Goal: Transaction & Acquisition: Purchase product/service

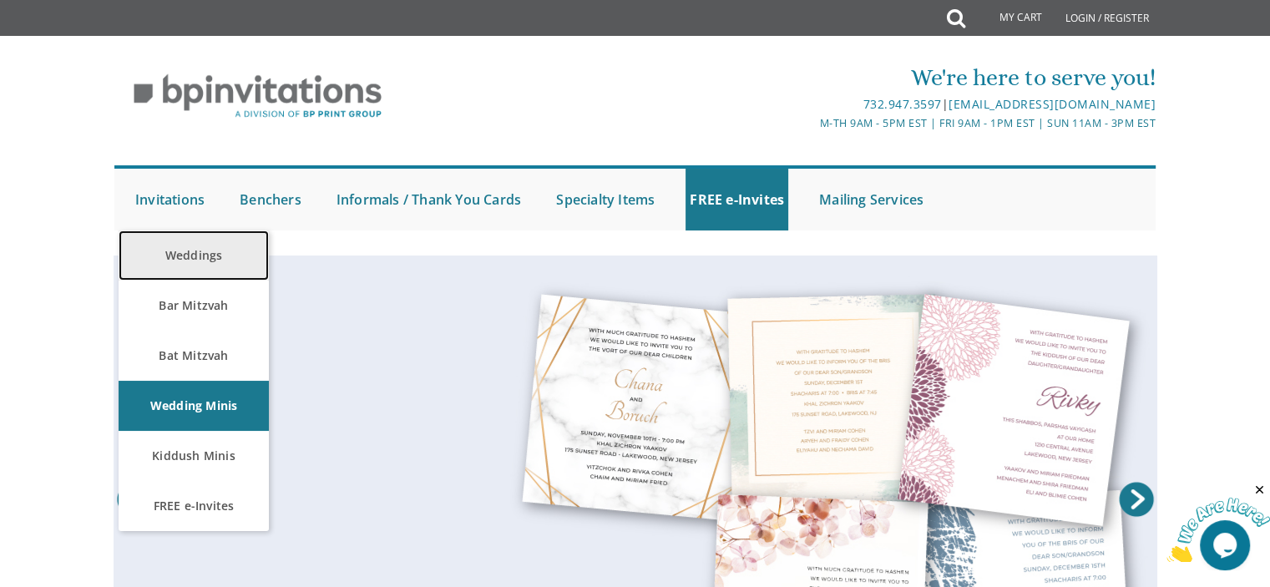
click at [187, 256] on link "Weddings" at bounding box center [194, 255] width 150 height 50
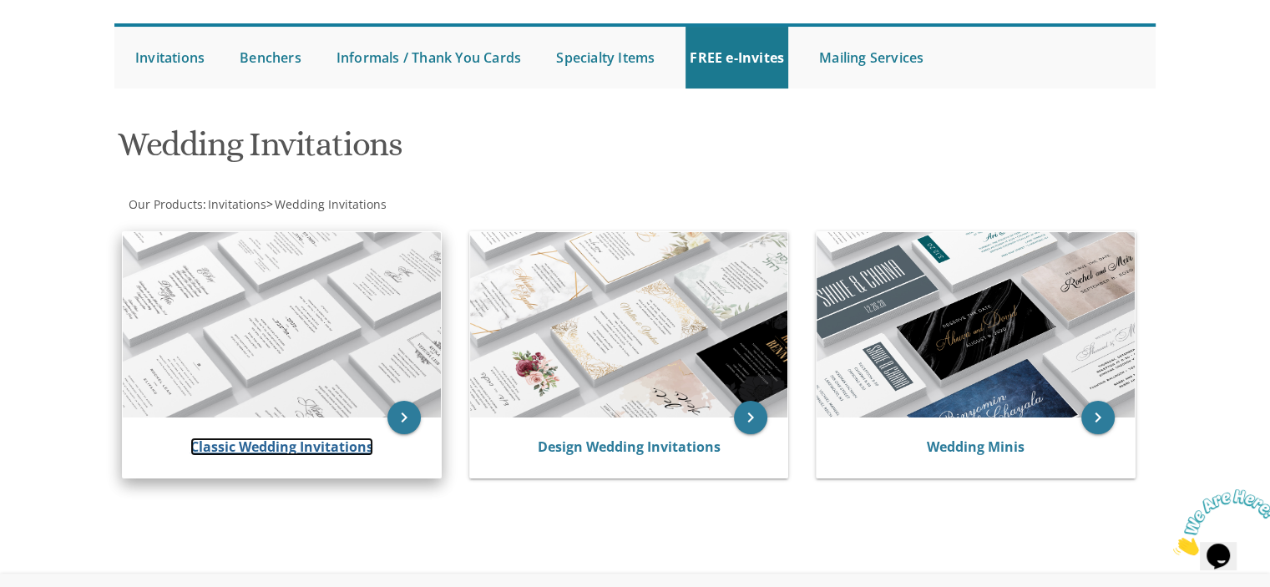
click at [264, 445] on link "Classic Wedding Invitations" at bounding box center [281, 447] width 183 height 18
click at [265, 447] on link "Classic Wedding Invitations" at bounding box center [281, 447] width 183 height 18
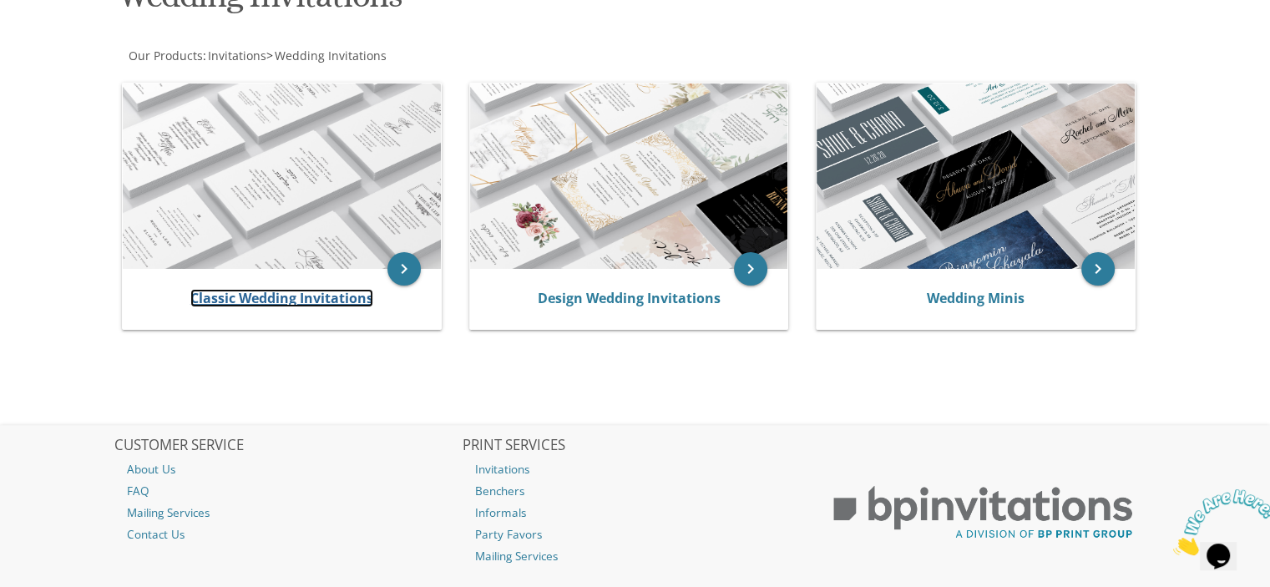
scroll to position [291, 0]
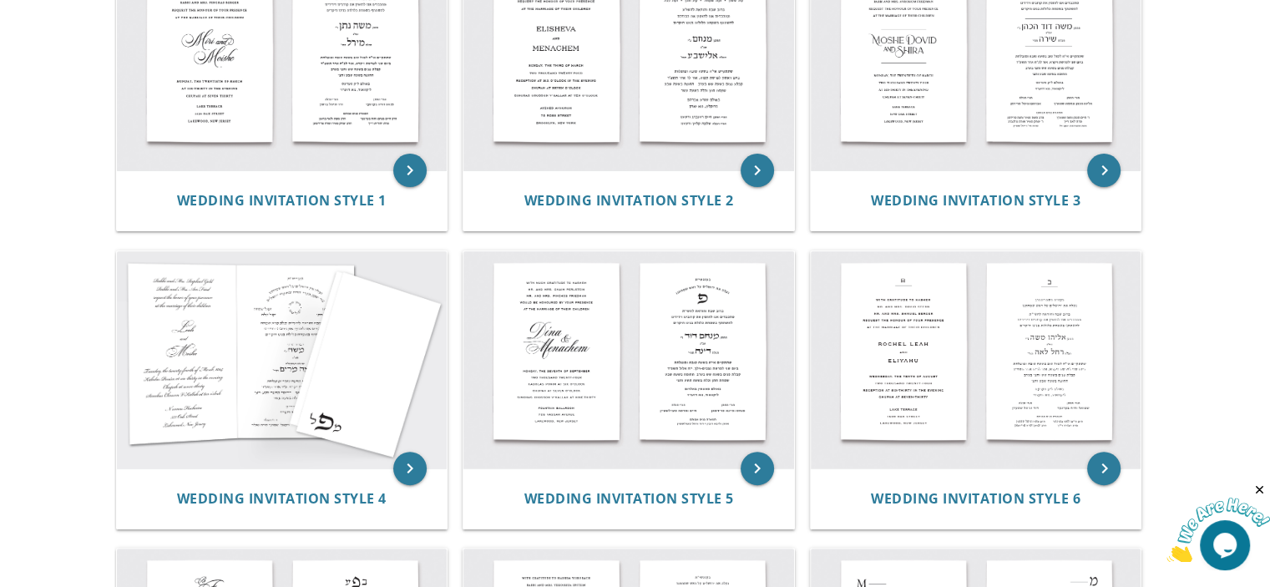
scroll to position [433, 0]
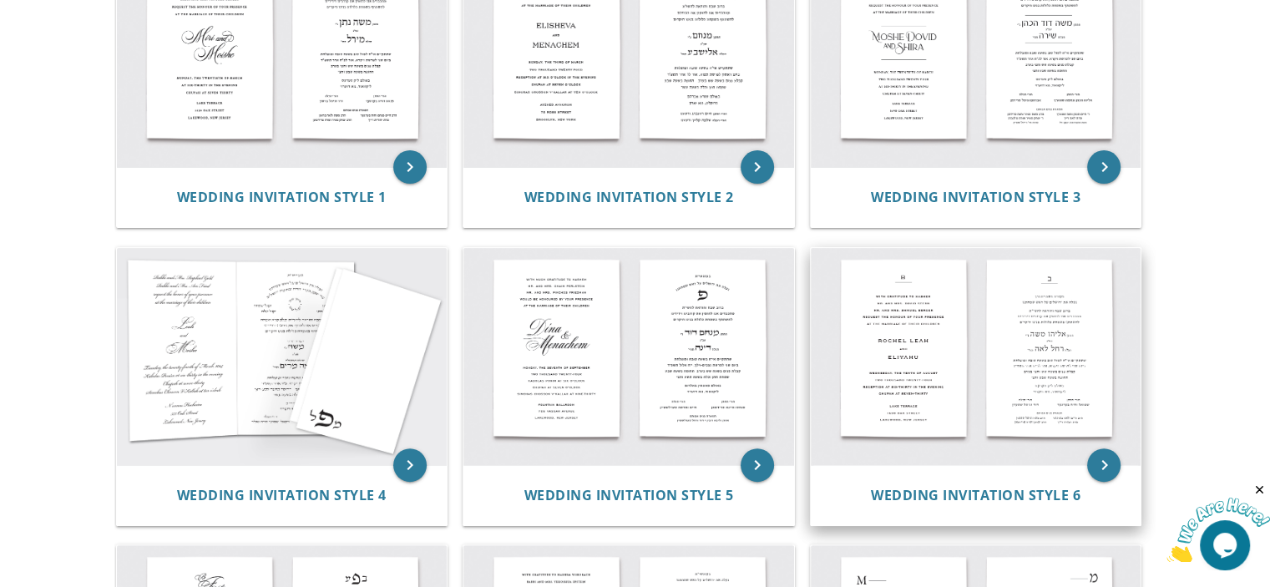
click at [983, 349] on img at bounding box center [976, 356] width 331 height 217
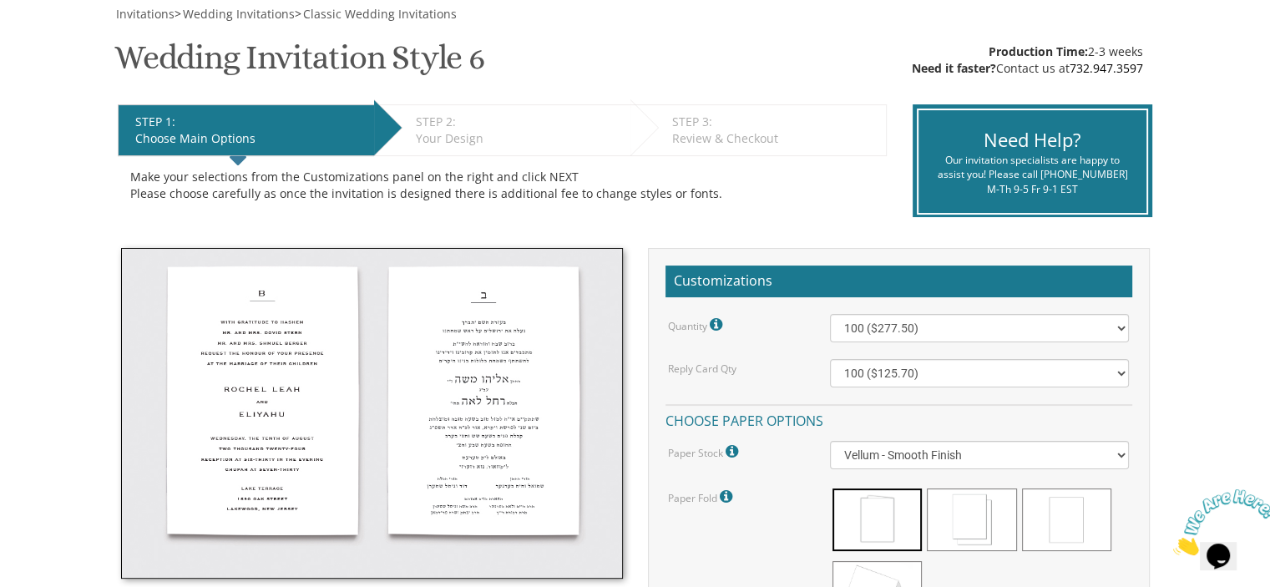
scroll to position [254, 0]
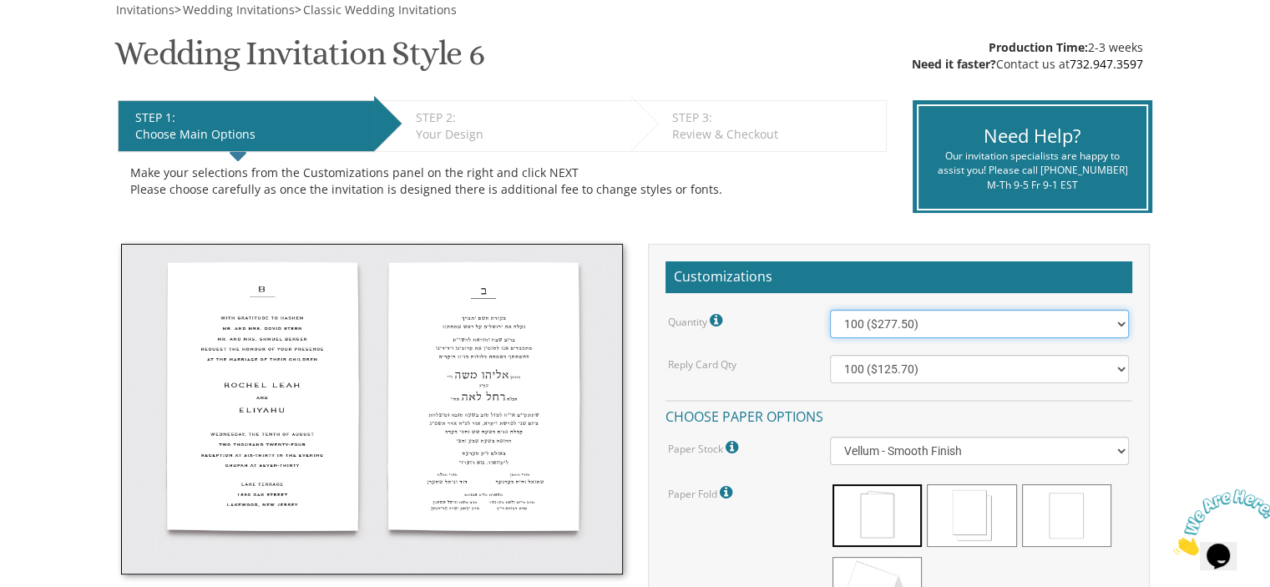
click at [1119, 324] on select "100 ($277.50) 200 ($330.45) 300 ($380.65) 400 ($432.70) 500 ($482.10) 600 ($534…" at bounding box center [979, 324] width 299 height 28
select select "700"
click at [830, 310] on select "100 ($277.50) 200 ($330.45) 300 ($380.65) 400 ($432.70) 500 ($482.10) 600 ($534…" at bounding box center [979, 324] width 299 height 28
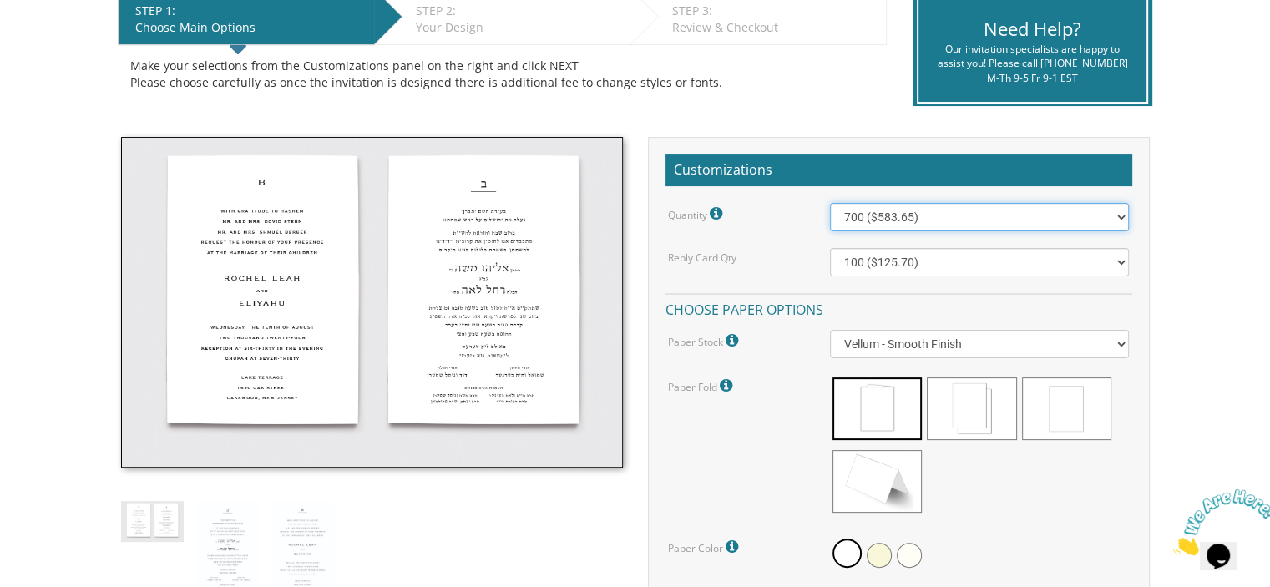
scroll to position [367, 0]
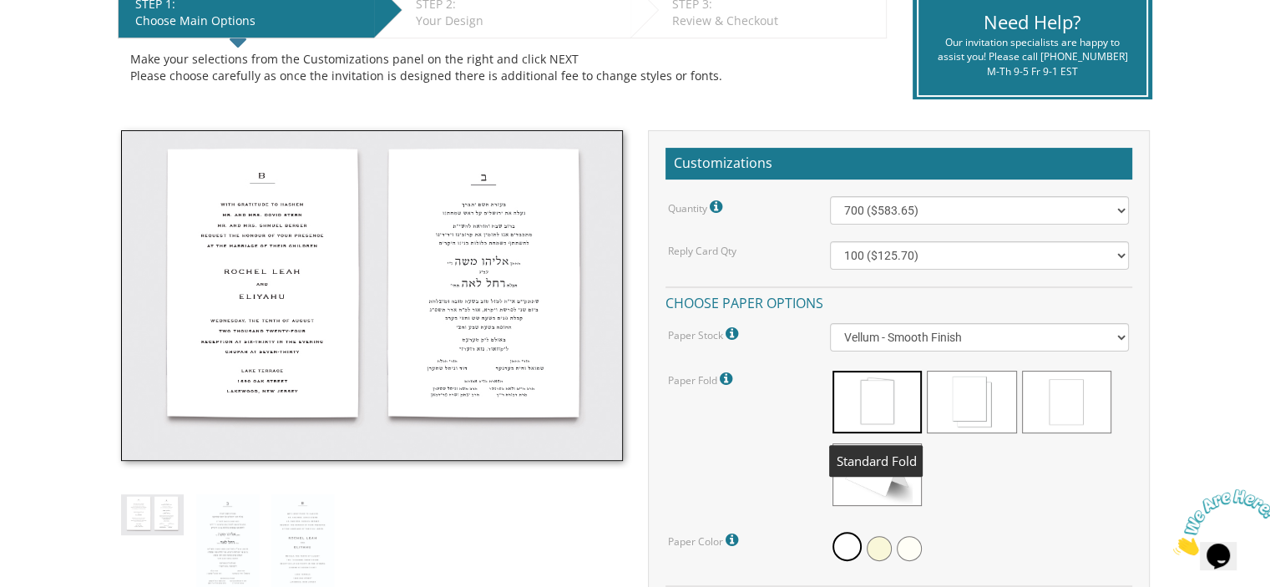
click at [895, 403] on span at bounding box center [877, 402] width 89 height 63
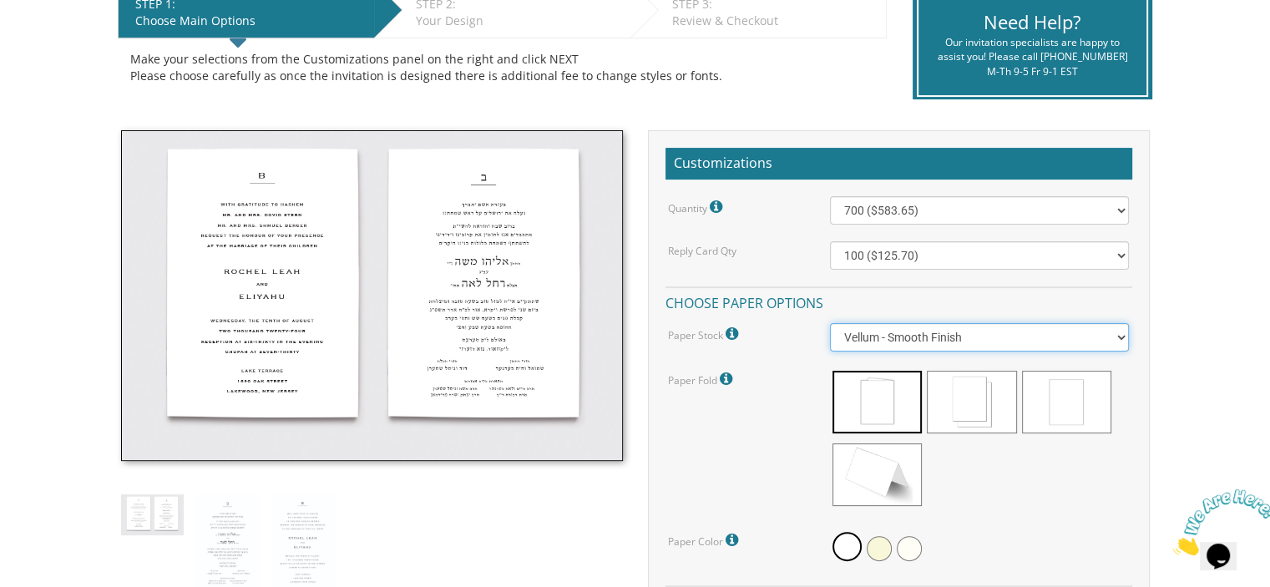
click at [1116, 339] on select "Vellum - Smooth Finish Linen - Subtle Embossed Crosshatch Texture Silk - Soft, …" at bounding box center [979, 337] width 299 height 28
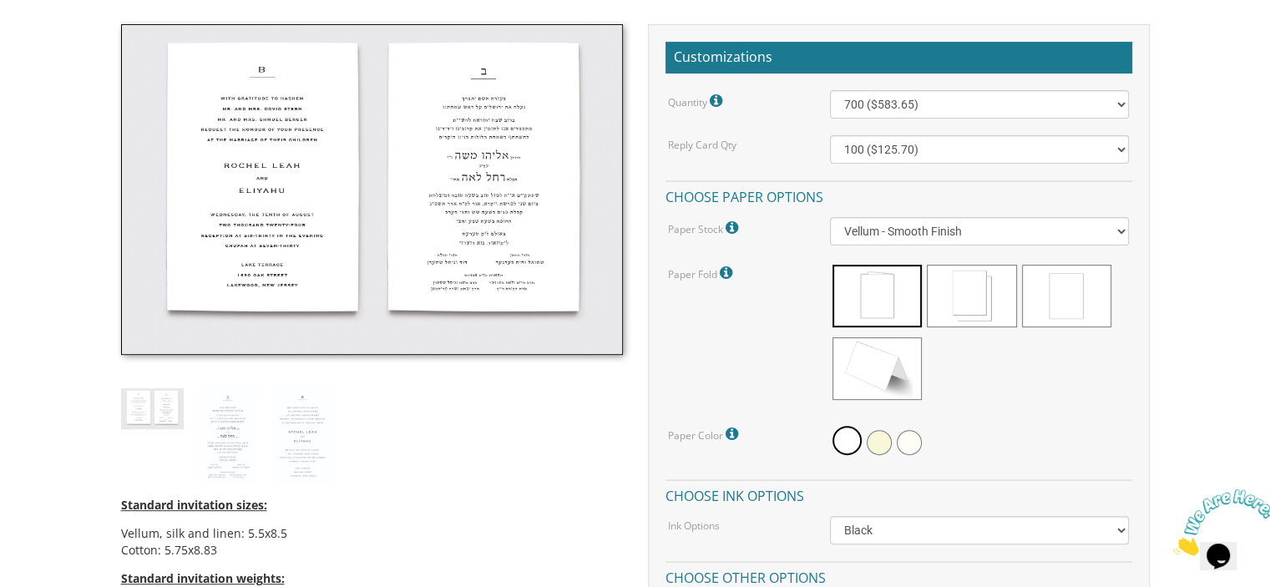
scroll to position [474, 0]
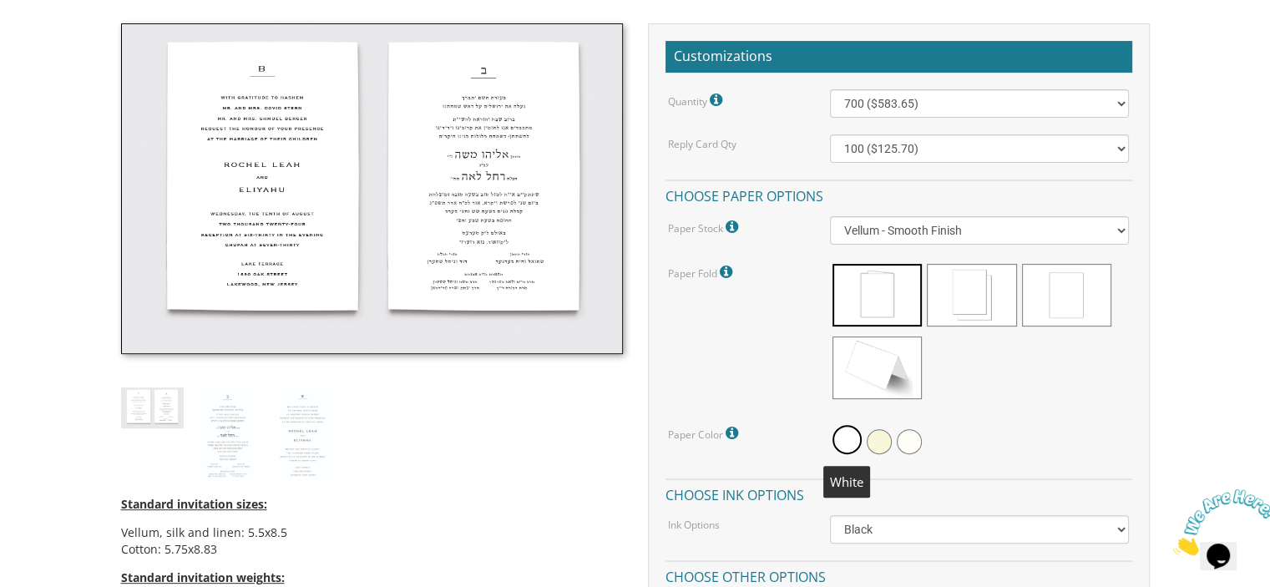
click at [842, 432] on span at bounding box center [847, 439] width 29 height 29
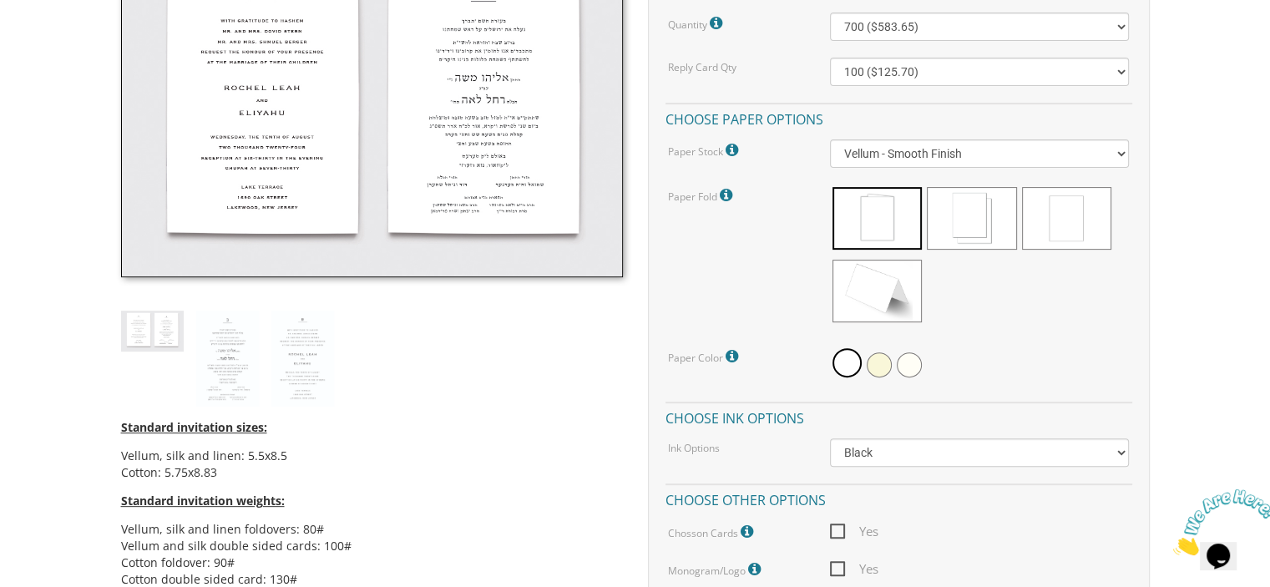
scroll to position [647, 0]
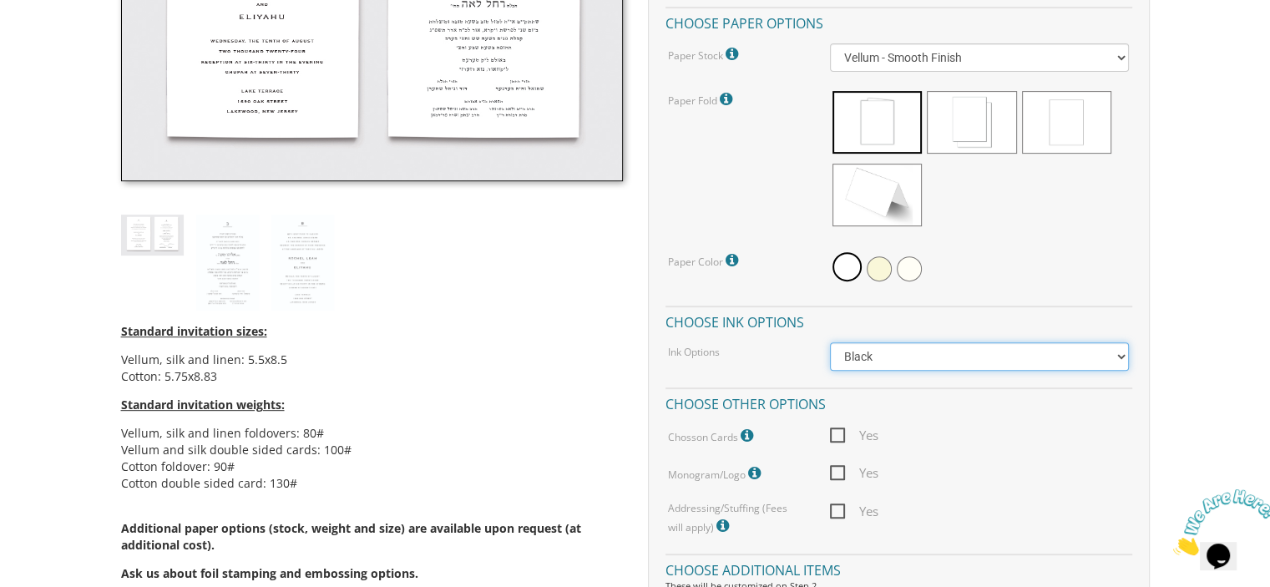
click at [1118, 355] on select "Black Colored Ink ($65.00) Black + One Color ($211.00) Two Colors ($265.00)" at bounding box center [979, 356] width 299 height 28
click at [1187, 392] on body "My Cart {{shoppingcart.totalQuantityDisplay}} Total: {{shoppingcart.subtotal}} …" at bounding box center [635, 549] width 1270 height 2392
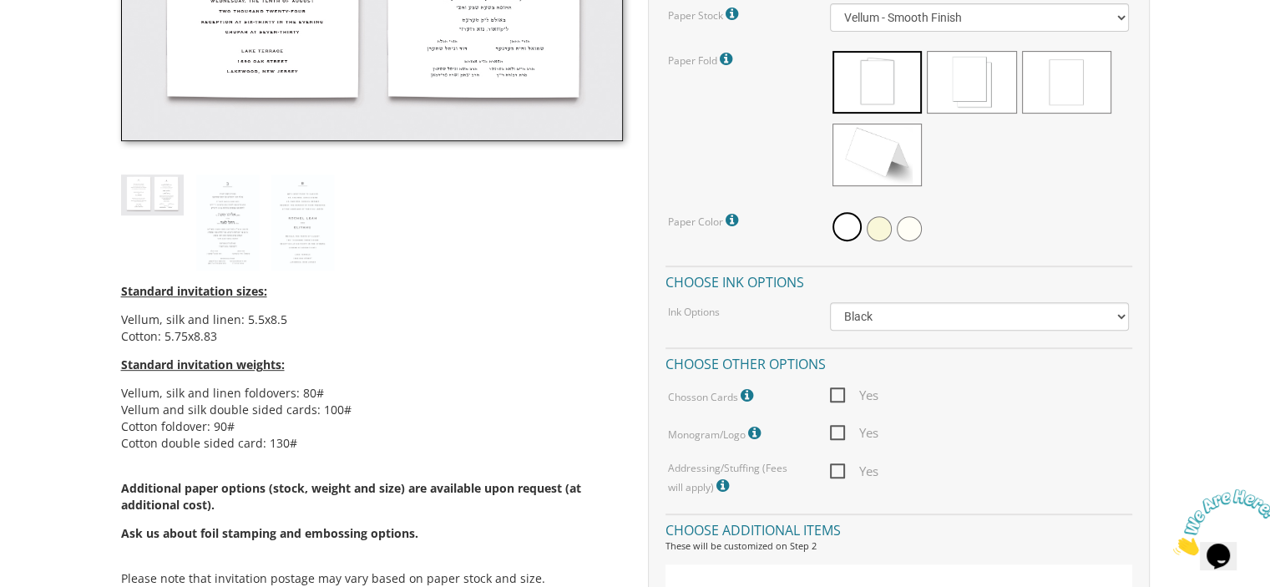
scroll to position [688, 0]
click at [834, 392] on span "Yes" at bounding box center [854, 394] width 48 height 21
click at [834, 392] on input "Yes" at bounding box center [835, 392] width 11 height 11
checkbox input "true"
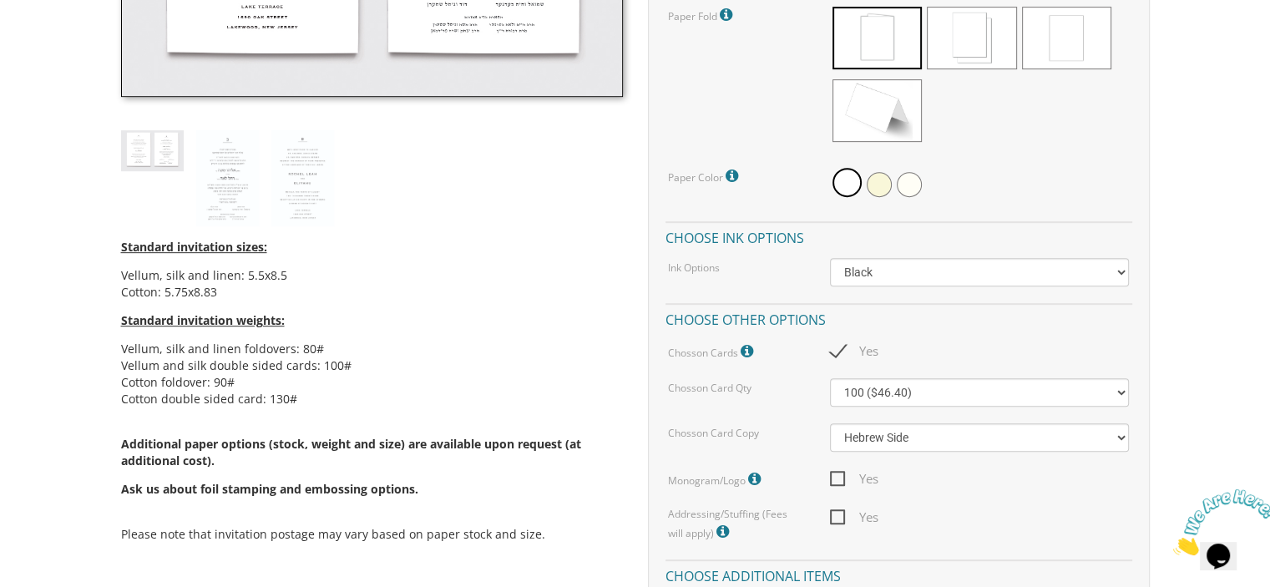
scroll to position [747, 0]
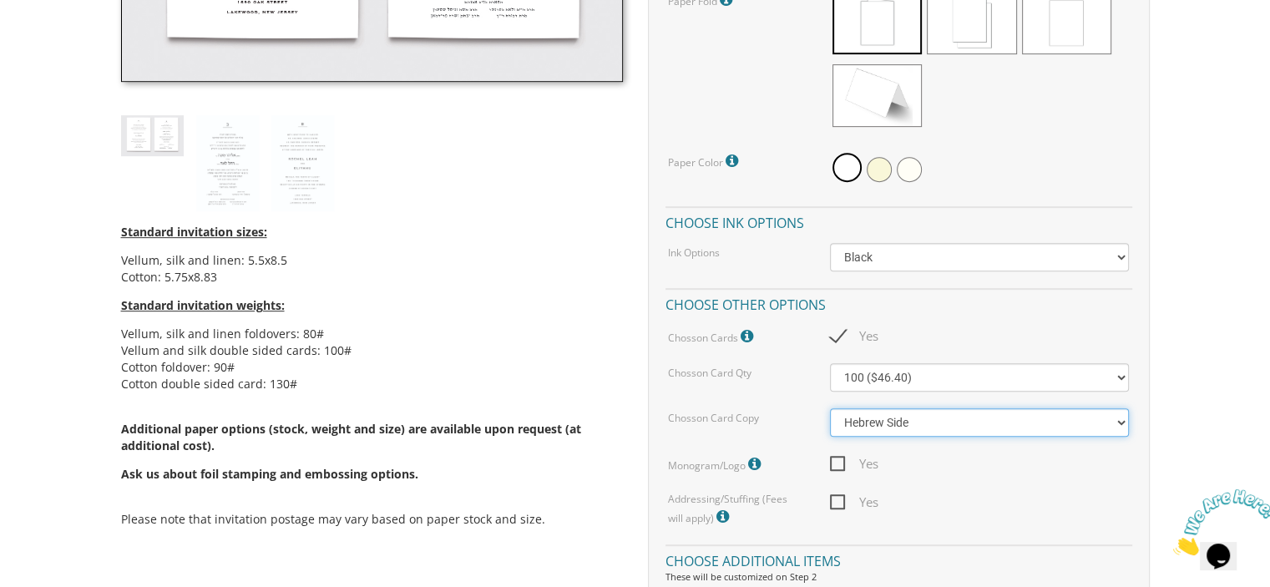
click at [1120, 422] on select "Hebrew Side English Side" at bounding box center [979, 422] width 299 height 28
click at [1143, 419] on div "Customizations Quantity Please note: Quantities may be modified after order com…" at bounding box center [899, 258] width 502 height 1014
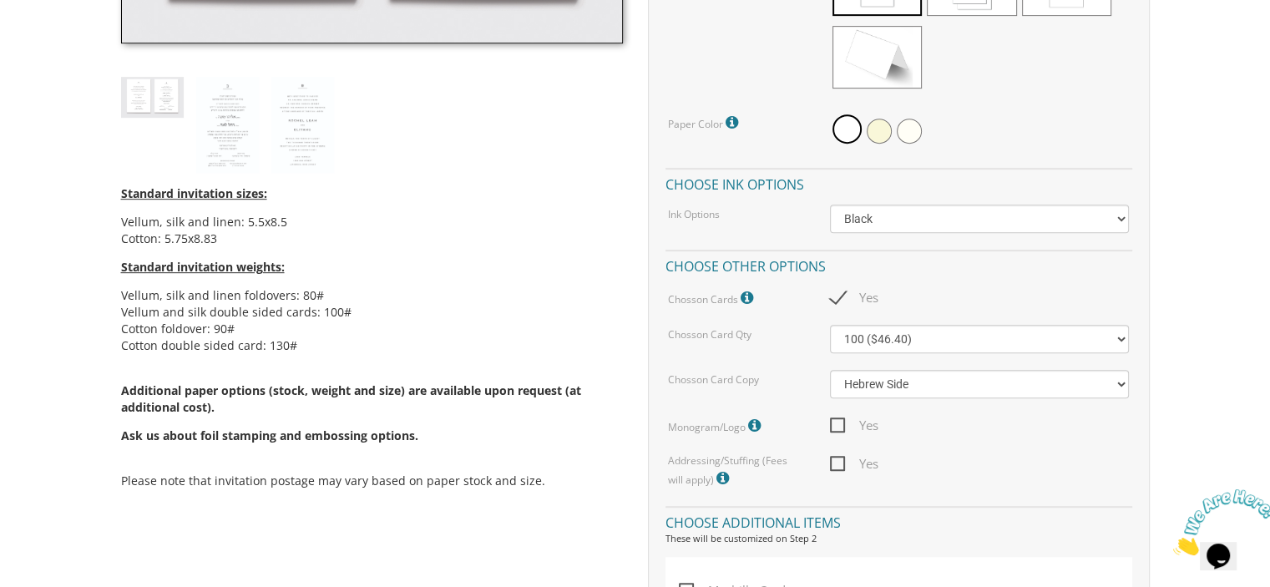
scroll to position [787, 0]
click at [840, 458] on span "Yes" at bounding box center [854, 462] width 48 height 21
click at [840, 458] on input "Yes" at bounding box center [835, 460] width 11 height 11
checkbox input "true"
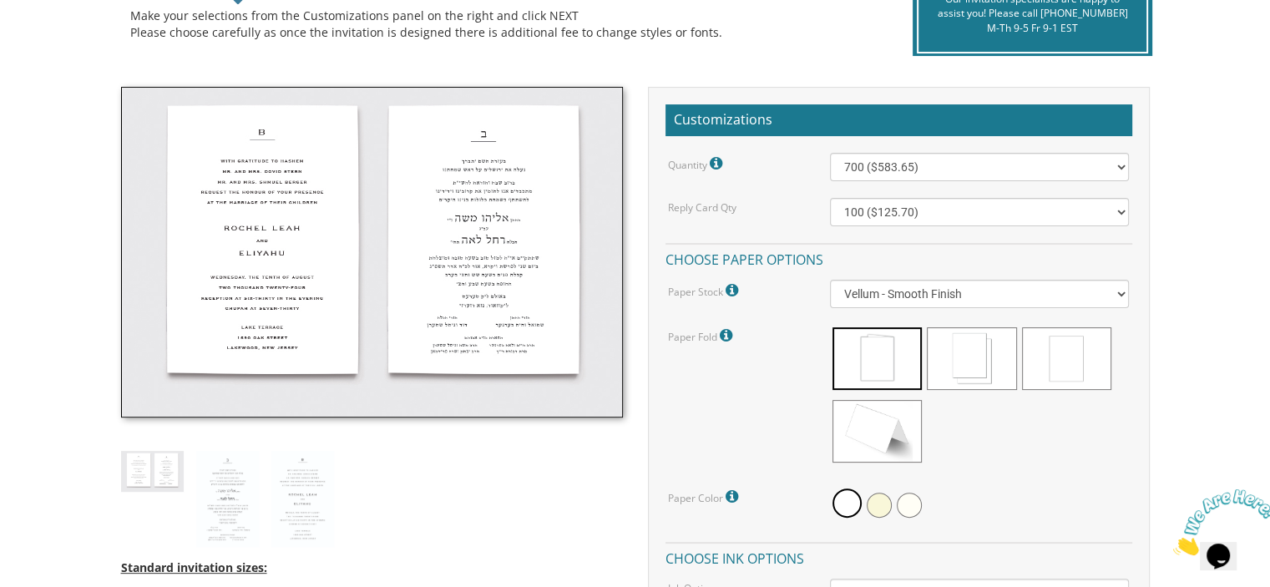
scroll to position [411, 0]
click at [1124, 210] on select "100 ($125.70) 200 ($150.60) 300 ($177.95) 400 ($270.70) 500 ($225.30) 600 ($249…" at bounding box center [979, 212] width 299 height 28
select select "700"
click at [830, 198] on select "100 ($125.70) 200 ($150.60) 300 ($177.95) 400 ($270.70) 500 ($225.30) 600 ($249…" at bounding box center [979, 212] width 299 height 28
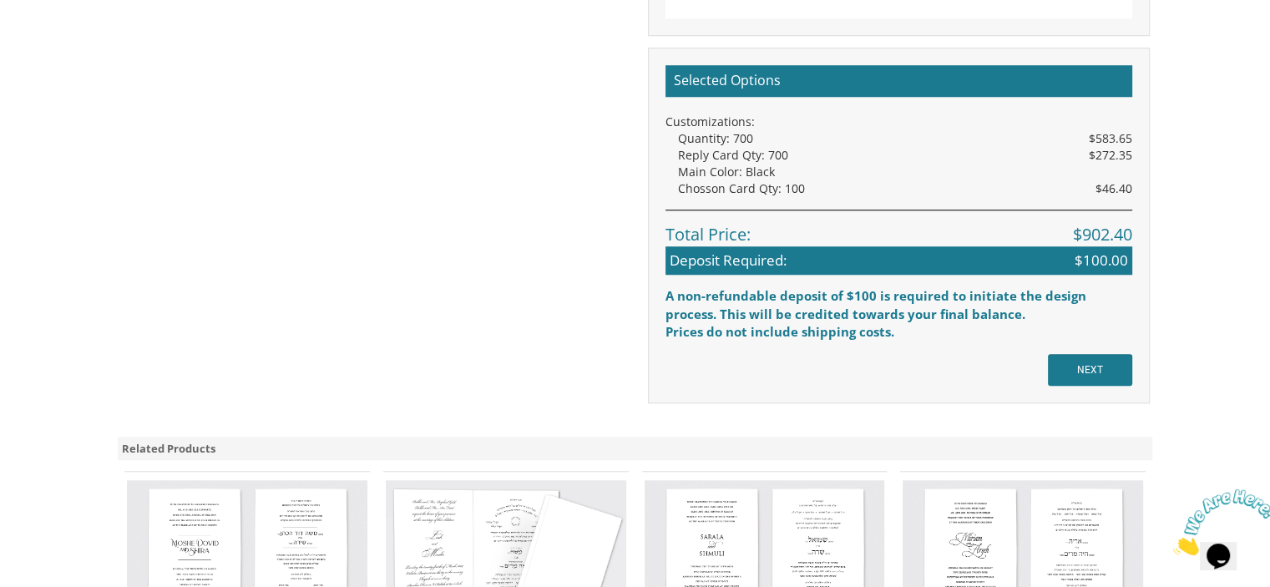
scroll to position [1479, 0]
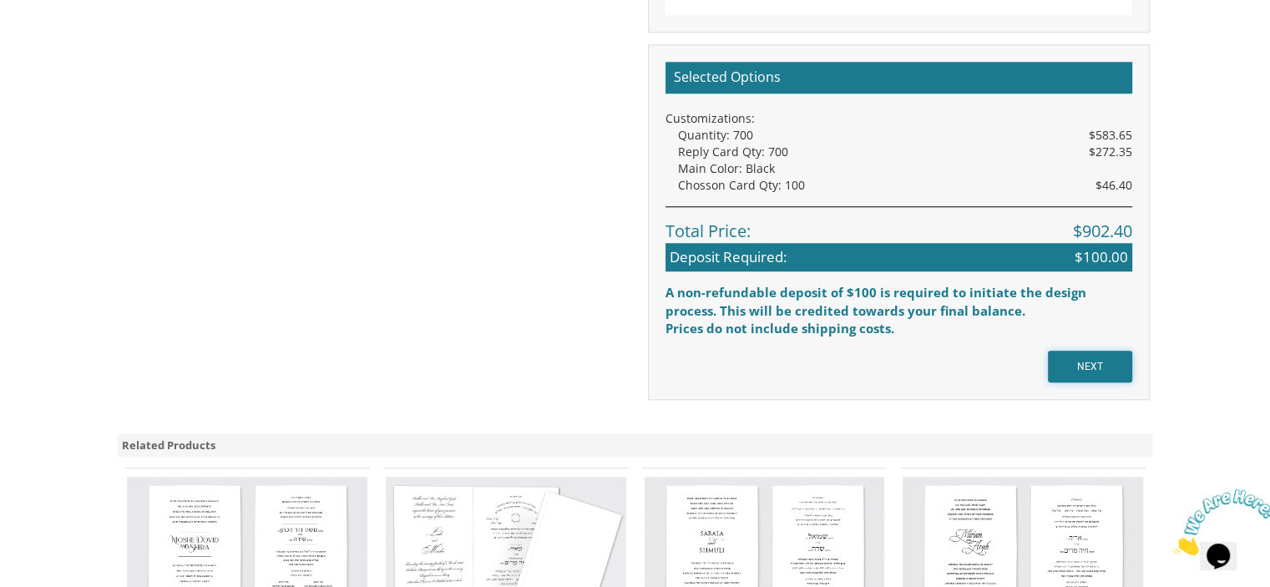
click at [1093, 356] on input "NEXT" at bounding box center [1090, 367] width 84 height 32
click at [1092, 362] on input "NEXT" at bounding box center [1090, 367] width 84 height 32
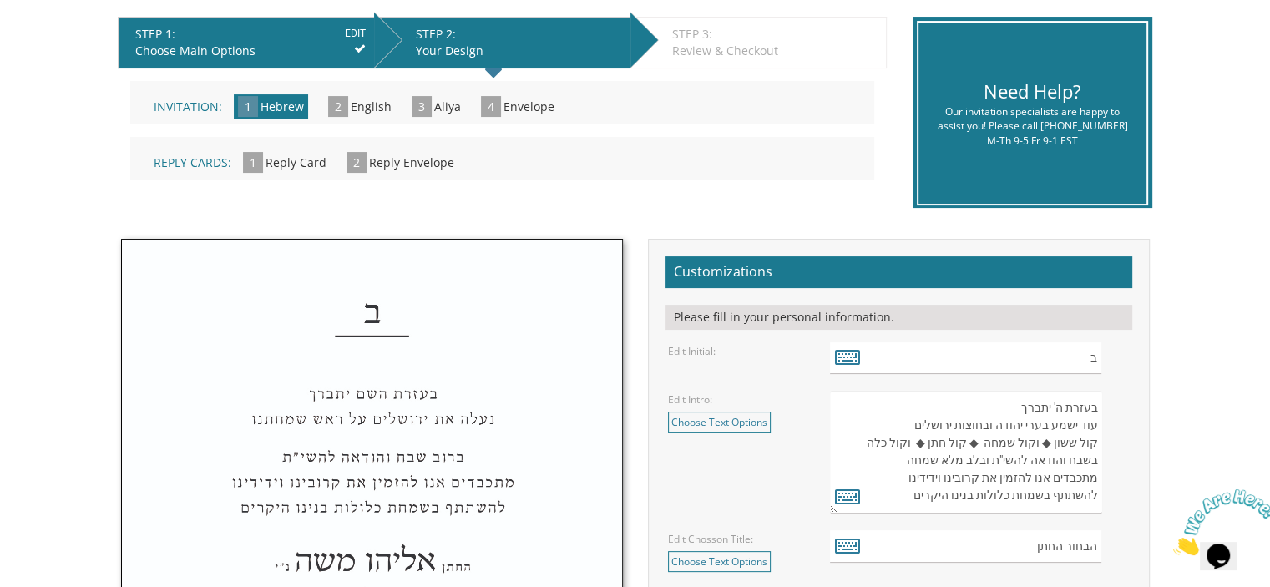
scroll to position [382, 0]
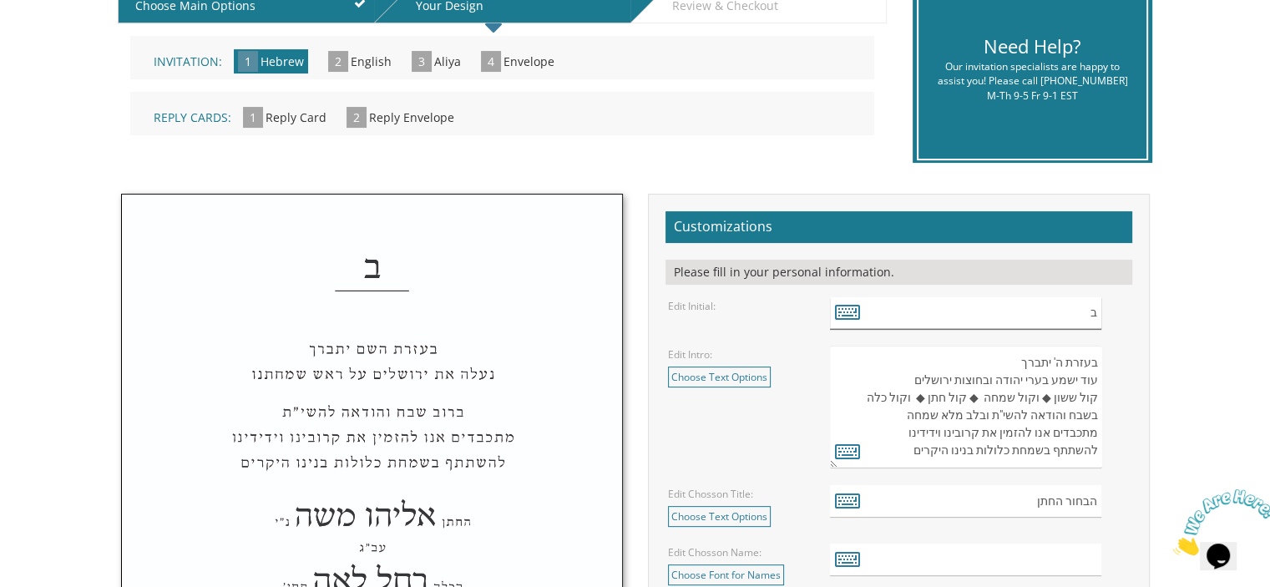
click at [1101, 313] on input "ב" at bounding box center [965, 313] width 271 height 33
click at [1089, 316] on input "ב" at bounding box center [965, 313] width 271 height 33
click at [852, 312] on icon at bounding box center [847, 311] width 25 height 23
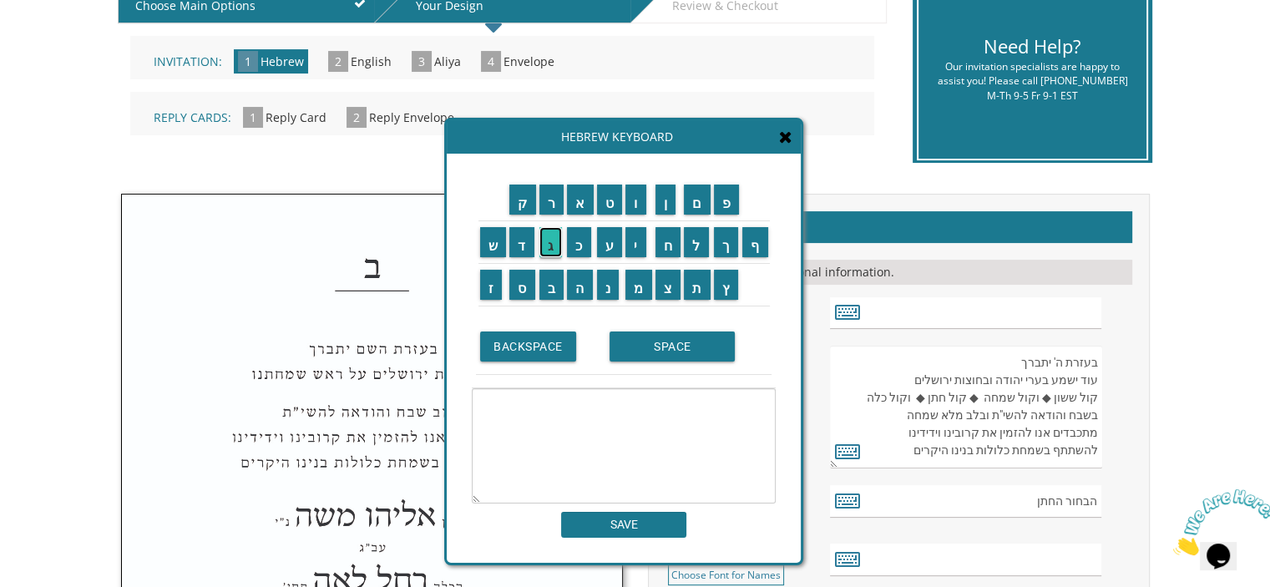
click at [549, 245] on input "ג" at bounding box center [550, 242] width 23 height 30
type textarea "ג"
click at [649, 520] on input "SAVE" at bounding box center [623, 525] width 125 height 26
type input "ג"
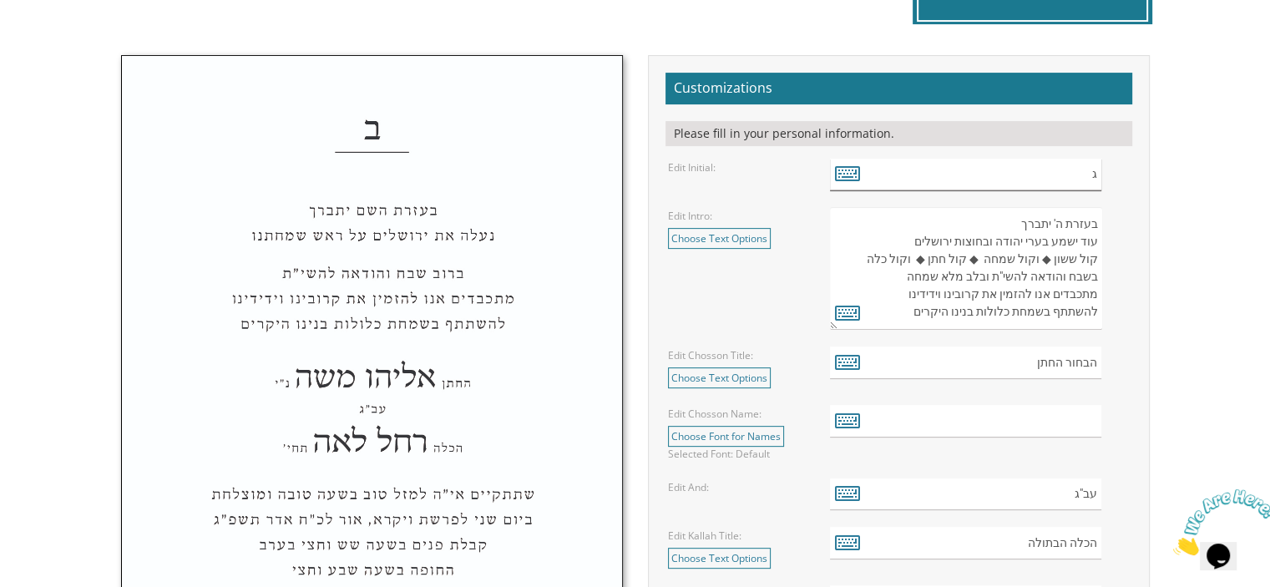
scroll to position [531, 0]
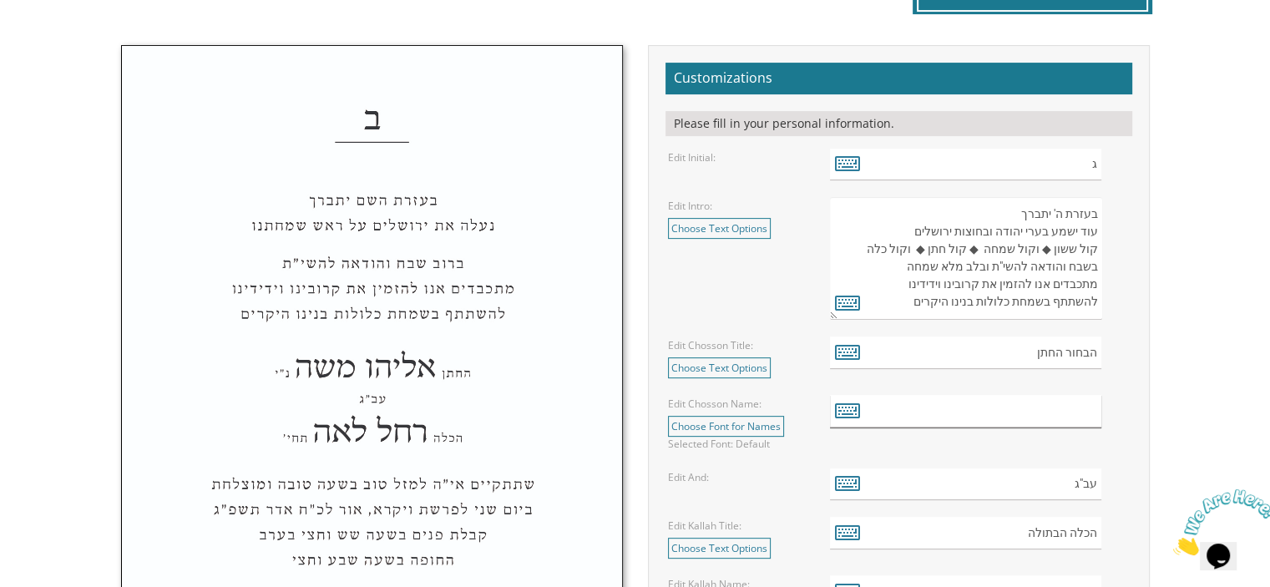
click at [1082, 411] on input "text" at bounding box center [965, 411] width 271 height 33
click at [852, 408] on icon at bounding box center [847, 409] width 25 height 23
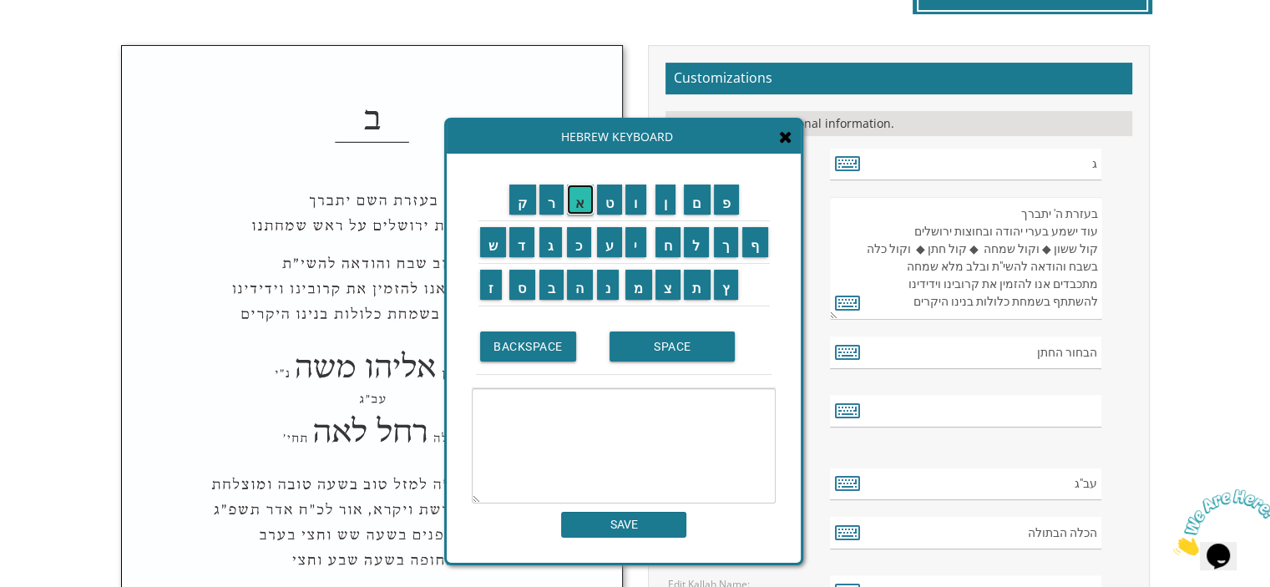
click at [582, 199] on input "א" at bounding box center [580, 200] width 27 height 30
click at [699, 243] on input "ל" at bounding box center [696, 242] width 25 height 30
click at [638, 238] on input "י" at bounding box center [635, 242] width 21 height 30
click at [611, 237] on input "ע" at bounding box center [610, 242] width 26 height 30
click at [489, 283] on input "ז" at bounding box center [491, 285] width 23 height 30
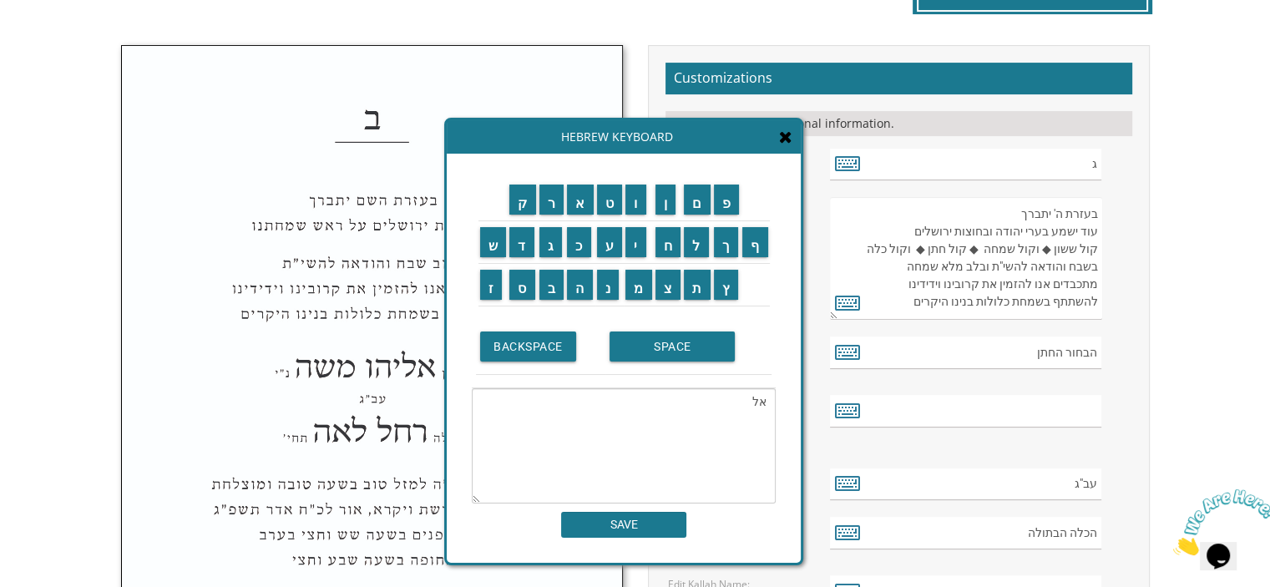
type textarea "א"
click at [643, 244] on input "י" at bounding box center [635, 242] width 21 height 30
click at [670, 280] on input "צ" at bounding box center [669, 285] width 26 height 30
click at [666, 243] on input "ח" at bounding box center [669, 242] width 26 height 30
click at [527, 198] on input "ק" at bounding box center [522, 200] width 27 height 30
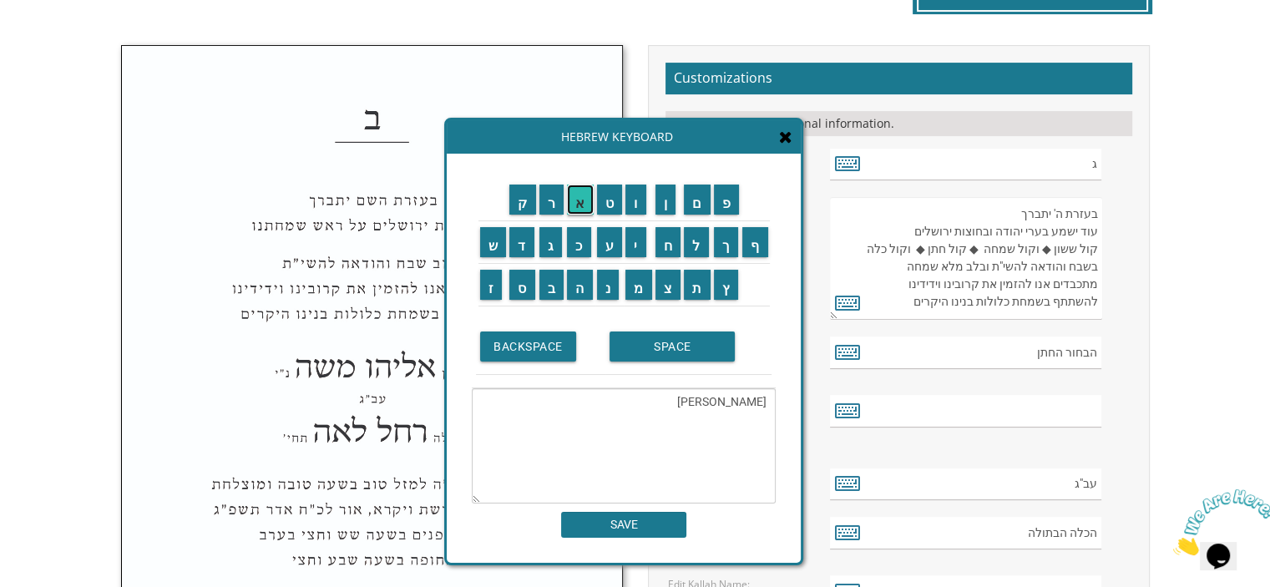
click at [580, 202] on input "א" at bounding box center [580, 200] width 27 height 30
click at [701, 241] on input "ל" at bounding box center [696, 242] width 25 height 30
click at [638, 236] on input "י" at bounding box center [635, 242] width 21 height 30
click at [608, 243] on input "ע" at bounding box center [610, 242] width 26 height 30
click at [491, 280] on input "ז" at bounding box center [491, 285] width 23 height 30
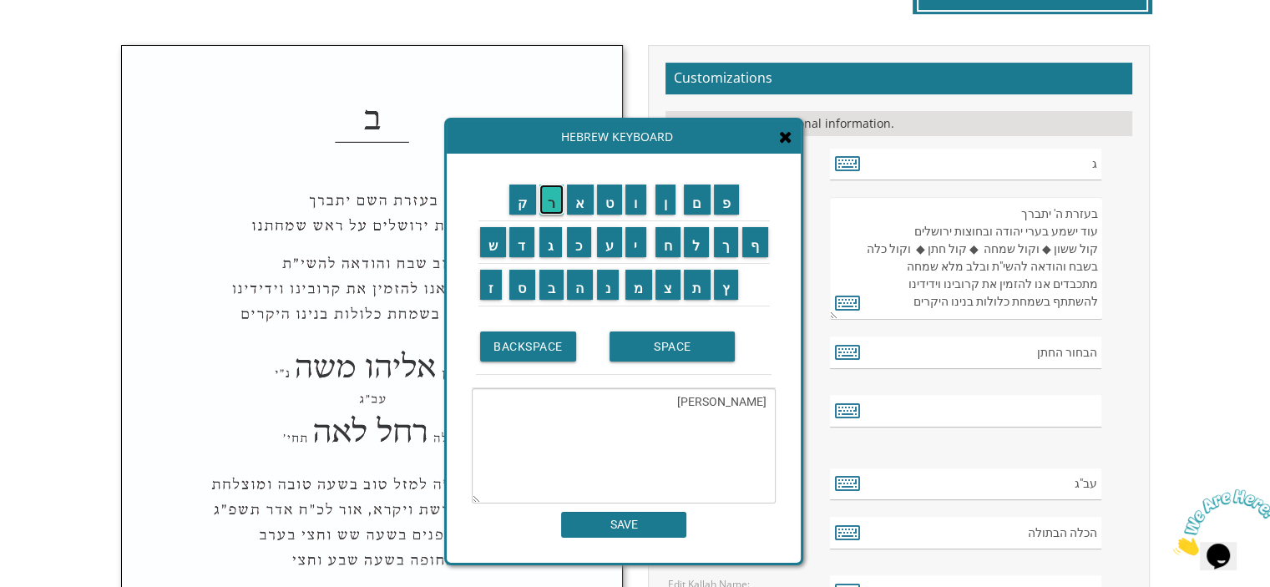
click at [547, 200] on input "ר" at bounding box center [551, 200] width 25 height 30
type textarea "יצחק אליעזר"
click at [627, 520] on input "SAVE" at bounding box center [623, 525] width 125 height 26
type input "יצחק אליעזר"
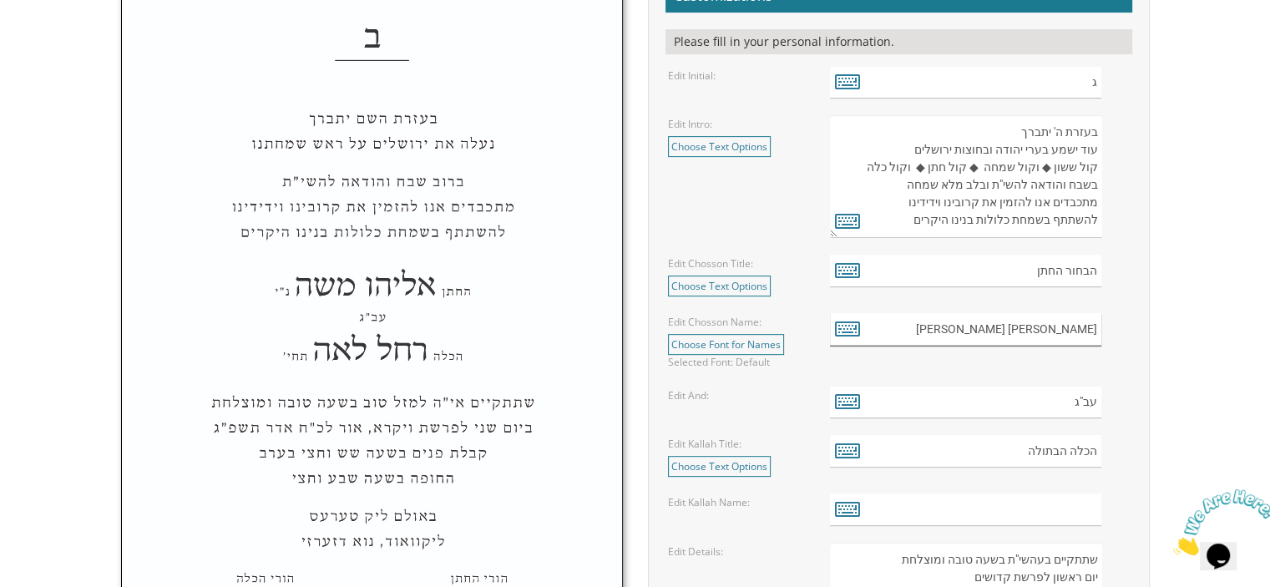
scroll to position [614, 0]
click at [878, 447] on input "הכלה הבתולה" at bounding box center [965, 450] width 271 height 33
click at [848, 448] on icon at bounding box center [847, 449] width 25 height 23
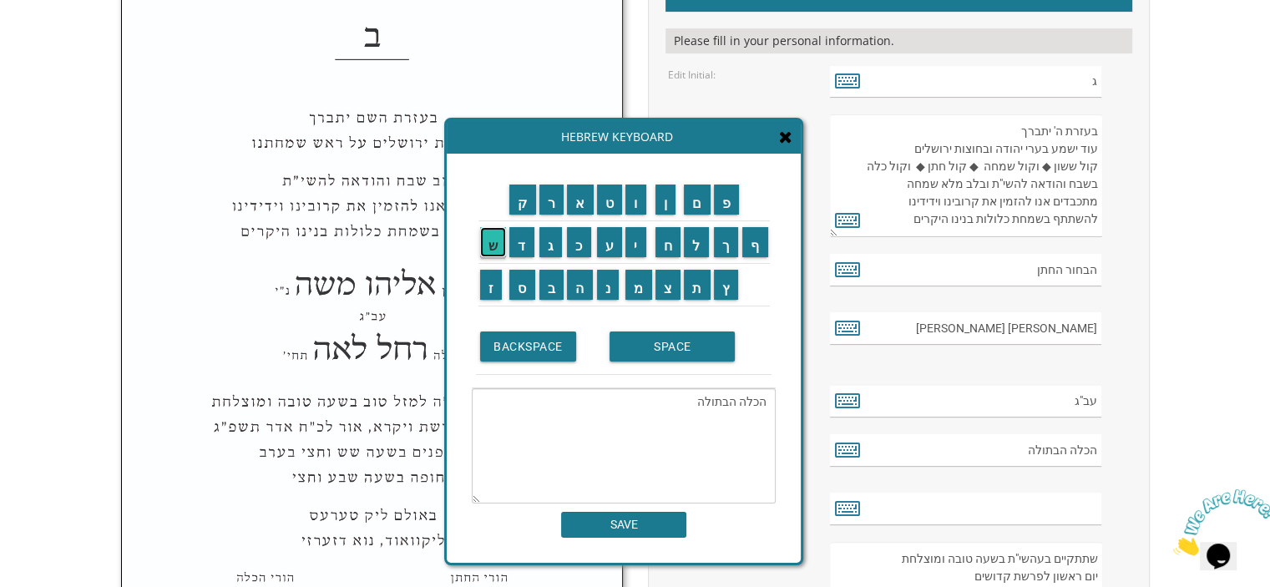
click at [490, 240] on input "ש" at bounding box center [493, 242] width 27 height 30
click at [554, 190] on input "ר" at bounding box center [551, 200] width 25 height 30
click at [578, 286] on input "ה" at bounding box center [580, 285] width 26 height 30
click at [692, 403] on textarea "הכלה הבתולהשרה" at bounding box center [624, 445] width 304 height 115
click at [673, 403] on textarea "הכלה הבתולהשרה" at bounding box center [624, 445] width 304 height 115
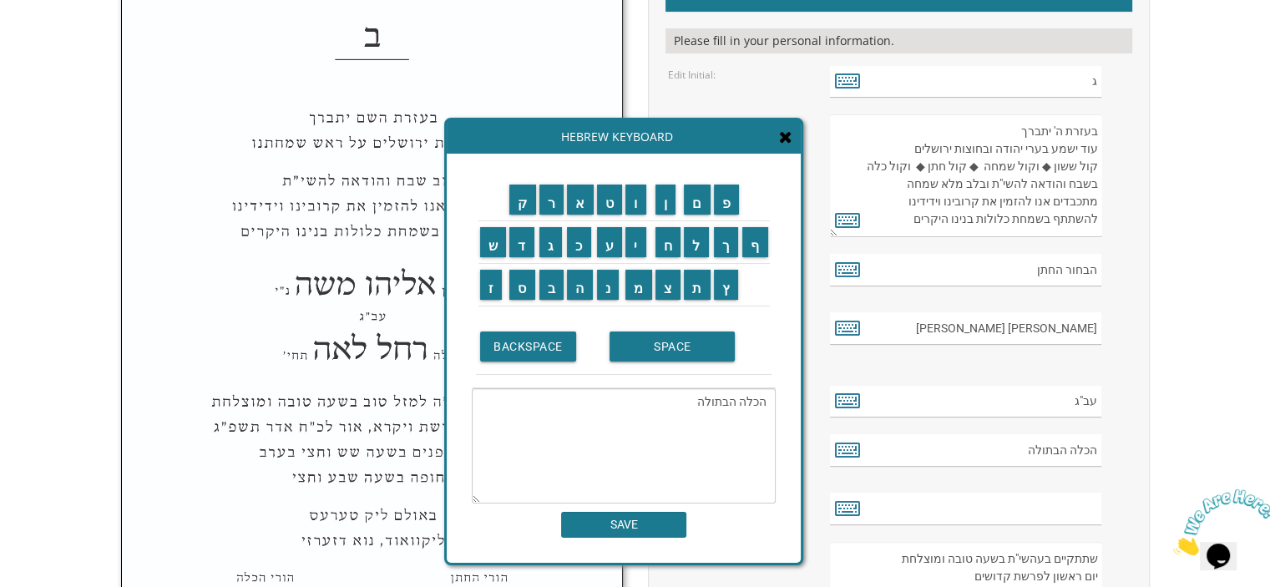
type textarea "הכלה הבתולה"
click at [651, 519] on input "SAVE" at bounding box center [623, 525] width 125 height 26
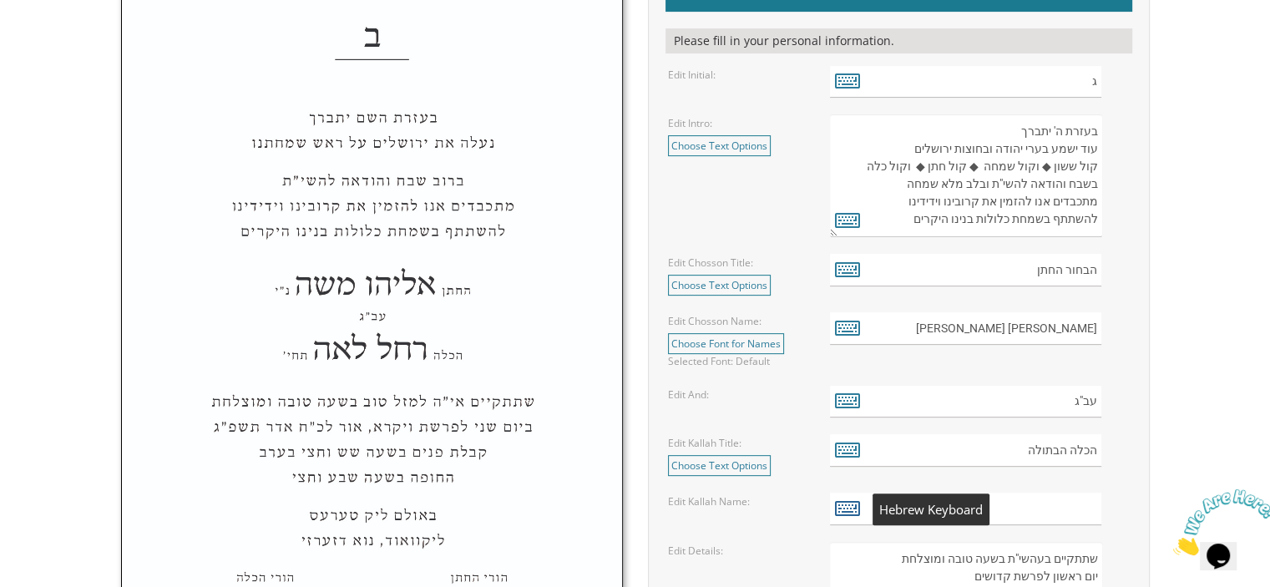
click at [848, 507] on icon at bounding box center [847, 507] width 25 height 23
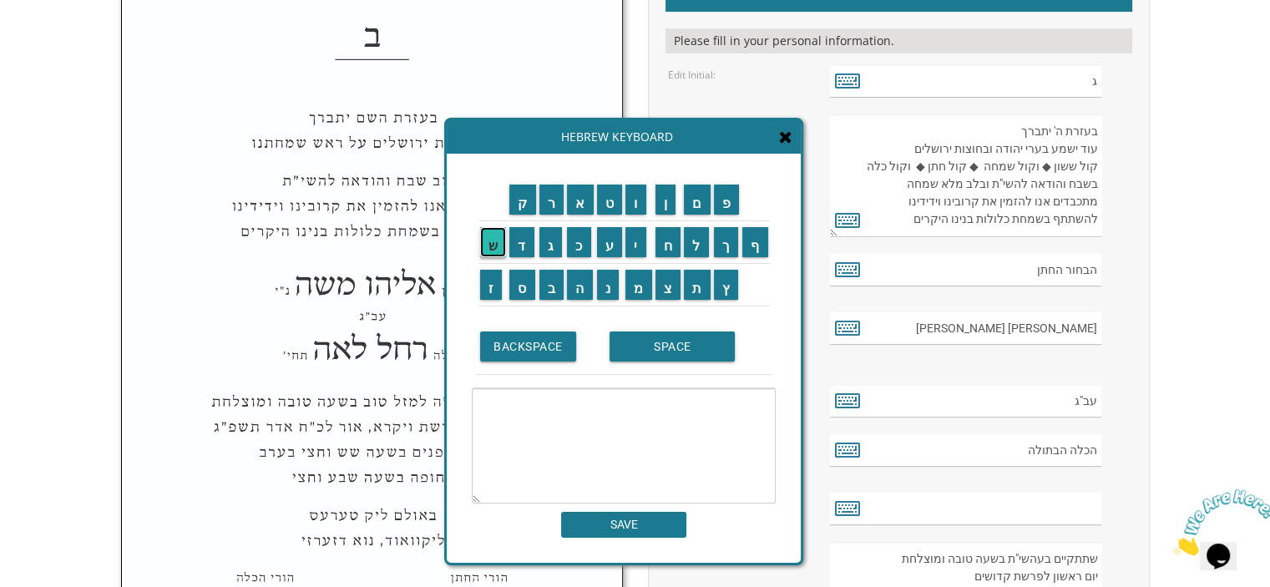
click at [488, 235] on input "ש" at bounding box center [493, 242] width 27 height 30
click at [550, 200] on input "ר" at bounding box center [551, 200] width 25 height 30
click at [581, 286] on input "ה" at bounding box center [580, 285] width 26 height 30
type textarea "שרה"
click at [635, 512] on input "SAVE" at bounding box center [623, 525] width 125 height 26
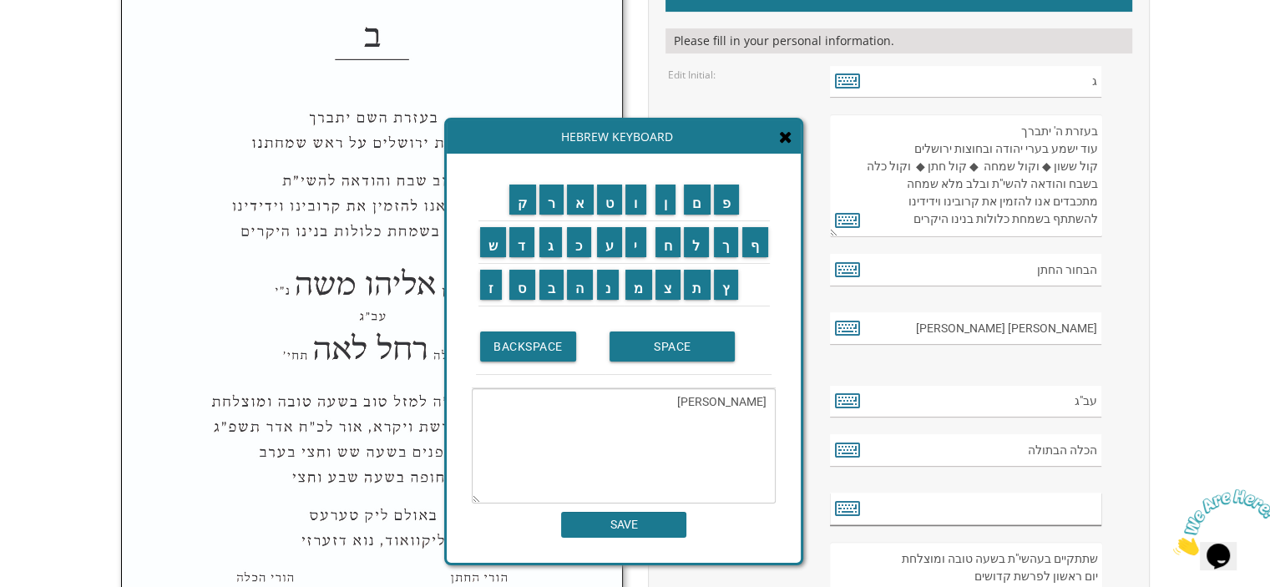
type input "שרה"
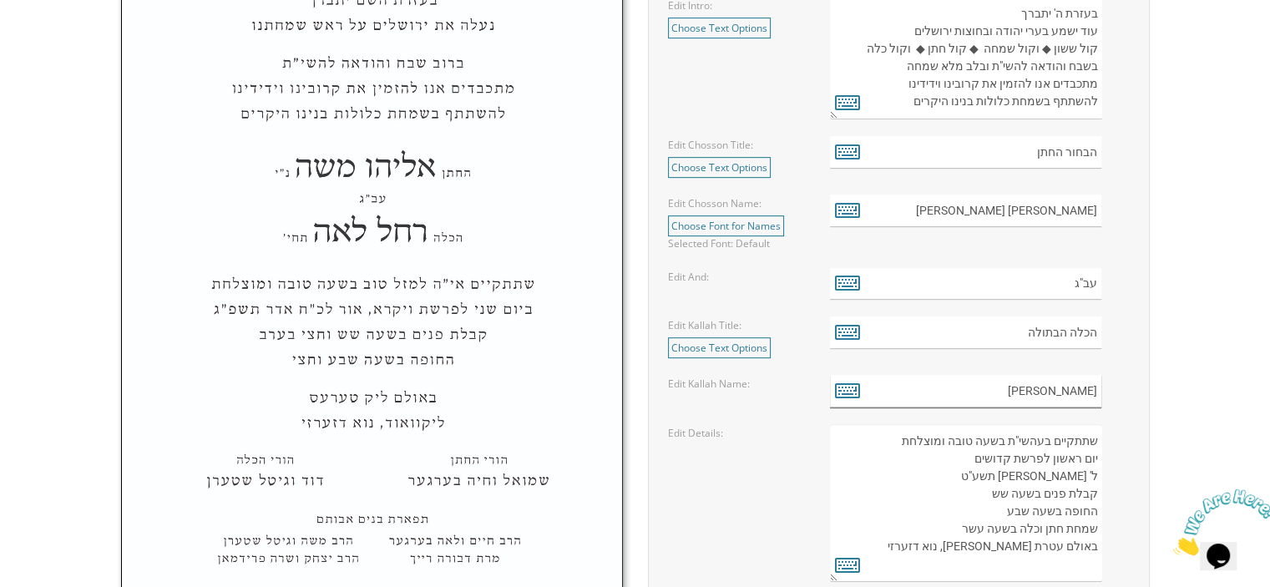
scroll to position [802, 0]
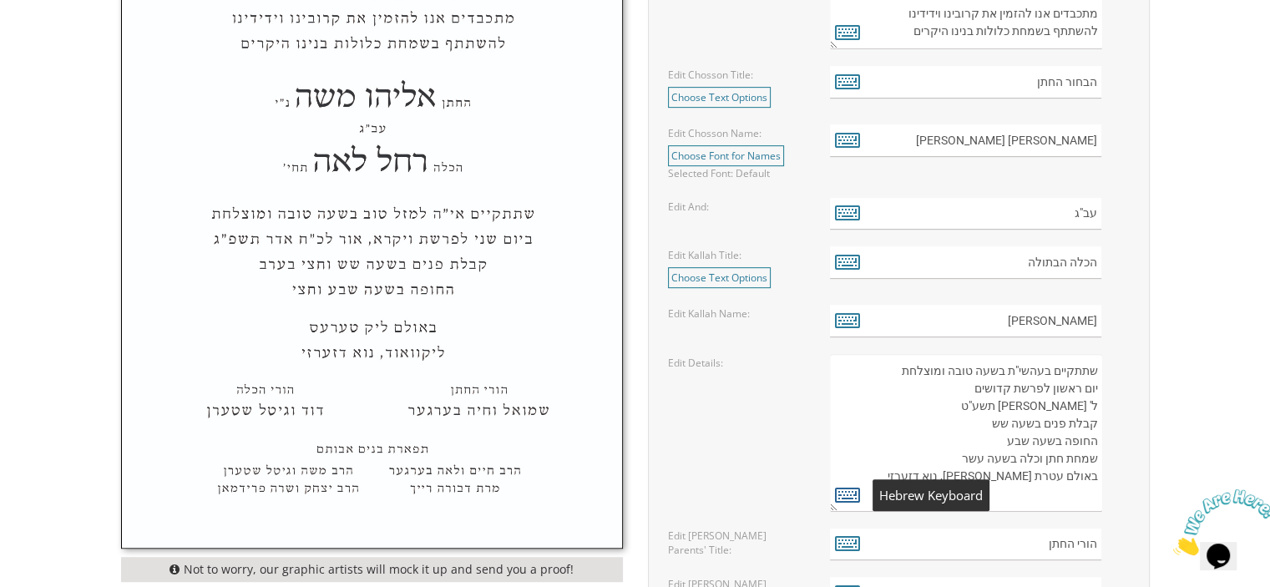
click at [855, 494] on icon at bounding box center [847, 494] width 25 height 23
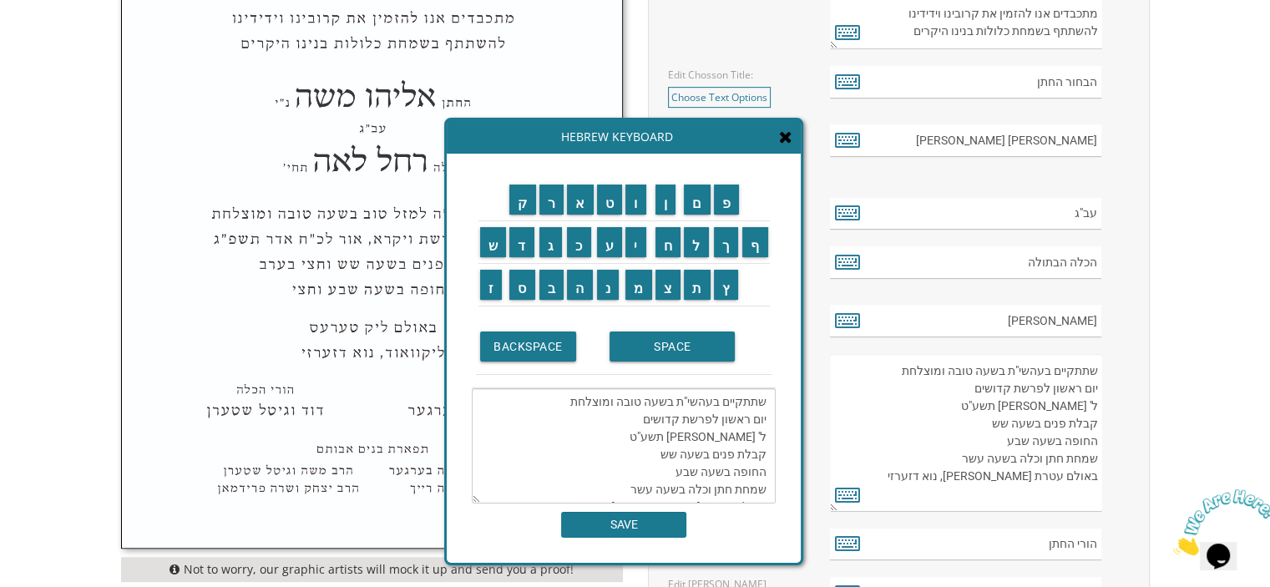
click at [750, 423] on textarea "שתתקיים בעהשי"ת בשעה טובה ומוצלחת יום ראשון לפרשת קדושים ל' ניסן תשע"ט קבלת פני…" at bounding box center [624, 445] width 304 height 115
click at [701, 200] on input "ם" at bounding box center [697, 200] width 27 height 30
click at [723, 417] on textarea "שתתקיים בעהשי"ת בשעה טובה ומוצלחת יוםראשון לפרשת קדושים ל' ניסן תשע"ט קבלת פנים…" at bounding box center [624, 445] width 304 height 115
click at [547, 283] on input "ב" at bounding box center [551, 285] width 25 height 30
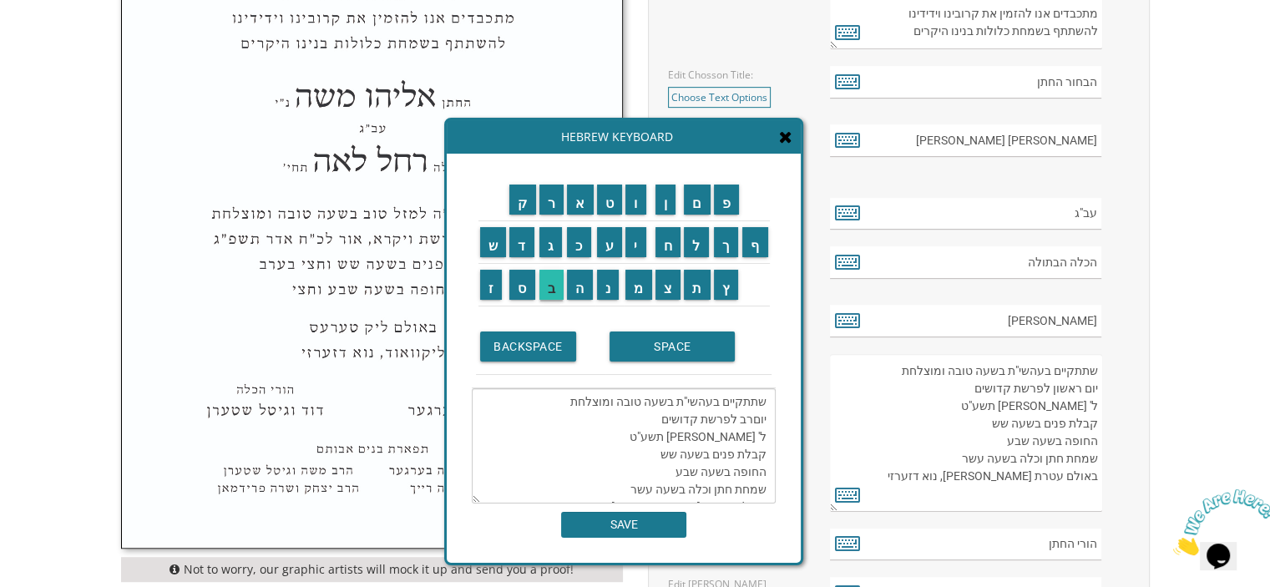
scroll to position [35, 0]
click at [637, 245] on input "י" at bounding box center [635, 242] width 21 height 30
click at [611, 240] on input "ע" at bounding box center [610, 242] width 26 height 30
click at [632, 237] on input "י" at bounding box center [635, 242] width 21 height 30
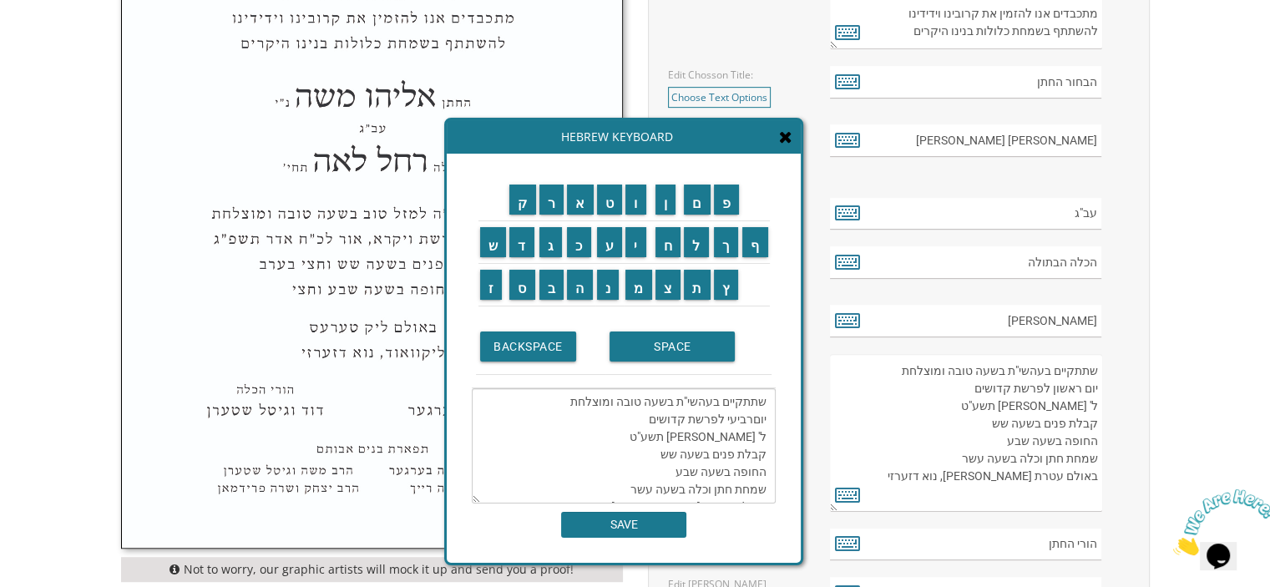
click at [646, 419] on textarea "שתתקיים בעהשי"ת בשעה טובה ומוצלחת יוםרביעי לפרשת קדושים ל' ניסן תשע"ט קבלת פנים…" at bounding box center [624, 445] width 304 height 115
click at [663, 245] on input "ח" at bounding box center [669, 242] width 26 height 30
click at [641, 243] on input "י" at bounding box center [635, 242] width 21 height 30
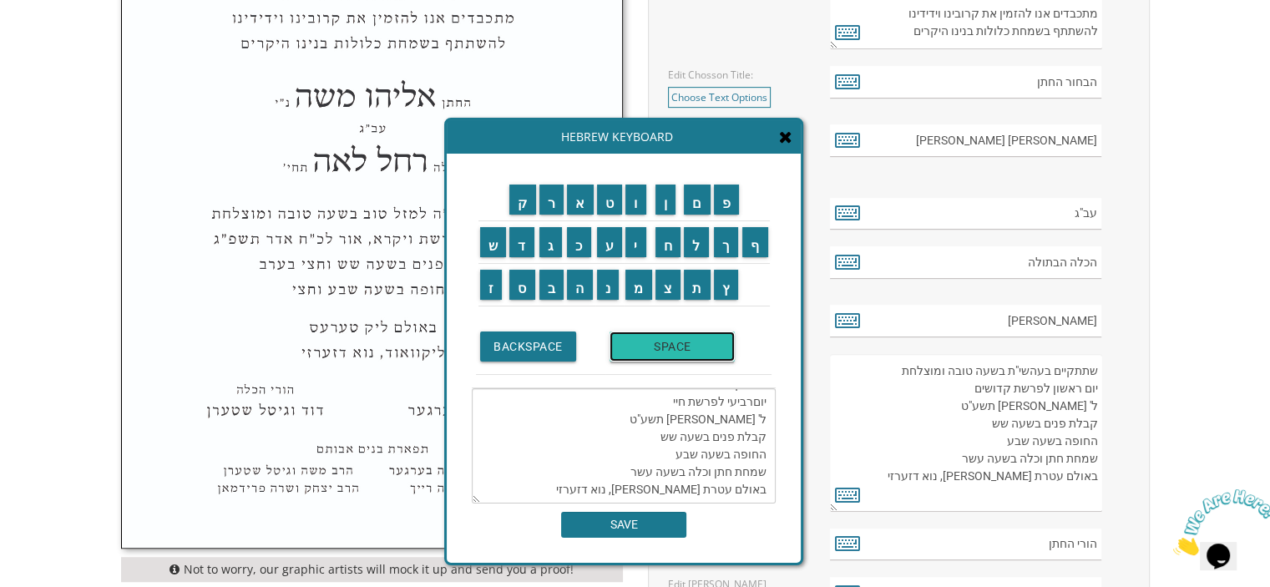
click at [661, 347] on input "SPACE" at bounding box center [672, 347] width 125 height 30
click at [490, 250] on input "ש" at bounding box center [493, 242] width 27 height 30
click at [551, 202] on input "ר" at bounding box center [551, 200] width 25 height 30
click at [577, 290] on input "ה" at bounding box center [580, 285] width 26 height 30
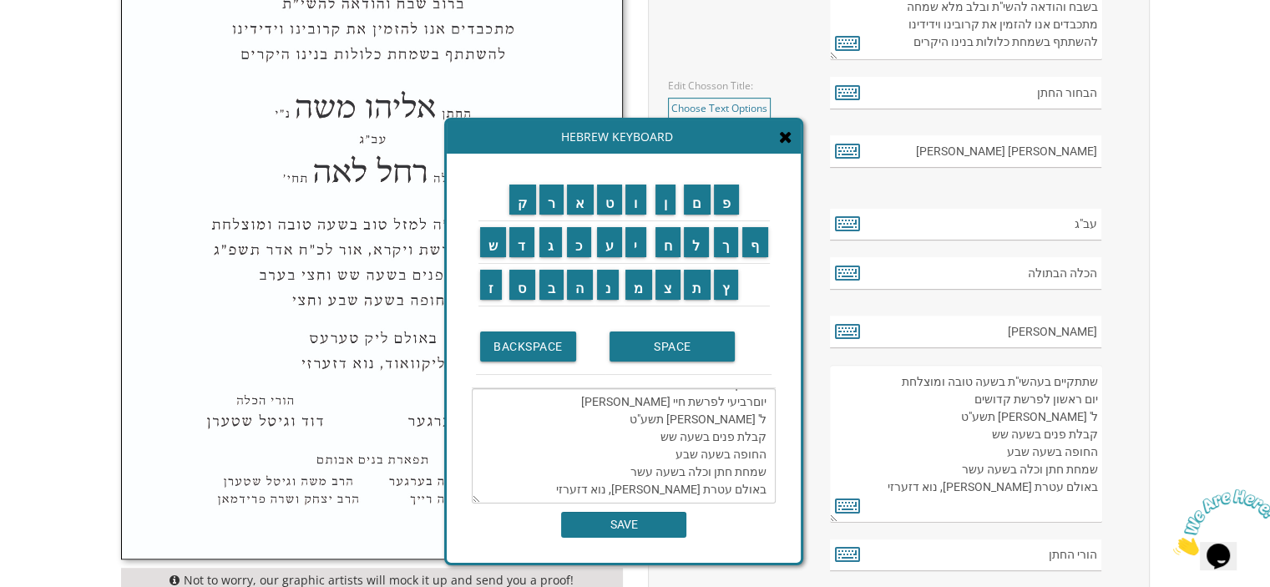
scroll to position [8, 0]
click at [752, 410] on textarea "שתתקיים בעהשי"ת בשעה טובה ומוצלחת יוםרביעי לפרשת חיי שרה ל' ניסן תשע"ט קבלת פני…" at bounding box center [624, 445] width 304 height 115
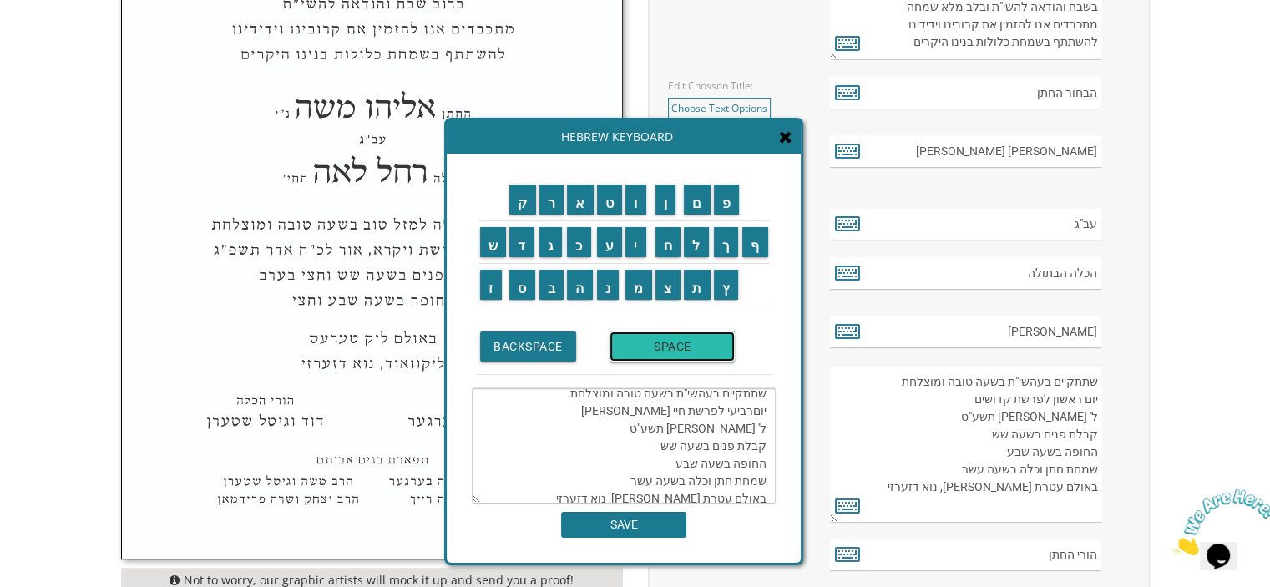
click at [684, 343] on input "SPACE" at bounding box center [672, 347] width 125 height 30
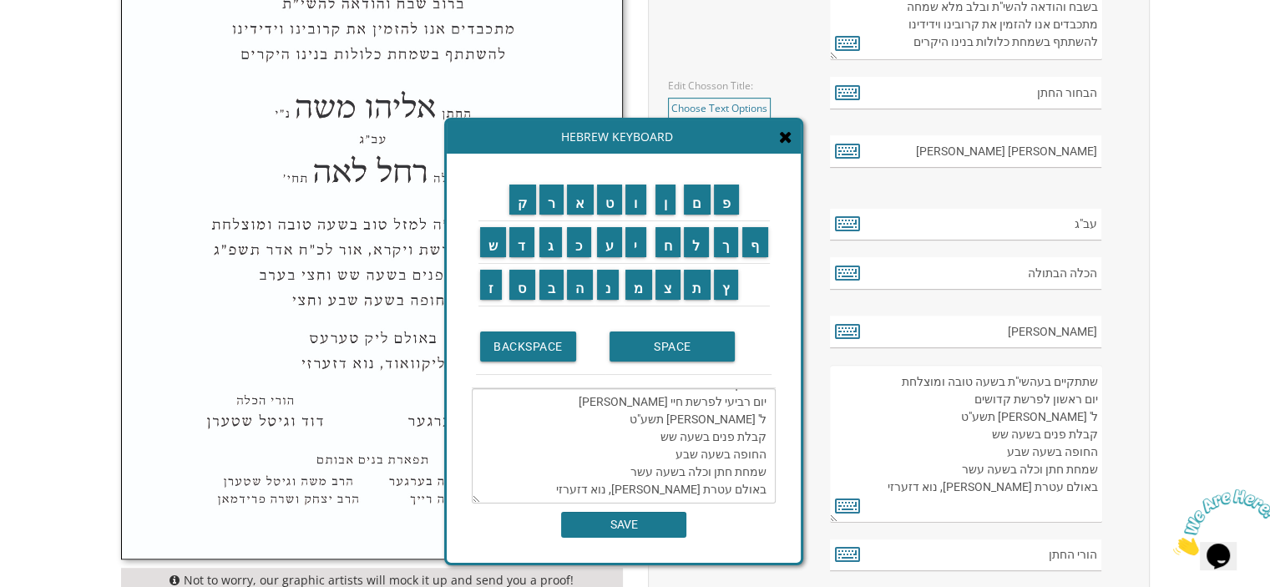
scroll to position [0, 0]
click at [762, 436] on textarea "שתתקיים בעהשי"ת בשעה טובה ומוצלחת יום רביעי לפרשת חיי שרה ל' ניסן תשע"ט קבלת פנ…" at bounding box center [624, 445] width 304 height 115
click at [580, 246] on input "כ" at bounding box center [579, 242] width 24 height 30
click at [551, 286] on input "ב" at bounding box center [551, 285] width 25 height 30
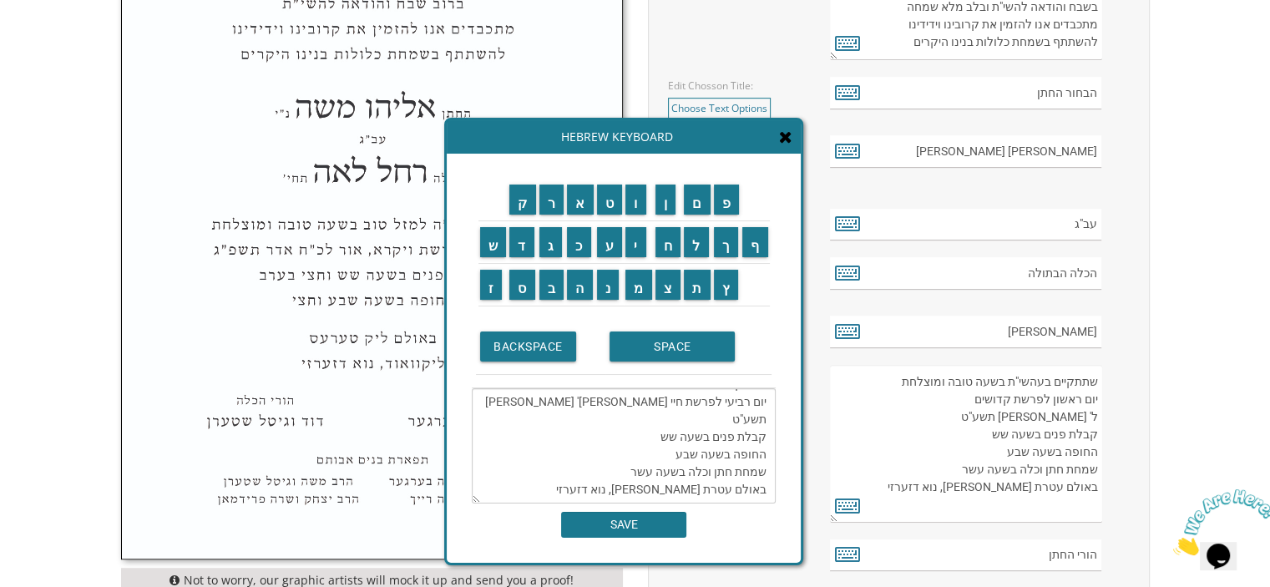
click at [732, 404] on textarea "שתתקיים בעהשי"ת בשעה טובה ומוצלחת יום רביעי לפרשת חיי שרה כב' ניסן תשע"ט קבלת פ…" at bounding box center [624, 445] width 304 height 115
click at [666, 247] on input "ח" at bounding box center [669, 242] width 26 height 30
click at [499, 243] on input "ש" at bounding box center [493, 242] width 27 height 30
click at [635, 199] on input "ו" at bounding box center [635, 200] width 21 height 30
click at [685, 402] on textarea "שתתקיים בעהשי"ת בשעה טובה ומוצלחת יום רביעי לפרשת חיי שרה כב' חשון תשע"ט קבלת פ…" at bounding box center [624, 445] width 304 height 115
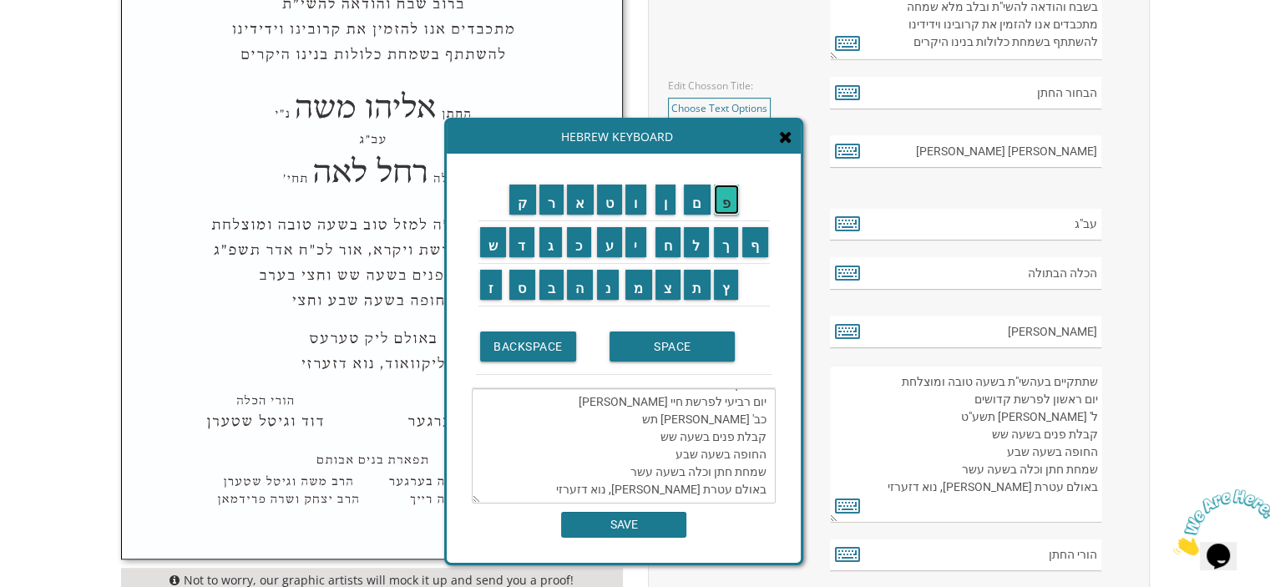
click at [722, 193] on input "פ" at bounding box center [727, 200] width 26 height 30
click at [633, 204] on input "ו" at bounding box center [635, 200] width 21 height 30
click at [679, 472] on textarea "שתתקיים בעהשי"ת בשעה טובה ומוצלחת יום רביעי לפרשת חיי שרה כב' חשון תשפו קבלת פנ…" at bounding box center [624, 445] width 304 height 115
click at [551, 283] on input "ב" at bounding box center [551, 285] width 25 height 30
click at [698, 251] on input "ל" at bounding box center [696, 242] width 25 height 30
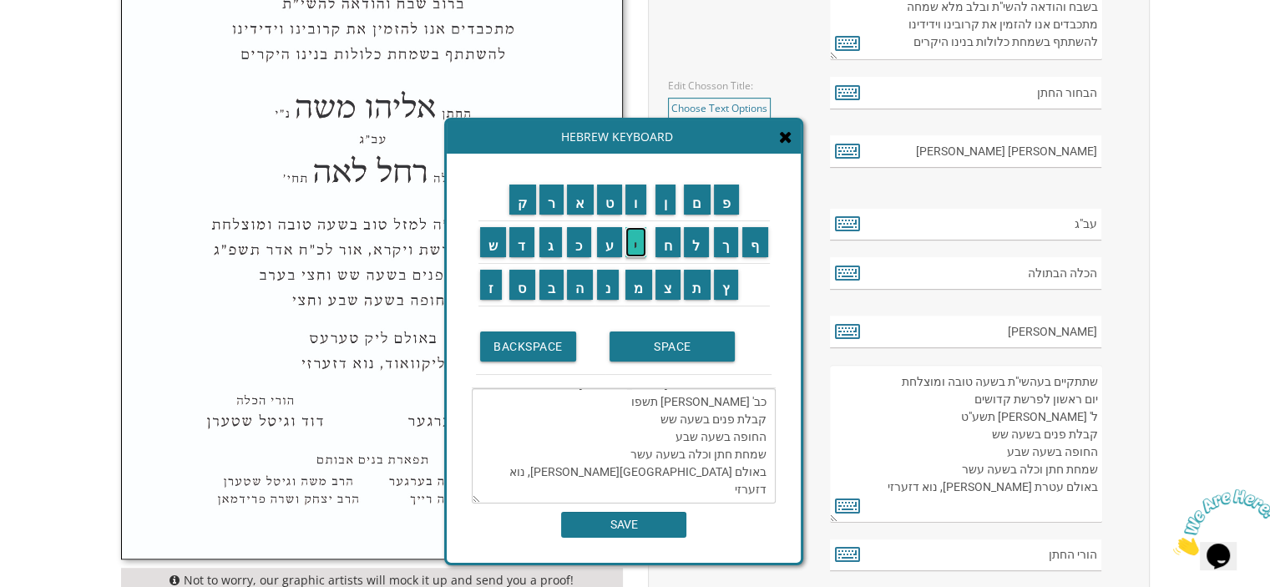
click at [632, 240] on input "י" at bounding box center [635, 242] width 21 height 30
click at [644, 283] on input "מ" at bounding box center [638, 285] width 27 height 30
click at [571, 191] on input "א" at bounding box center [580, 200] width 27 height 30
type textarea "שתתקיים בעהשי"ת בשעה טובה ומוצלחת יום רביעי לפרשת חיי שרה כב' חשון תשפו קבלת פנ…"
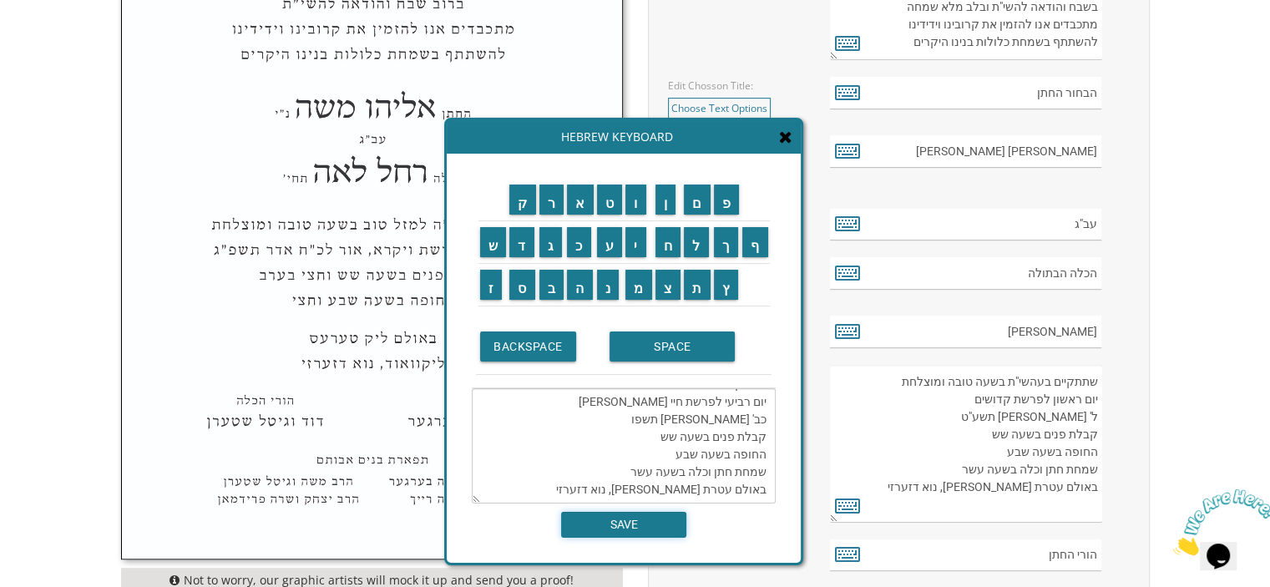
click at [612, 517] on input "SAVE" at bounding box center [623, 525] width 125 height 26
type textarea "שתתקיים בעהשי"ת בשעה טובה ומוצלחת יום רביעי לפרשת חיי שרה כב' חשון תשפו קבלת פנ…"
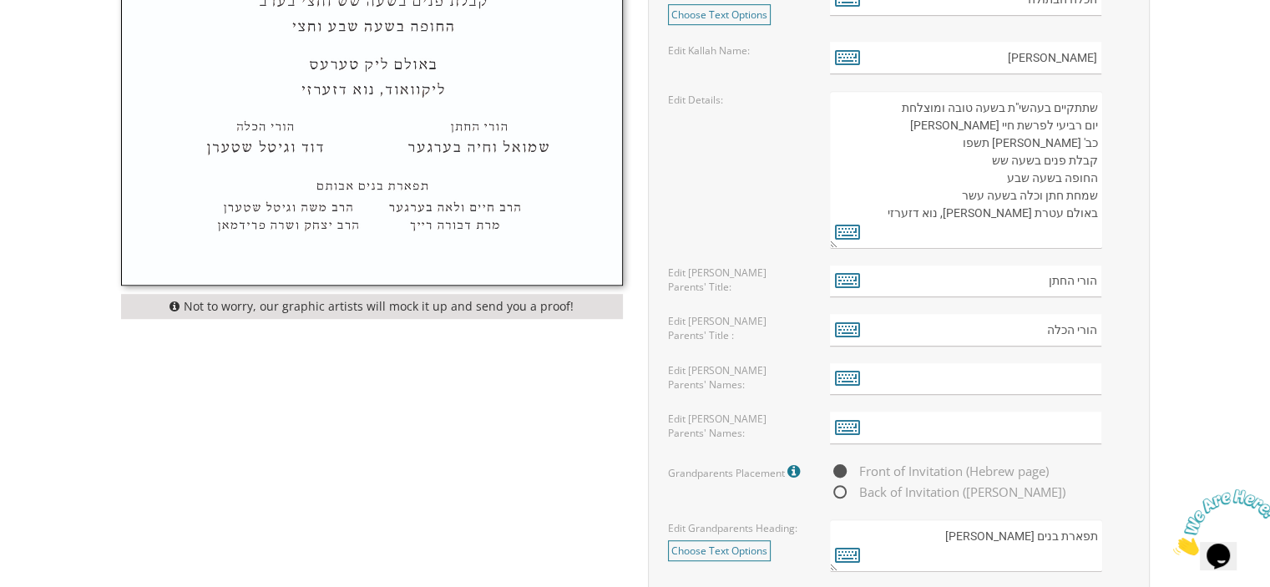
scroll to position [1067, 0]
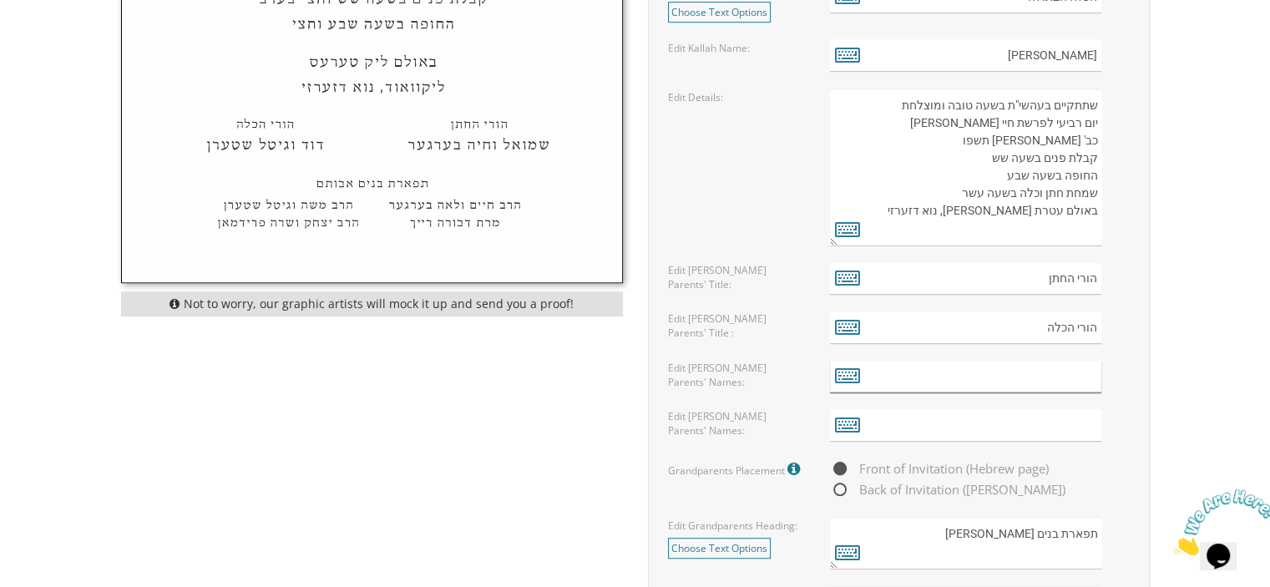
click at [901, 372] on input "text" at bounding box center [965, 377] width 271 height 33
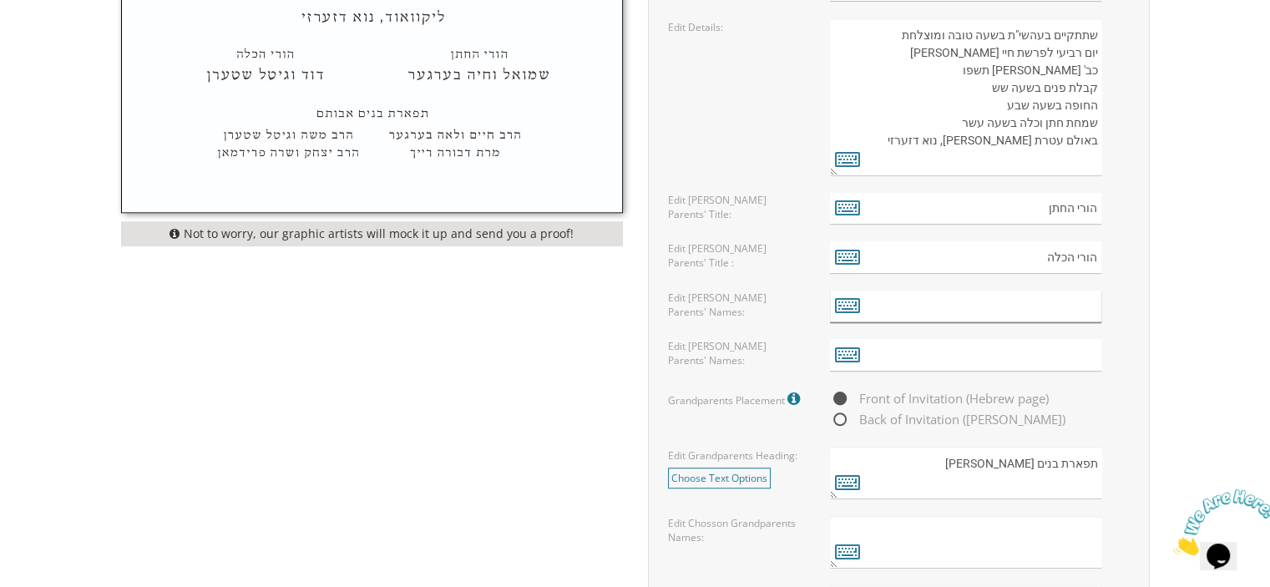
scroll to position [1132, 0]
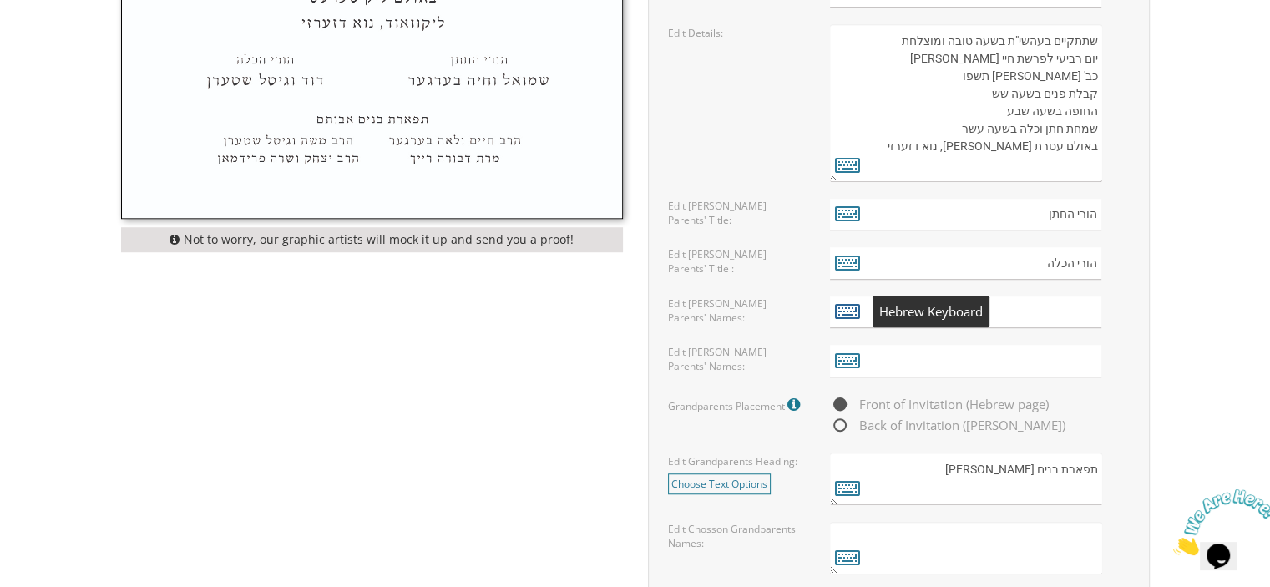
click at [854, 303] on icon at bounding box center [847, 310] width 25 height 23
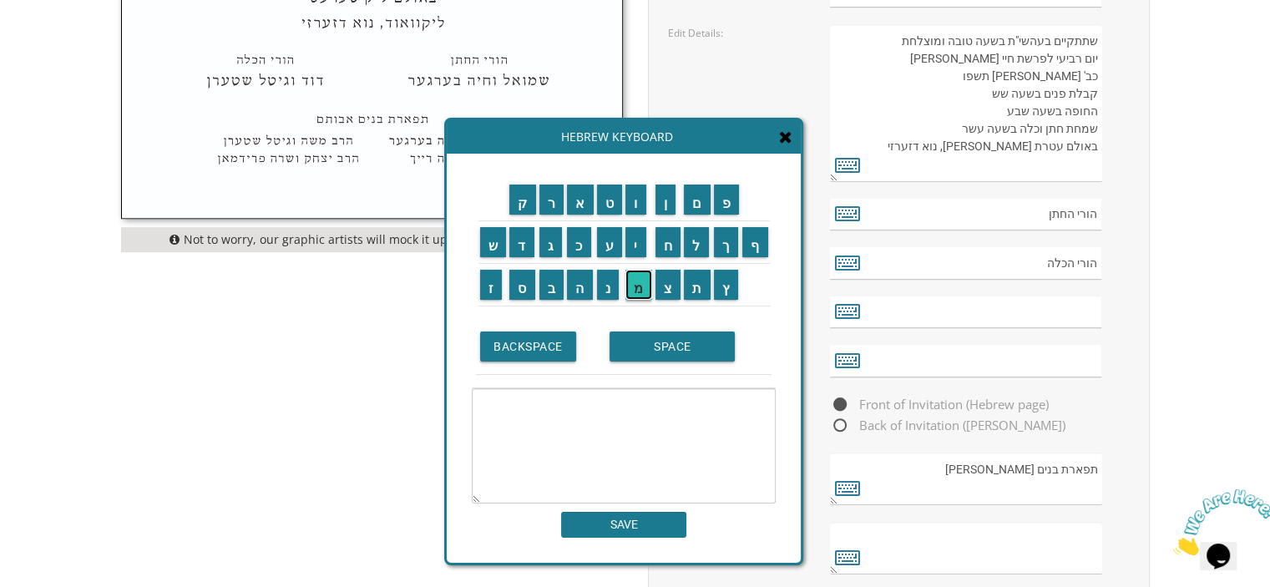
click at [640, 281] on input "מ" at bounding box center [638, 285] width 27 height 30
click at [490, 247] on input "ש" at bounding box center [493, 242] width 27 height 30
click at [581, 281] on input "ה" at bounding box center [580, 285] width 26 height 30
type textarea "משה"
click at [655, 512] on input "SAVE" at bounding box center [623, 525] width 125 height 26
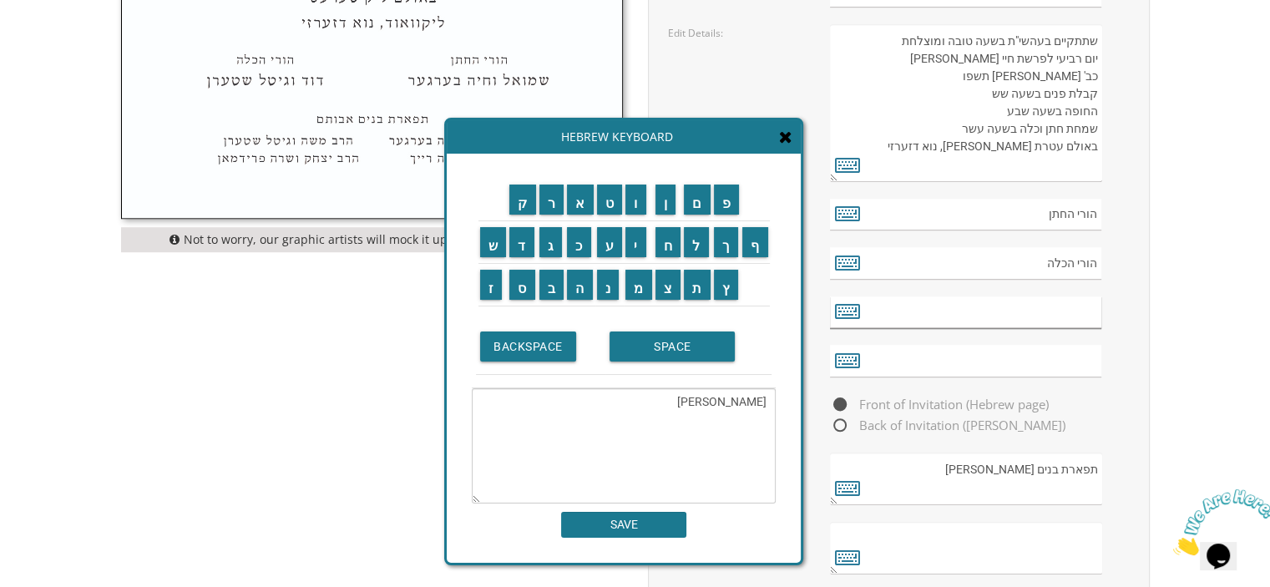
type input "משה"
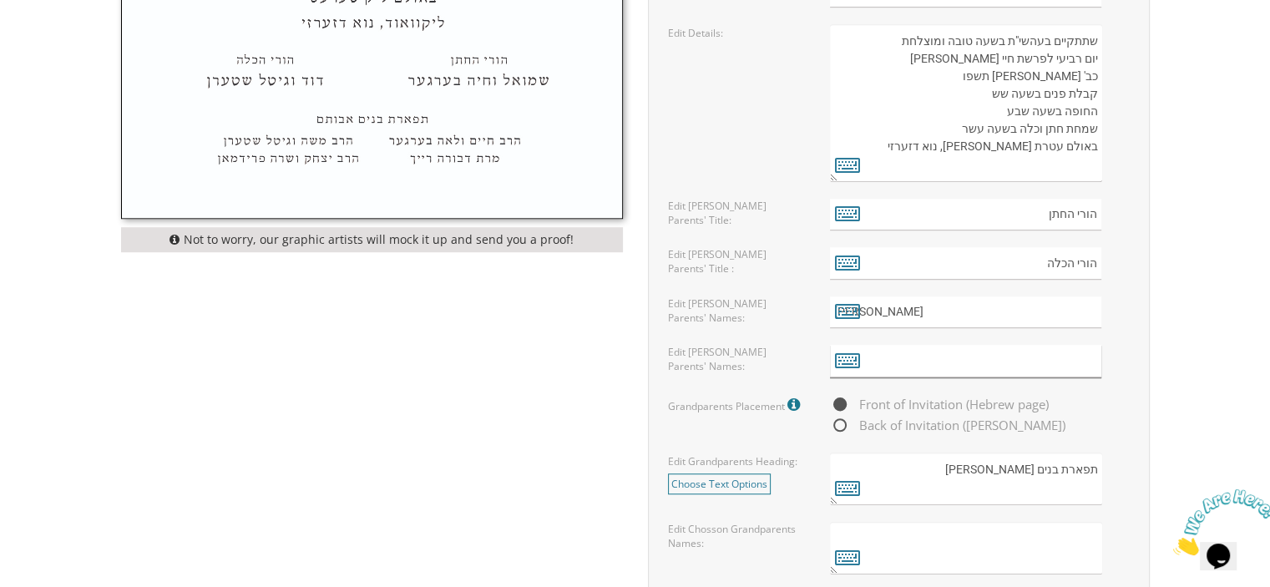
click at [979, 357] on input "text" at bounding box center [965, 361] width 271 height 33
click at [855, 357] on icon at bounding box center [847, 359] width 25 height 23
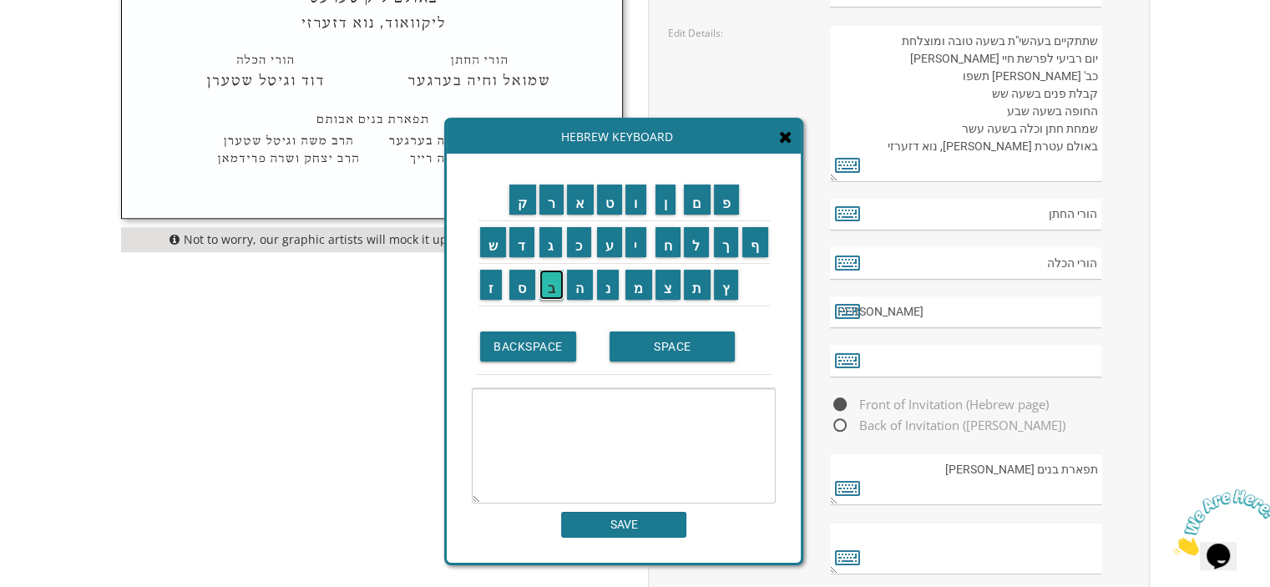
click at [551, 292] on input "ב" at bounding box center [551, 285] width 25 height 30
click at [695, 296] on input "ת" at bounding box center [697, 285] width 27 height 30
click at [633, 240] on input "י" at bounding box center [635, 242] width 21 height 30
click at [580, 281] on input "ה" at bounding box center [580, 285] width 26 height 30
type textarea "בתיה"
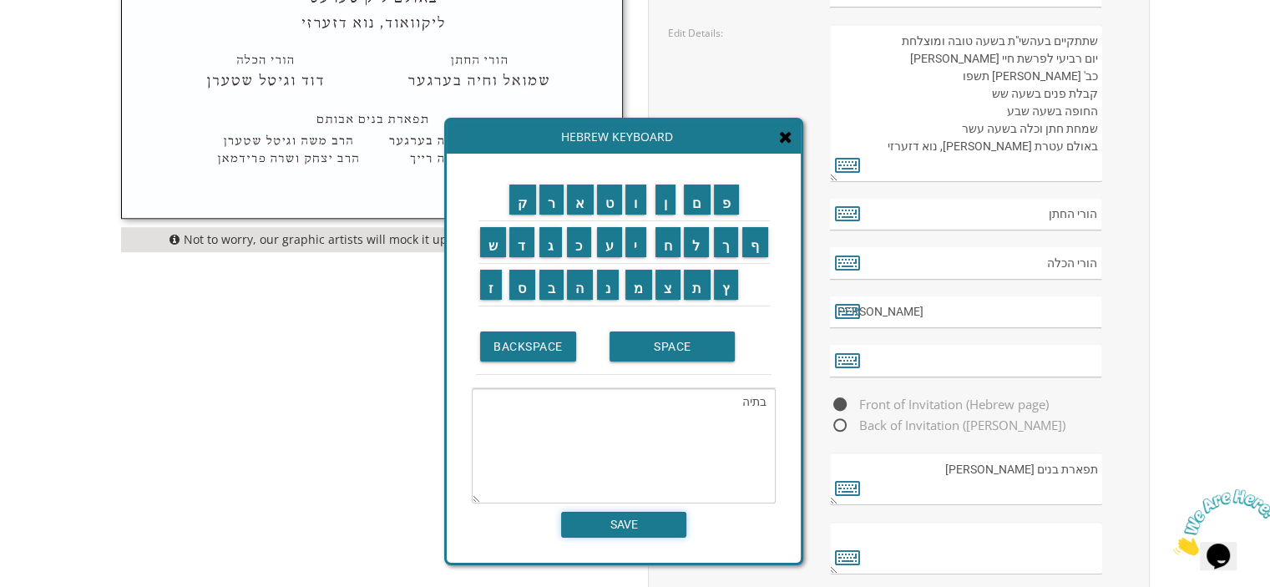
click at [613, 517] on input "SAVE" at bounding box center [623, 525] width 125 height 26
type input "בתיה"
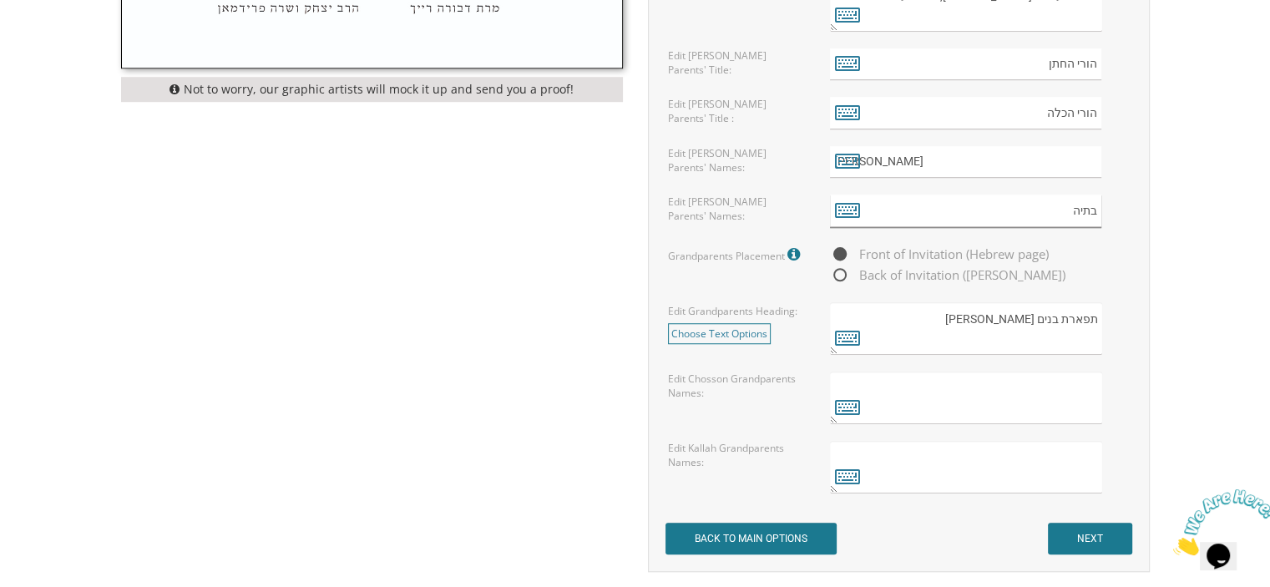
scroll to position [1339, 0]
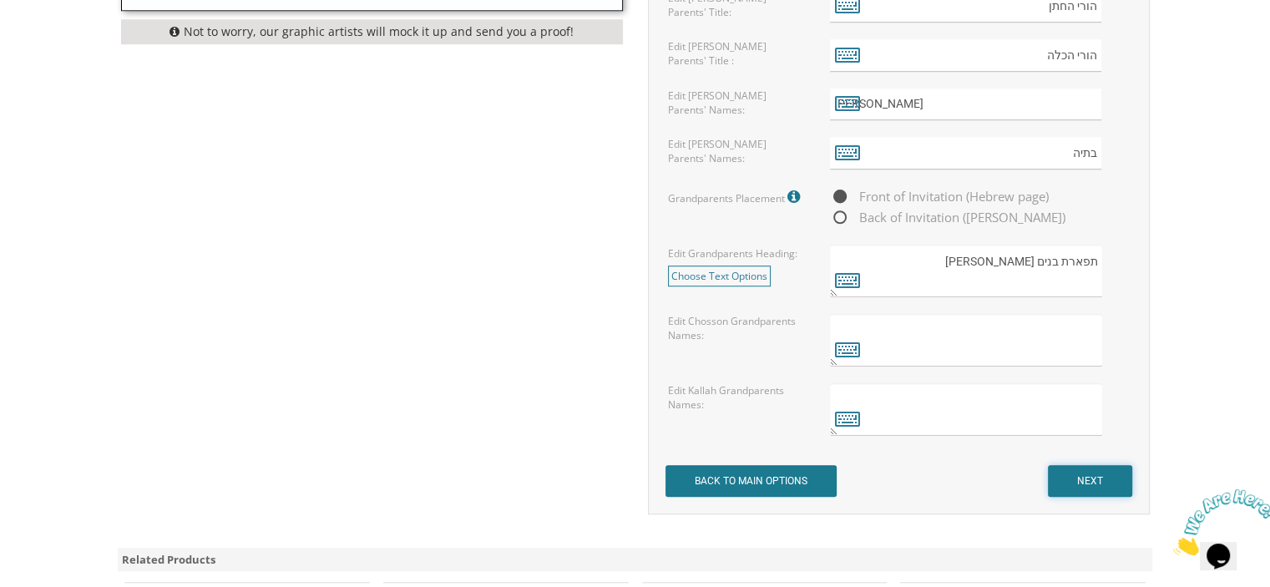
click at [1096, 473] on input "NEXT" at bounding box center [1090, 481] width 84 height 32
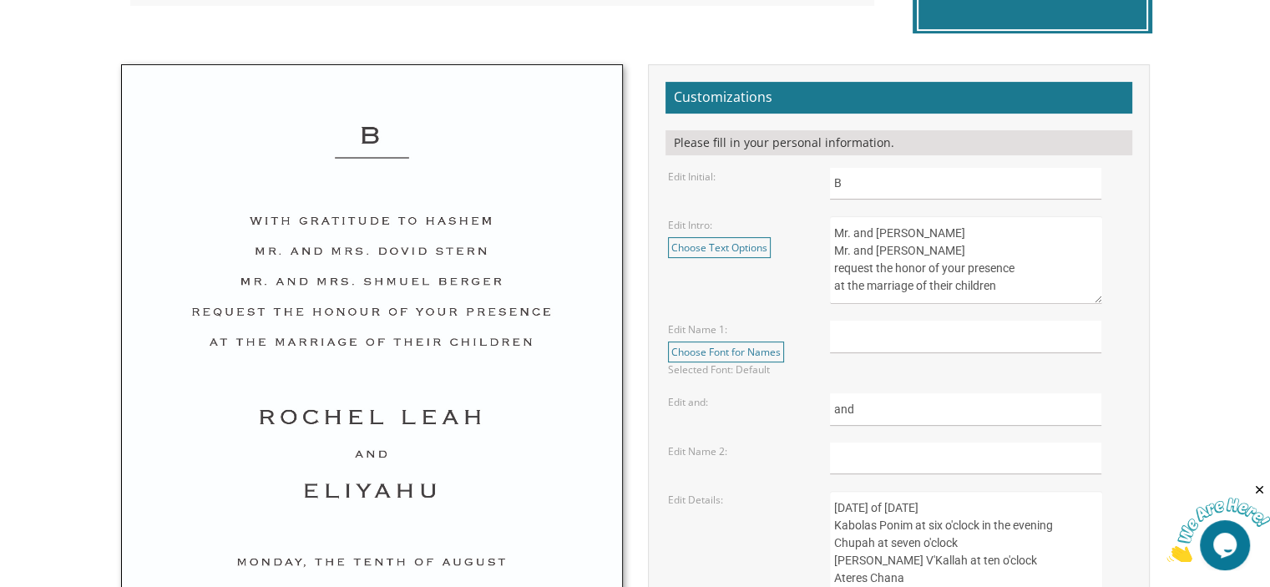
scroll to position [534, 0]
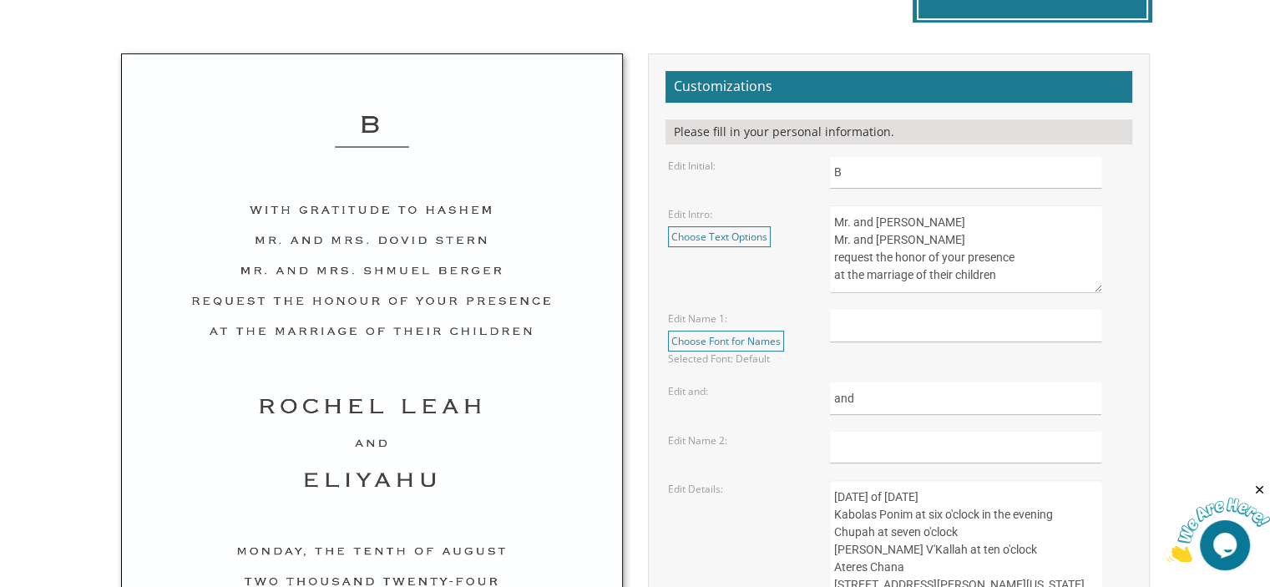
click at [975, 224] on textarea "Mr. and [PERSON_NAME] Mr. and [PERSON_NAME] request the honor of your presence …" at bounding box center [965, 249] width 271 height 88
click at [848, 240] on textarea "Mr. and [PERSON_NAME] Mr. and [PERSON_NAME] request the honor of your presence …" at bounding box center [965, 249] width 271 height 88
click at [849, 223] on textarea "Mr. and [PERSON_NAME] Mr. and [PERSON_NAME] request the honor of your presence …" at bounding box center [965, 249] width 271 height 88
click at [1000, 241] on textarea "Mr. and [PERSON_NAME] Mr. and [PERSON_NAME] request the honor of your presence …" at bounding box center [965, 249] width 271 height 88
type textarea "[DEMOGRAPHIC_DATA] and [PERSON_NAME] and [PERSON_NAME] request the honor of you…"
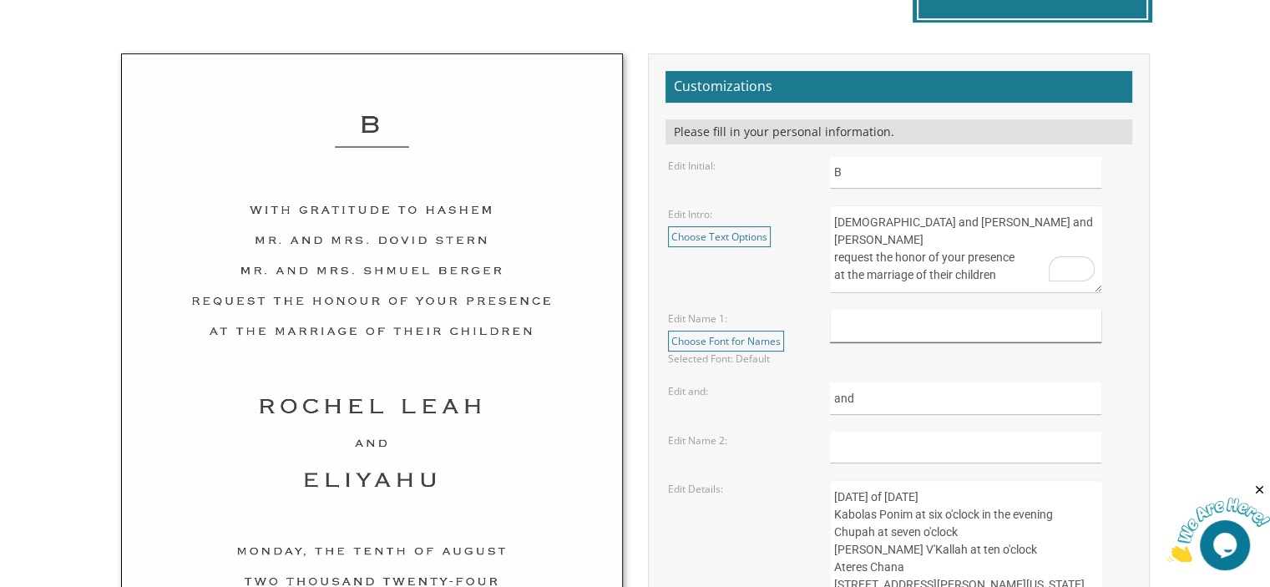
click at [858, 326] on input "text" at bounding box center [965, 326] width 271 height 33
type input "[PERSON_NAME]"
click at [853, 449] on input "text" at bounding box center [965, 448] width 271 height 33
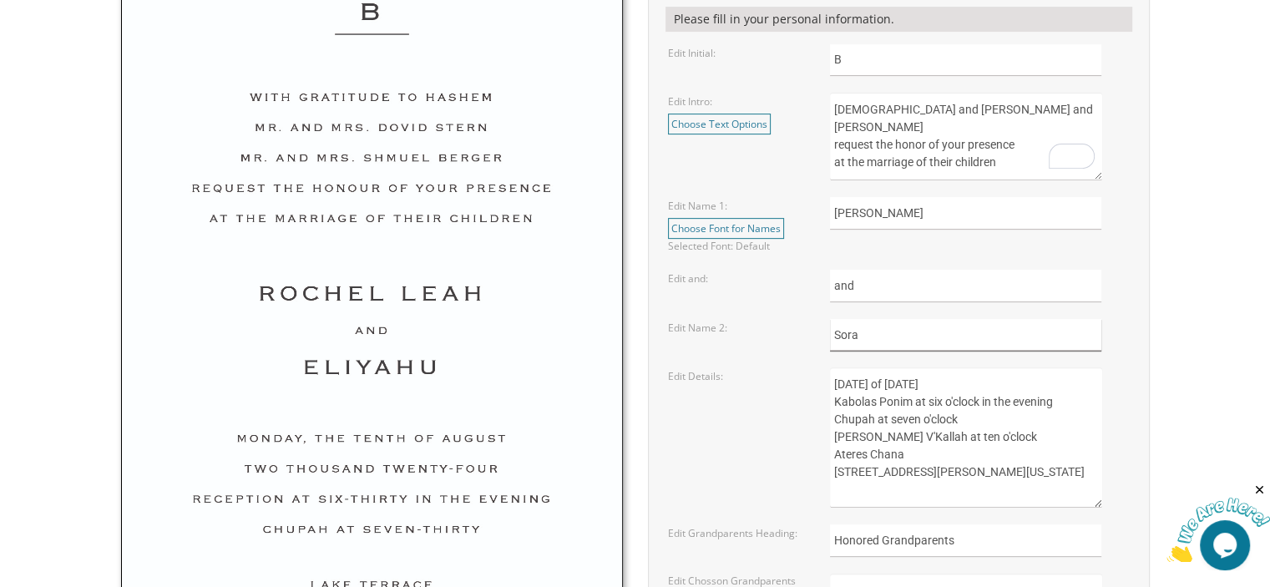
scroll to position [647, 0]
type input "Sora"
click at [853, 382] on textarea "[DATE] of [DATE] Kabolas Ponim at six o'clock in the evening Chupah at seven o'…" at bounding box center [965, 437] width 271 height 140
click at [949, 383] on textarea "[DATE] of [DATE] Kabolas Ponim at six o'clock in the evening Chupah at seven o'…" at bounding box center [965, 437] width 271 height 140
click at [995, 382] on textarea "[DATE] of [DATE] Kabolas Ponim at six o'clock in the evening Chupah at seven o'…" at bounding box center [965, 437] width 271 height 140
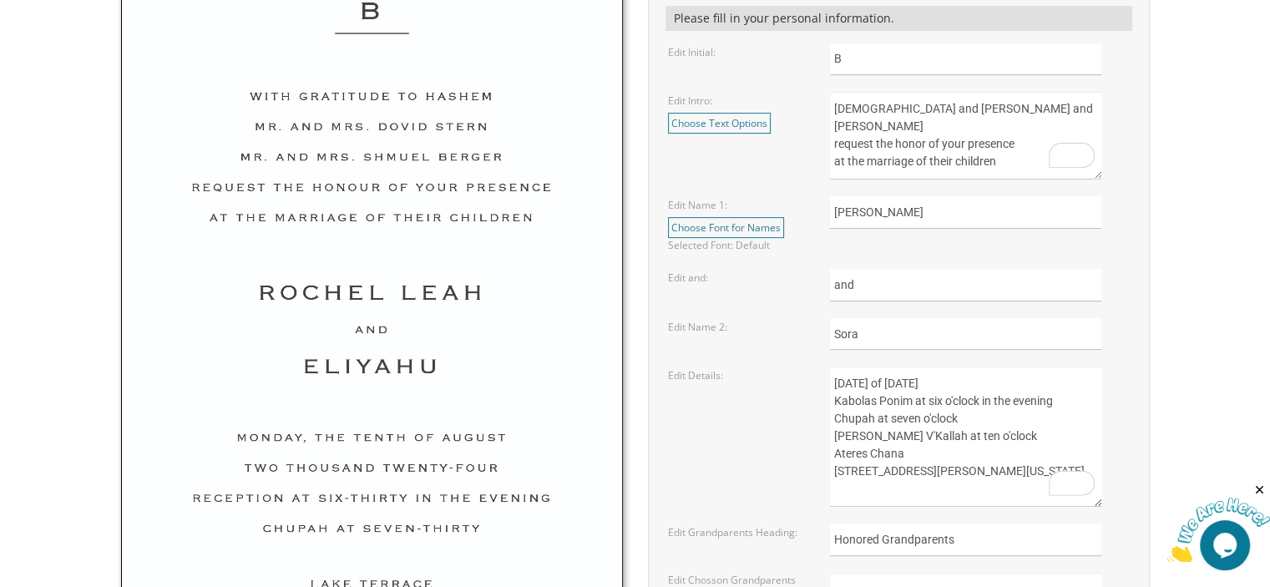
click at [1058, 382] on textarea "[DATE] of [DATE] Kabolas Ponim at six o'clock in the evening Chupah at seven o'…" at bounding box center [965, 437] width 271 height 140
click at [977, 406] on textarea "Sunday, the eighth of May, 2016 Kabolas Ponim at six o'clock in the evening Chu…" at bounding box center [965, 437] width 271 height 140
click at [905, 453] on textarea "Sunday, the eighth of May, 2016 Kabolas Ponim at six o'clock in the evening Chu…" at bounding box center [965, 437] width 271 height 140
click at [1041, 434] on textarea "Sunday, the eighth of May, 2016 Kabolas Ponim at six o'clock in the evening Chu…" at bounding box center [965, 437] width 271 height 140
click at [900, 436] on textarea "Sunday, the eighth of May, 2016 Kabolas Ponim at six o'clock in the evening Chu…" at bounding box center [965, 437] width 271 height 140
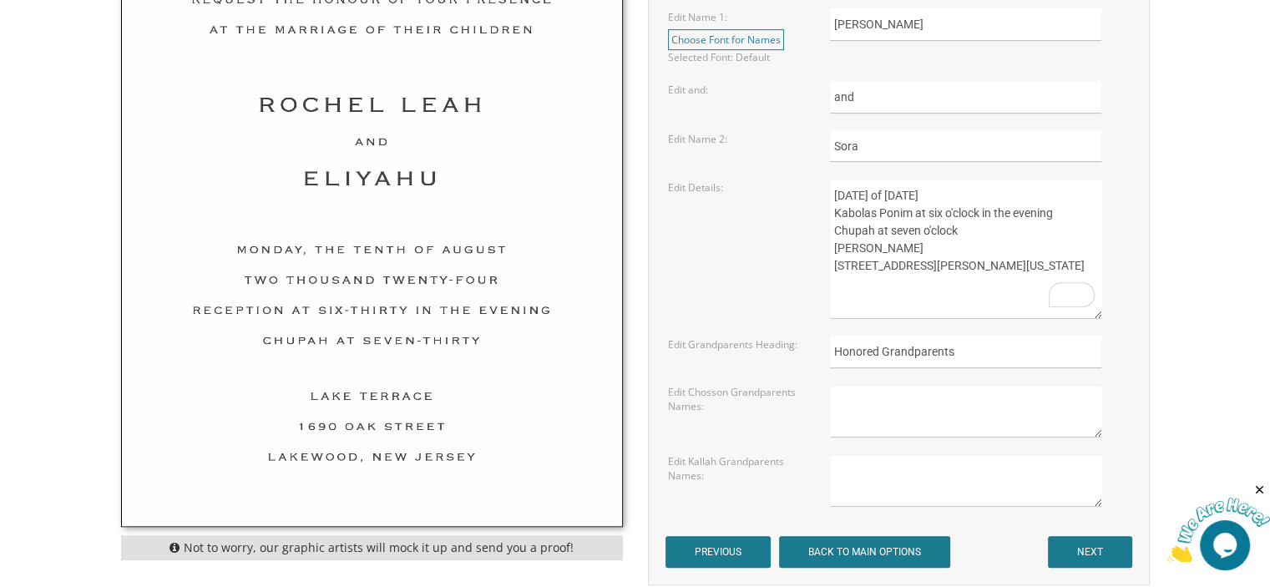
scroll to position [840, 0]
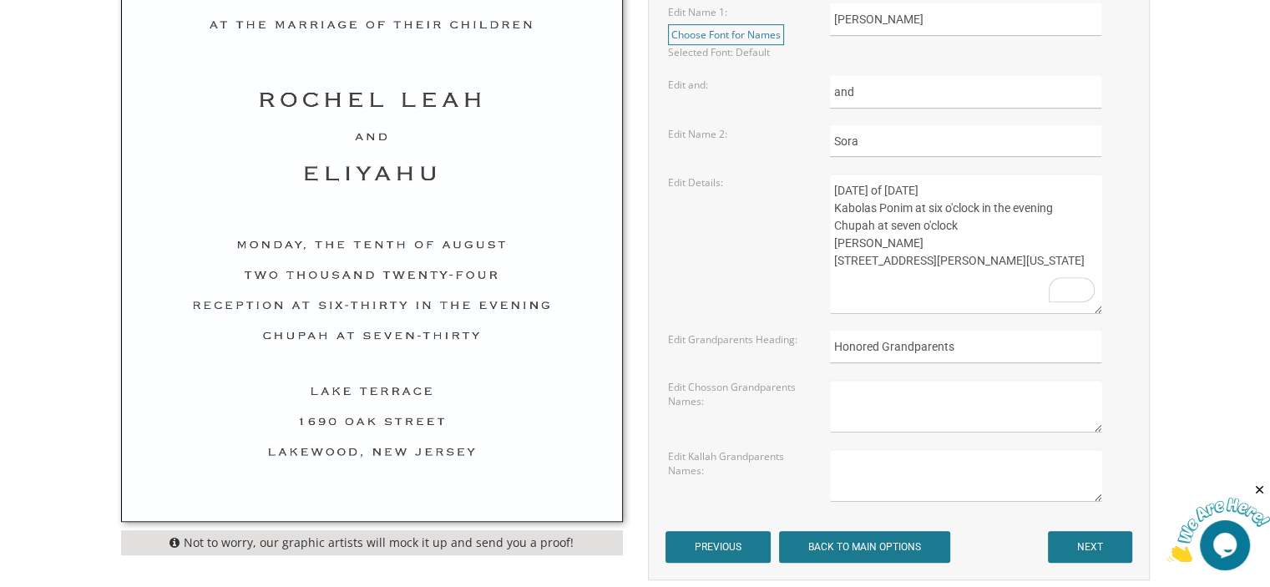
type textarea "Wednesday, the twelfth of November, 2025 Kabolas Ponim at six o'clock in the ev…"
click at [1081, 551] on input "NEXT" at bounding box center [1090, 547] width 84 height 32
click at [1086, 543] on input "NEXT" at bounding box center [1090, 547] width 84 height 32
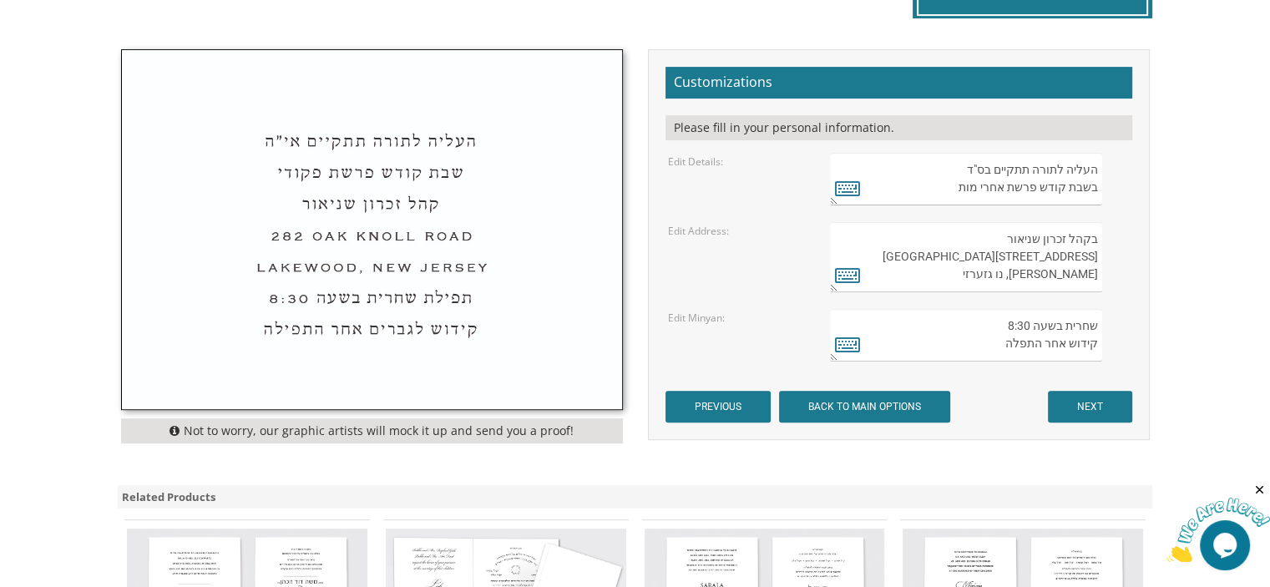
scroll to position [538, 0]
click at [1079, 401] on input "NEXT" at bounding box center [1090, 407] width 84 height 32
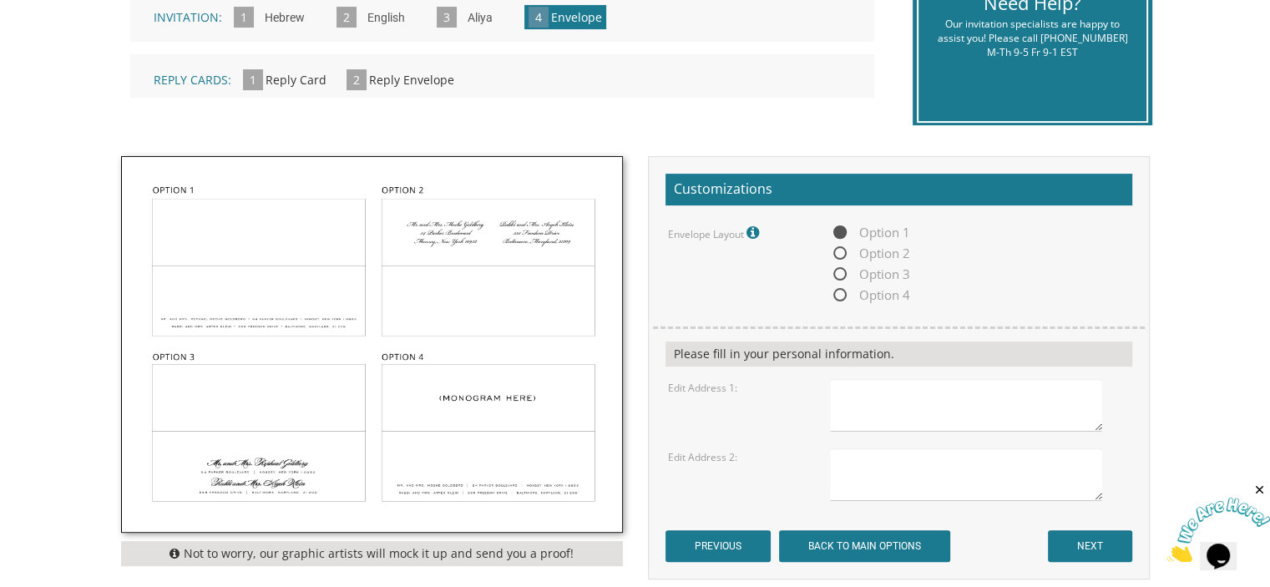
scroll to position [433, 0]
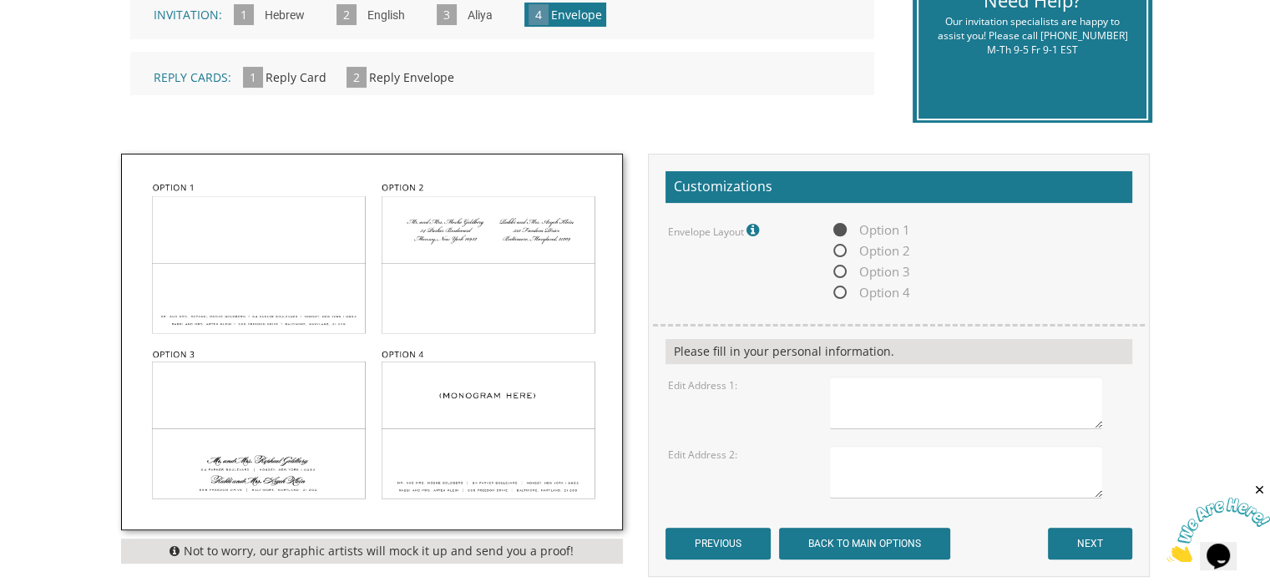
click at [277, 253] on img at bounding box center [372, 341] width 500 height 375
click at [869, 393] on textarea at bounding box center [965, 403] width 271 height 53
type textarea "Rabbi and Mrs Moshe Gertz"
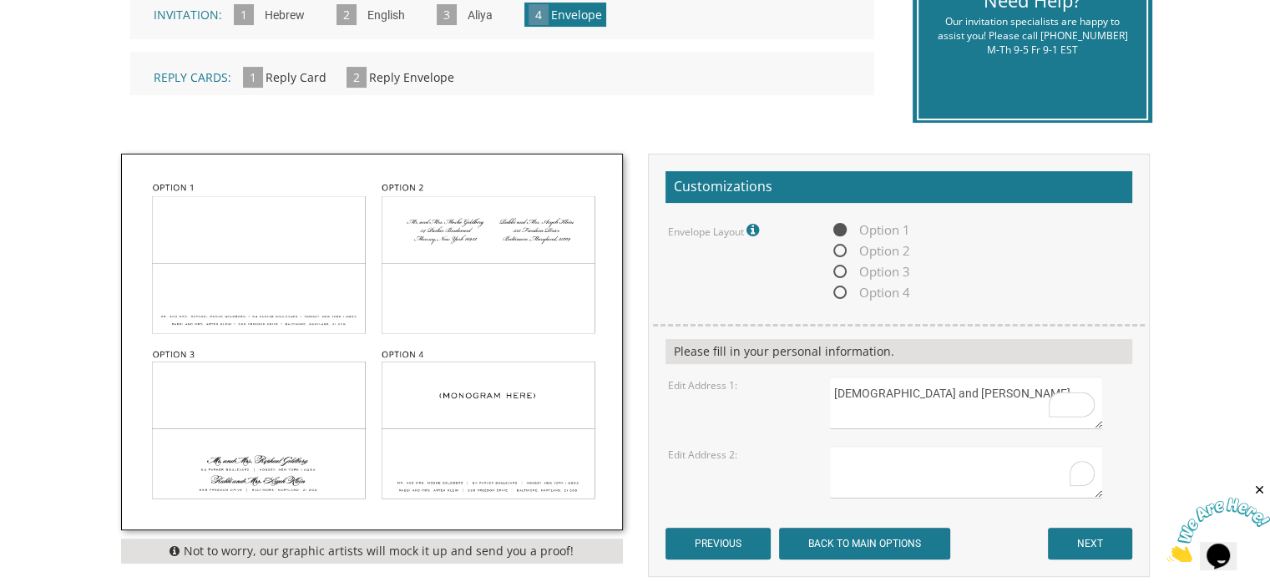
click at [865, 463] on textarea "To enrich screen reader interactions, please activate Accessibility in Grammarl…" at bounding box center [965, 472] width 271 height 53
type textarea "Rabbi and Mrs. Eliezer Rosen 5587 Shaun rd. West Bloomfield Michigan"
click at [1067, 537] on input "NEXT" at bounding box center [1090, 544] width 84 height 32
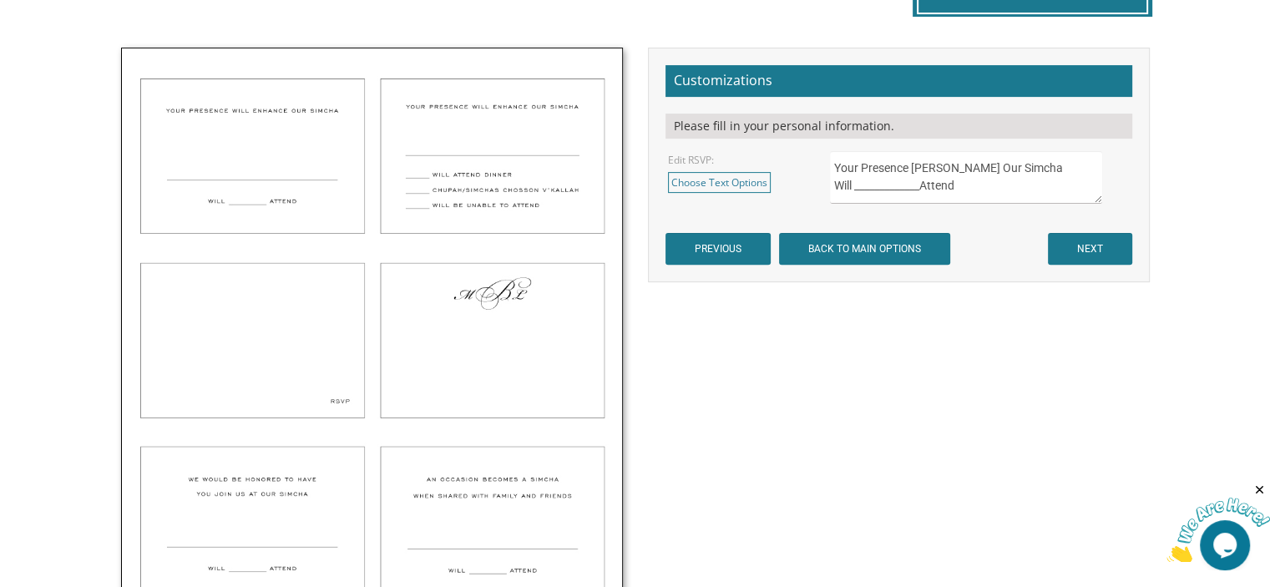
scroll to position [538, 0]
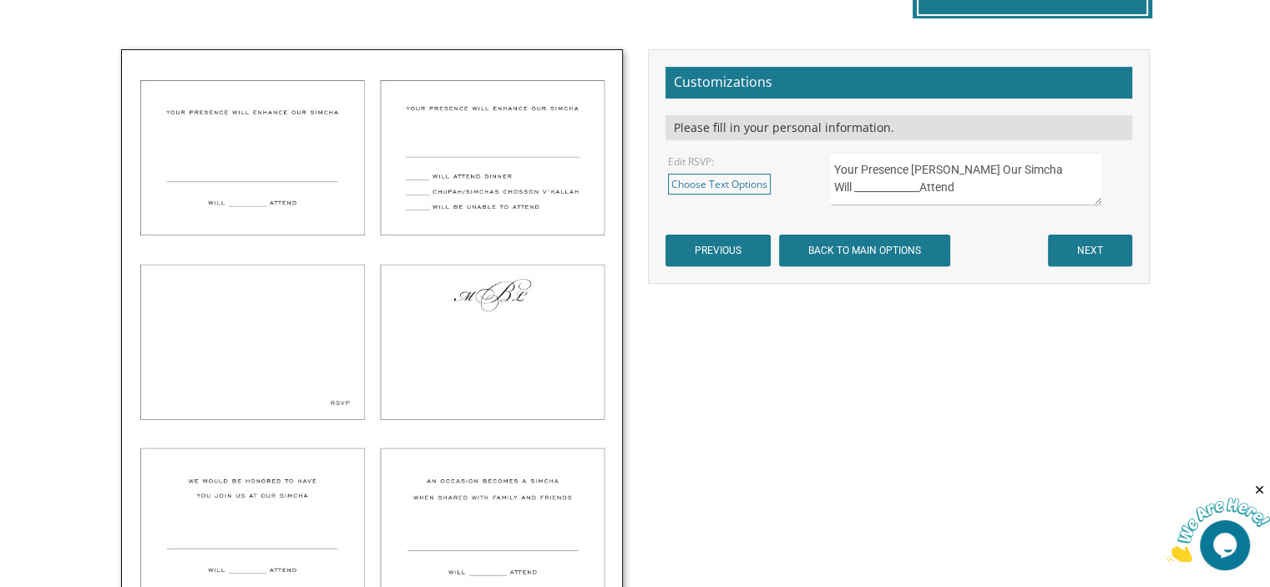
click at [341, 378] on img at bounding box center [372, 333] width 500 height 567
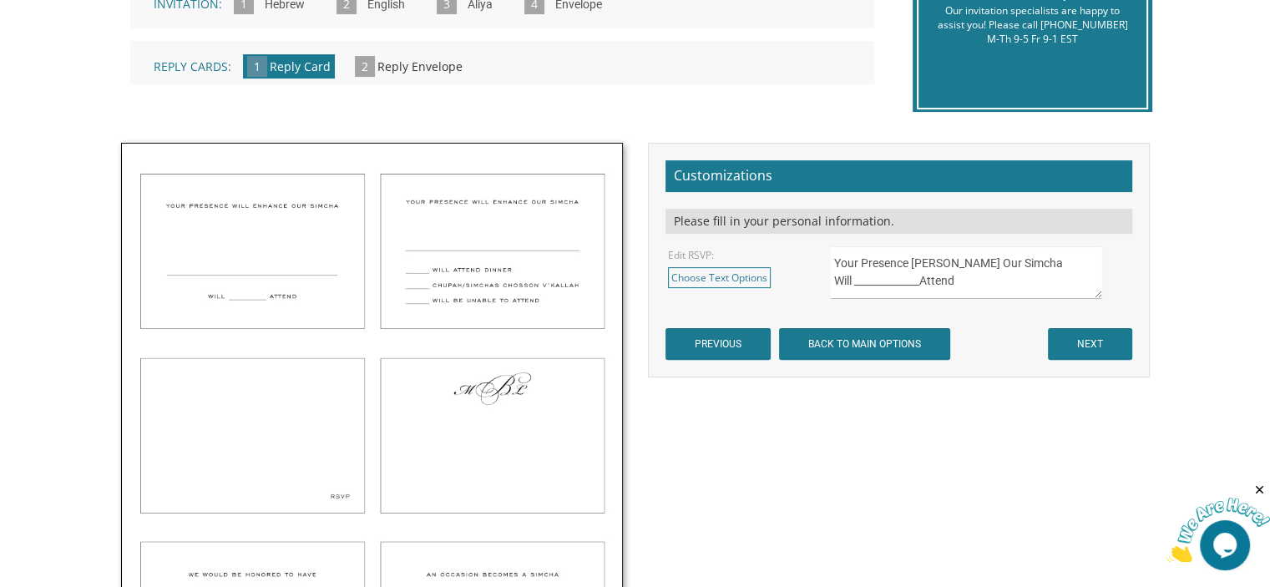
scroll to position [444, 0]
click at [752, 276] on link "Choose Text Options" at bounding box center [719, 277] width 103 height 21
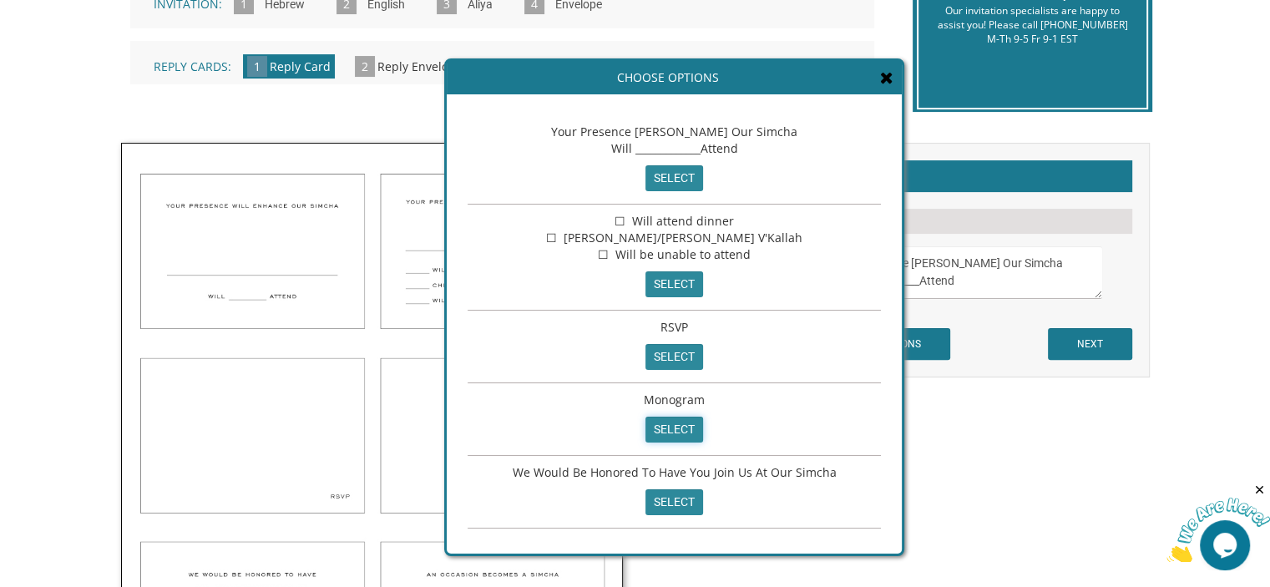
click at [666, 427] on input "select" at bounding box center [675, 430] width 58 height 26
type textarea "Monogram"
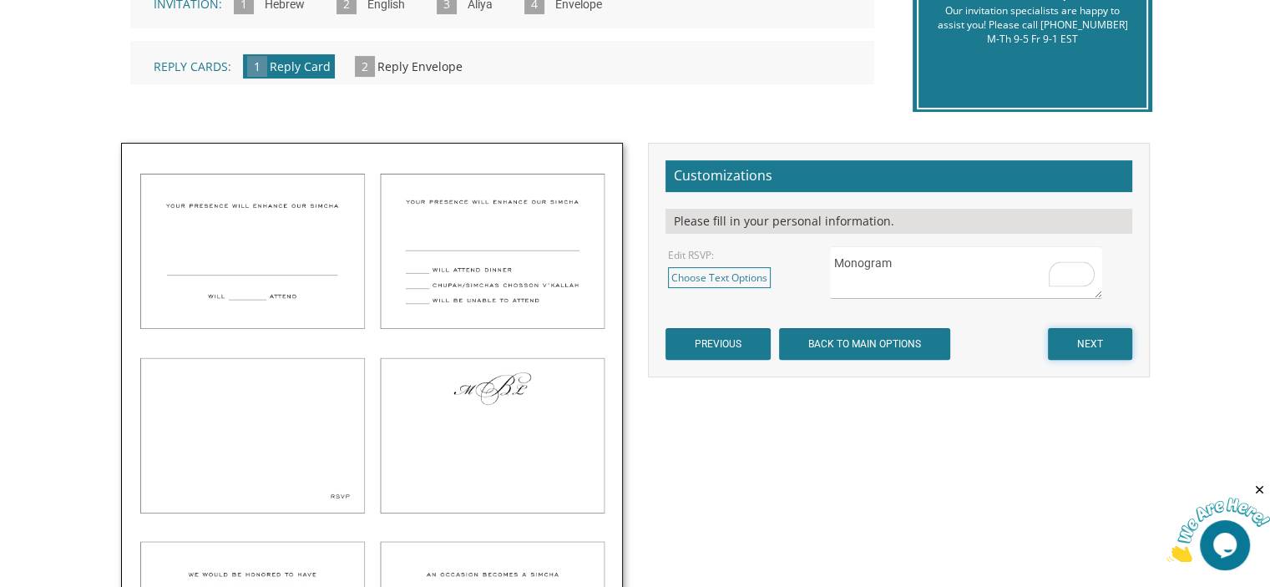
click at [1092, 337] on input "NEXT" at bounding box center [1090, 344] width 84 height 32
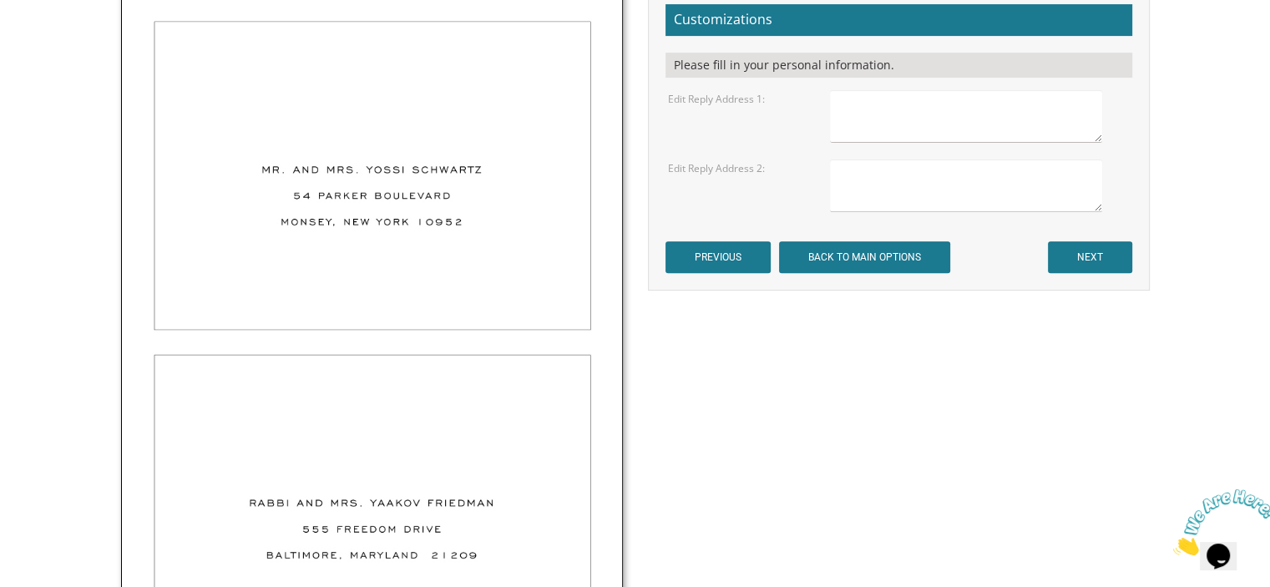
scroll to position [615, 0]
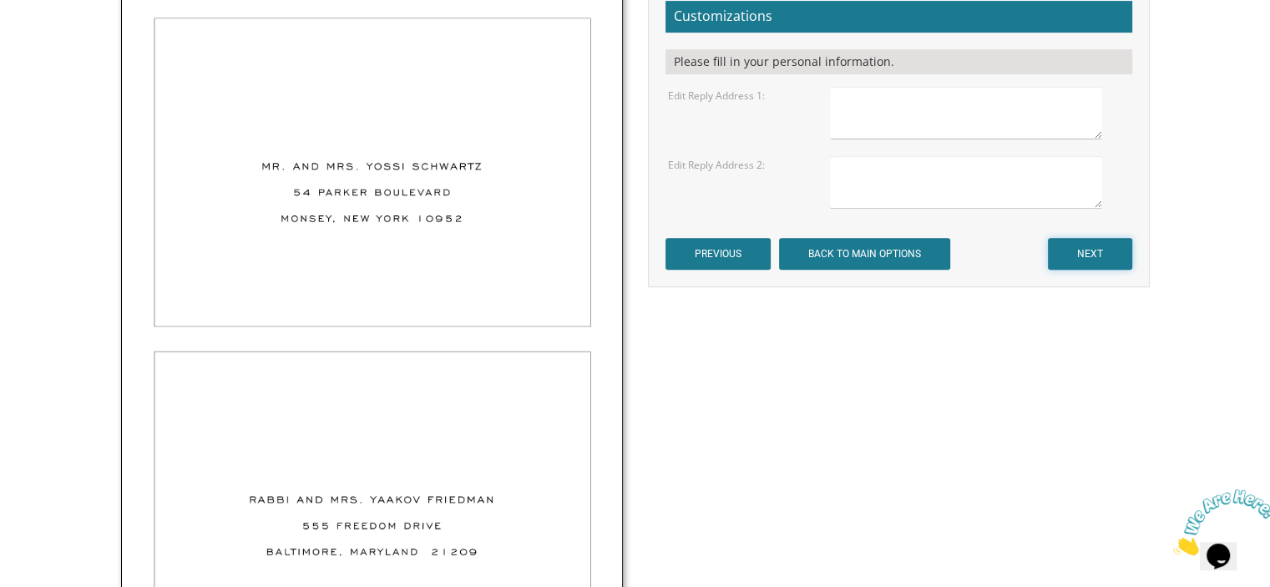
click at [1083, 256] on input "NEXT" at bounding box center [1090, 254] width 84 height 32
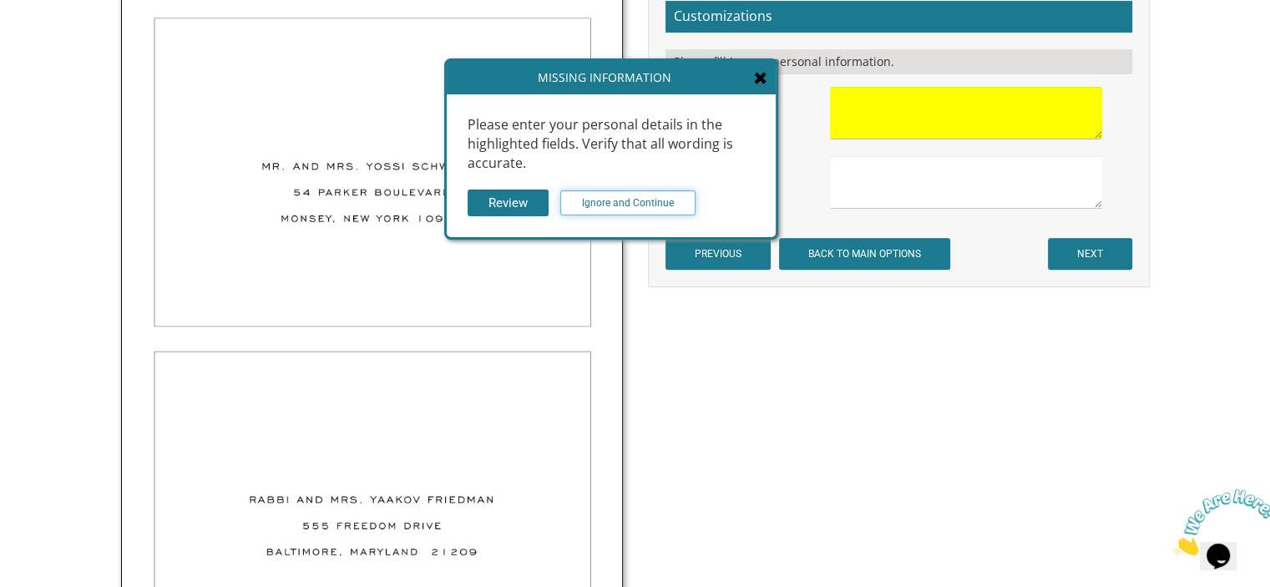
click at [635, 200] on input "Ignore and Continue" at bounding box center [627, 202] width 135 height 25
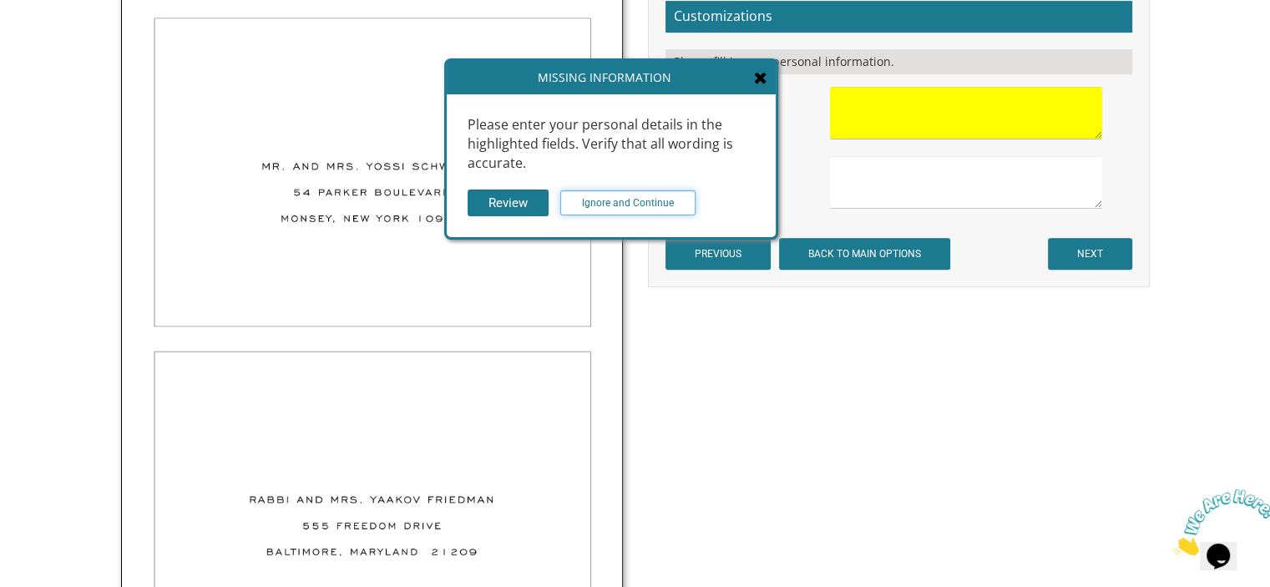
click at [635, 200] on input "Ignore and Continue" at bounding box center [627, 202] width 135 height 25
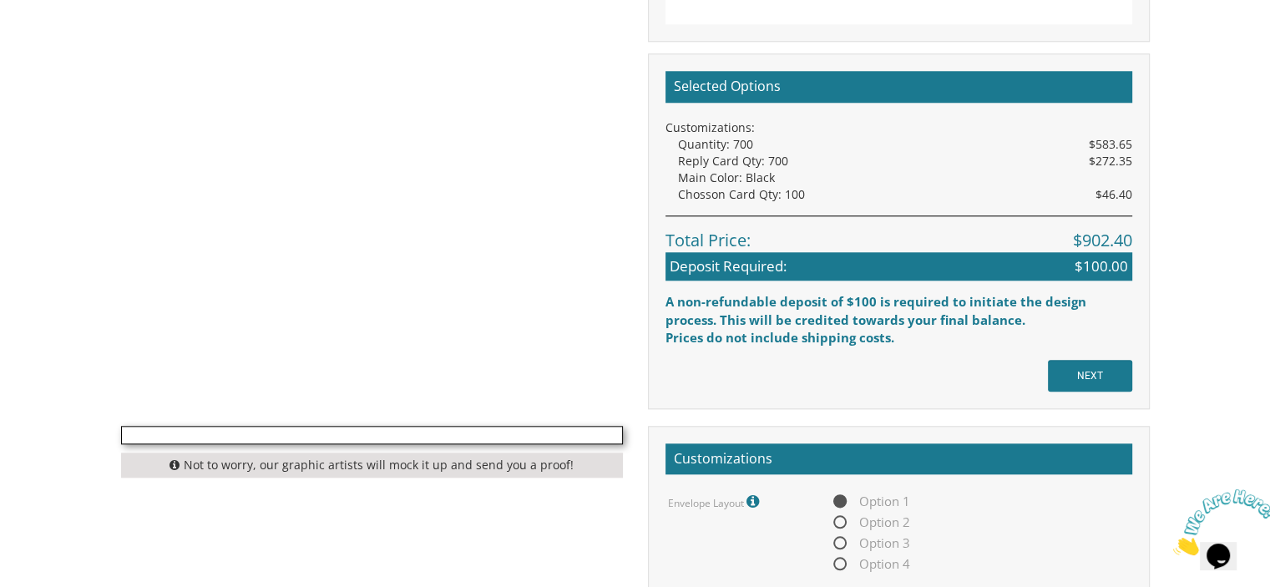
scroll to position [1705, 0]
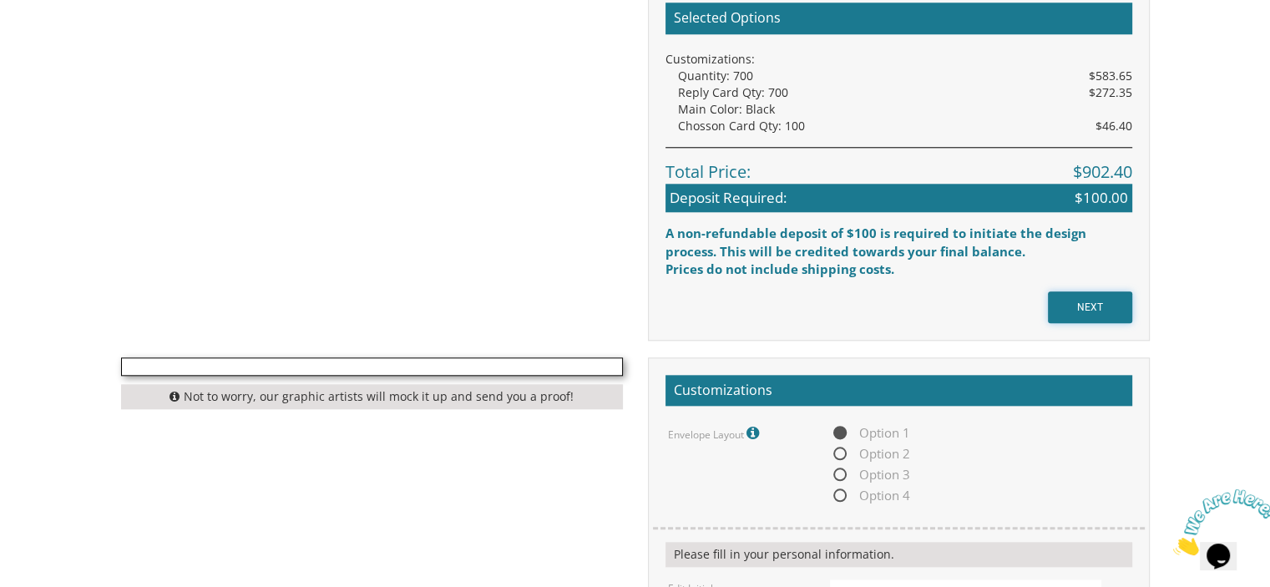
click at [1090, 302] on input "NEXT" at bounding box center [1090, 307] width 84 height 32
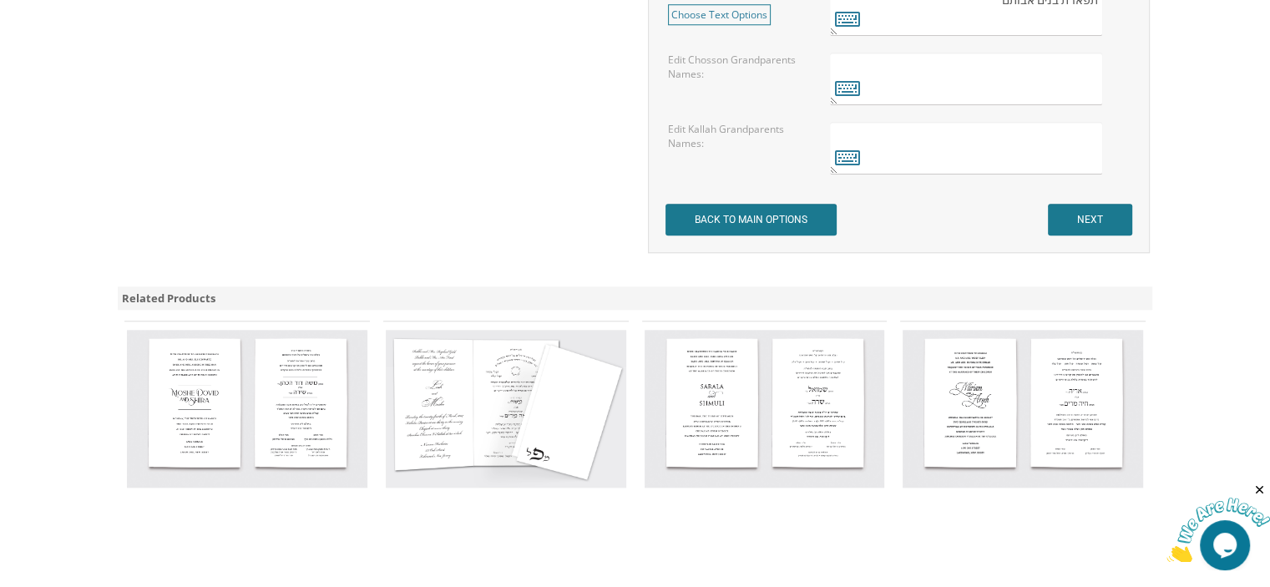
scroll to position [1622, 0]
click at [1088, 214] on input "NEXT" at bounding box center [1090, 221] width 84 height 32
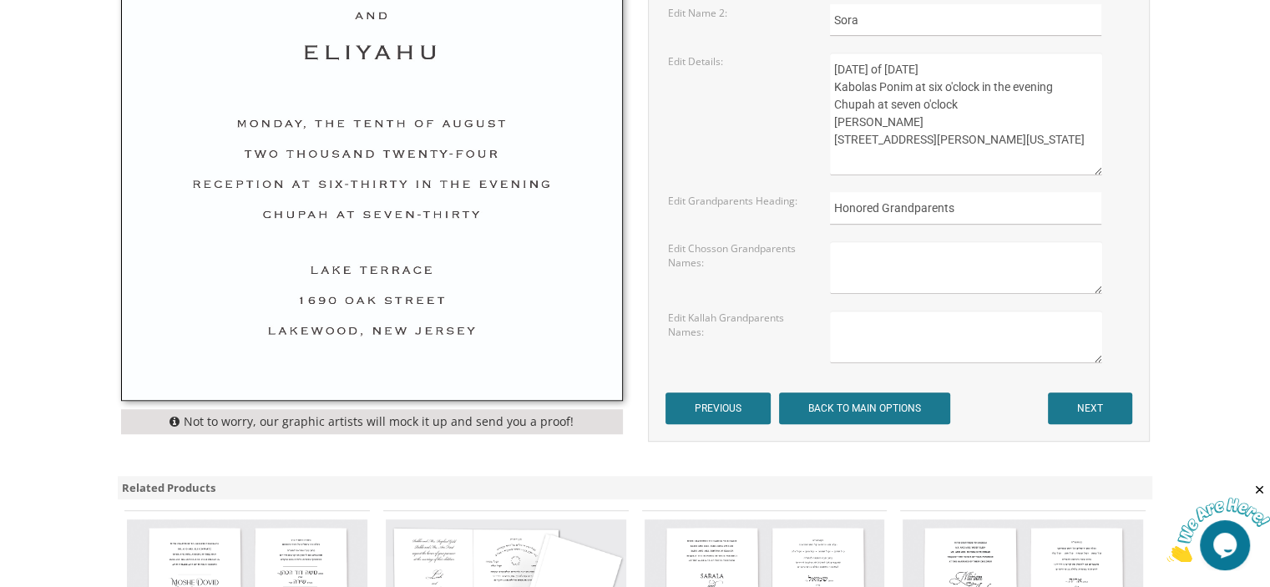
scroll to position [884, 0]
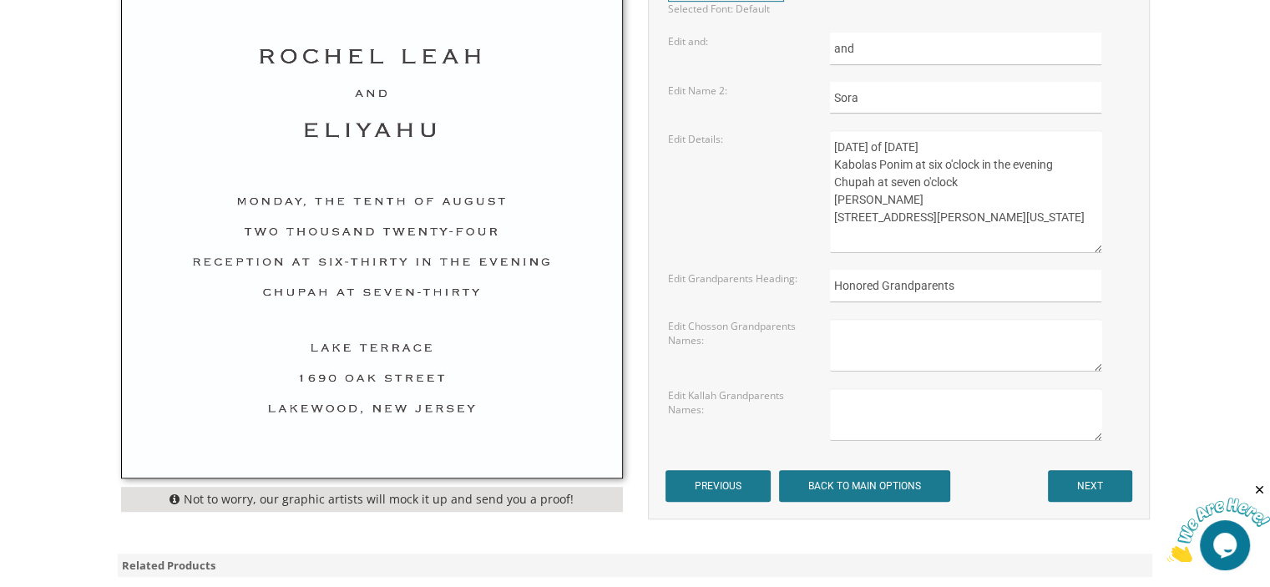
click at [862, 336] on textarea at bounding box center [965, 345] width 271 height 53
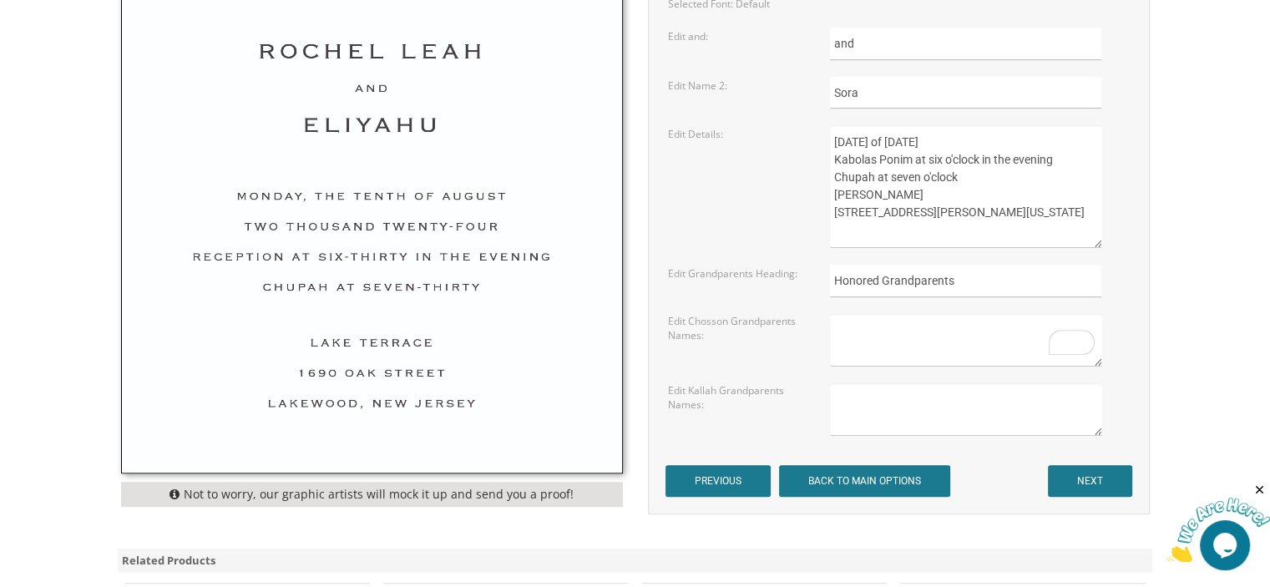
scroll to position [891, 0]
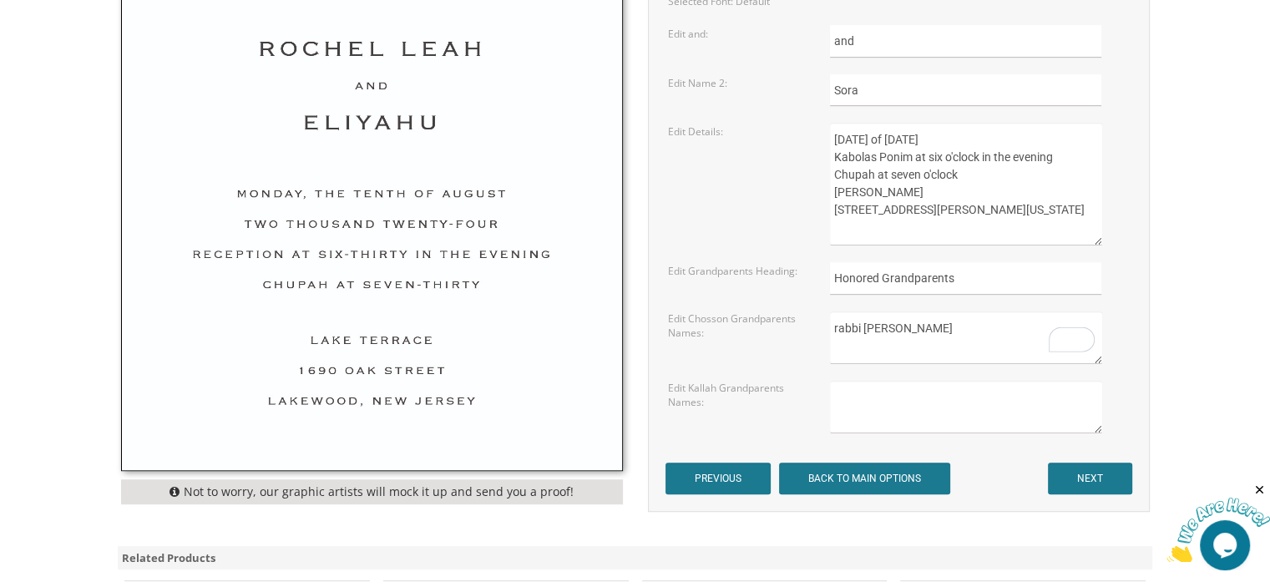
type textarea "rabbi [PERSON_NAME]"
click at [853, 394] on textarea at bounding box center [965, 407] width 271 height 53
type textarea "H"
click at [951, 329] on textarea "rabbi [PERSON_NAME]" at bounding box center [965, 337] width 271 height 53
type textarea "r"
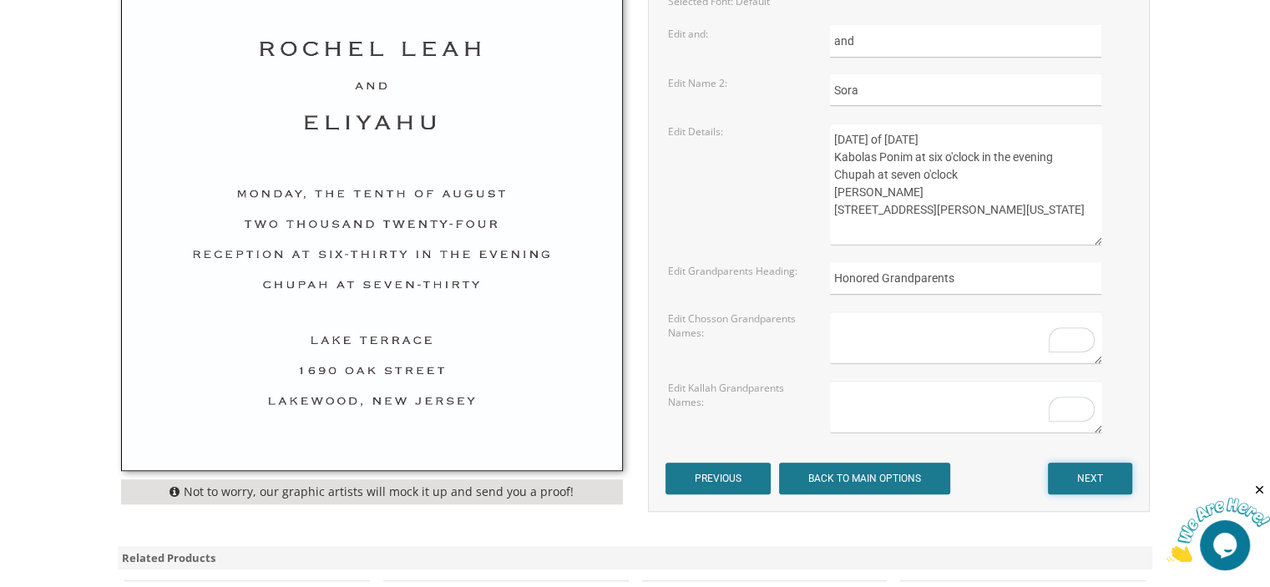
click at [1101, 475] on input "NEXT" at bounding box center [1090, 479] width 84 height 32
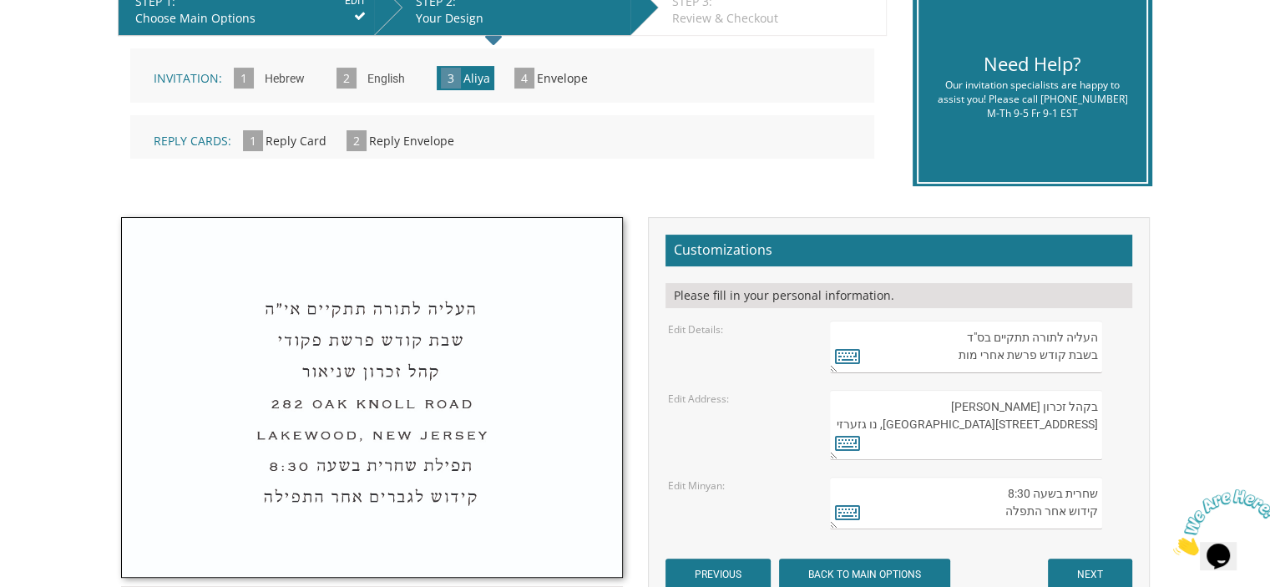
scroll to position [436, 0]
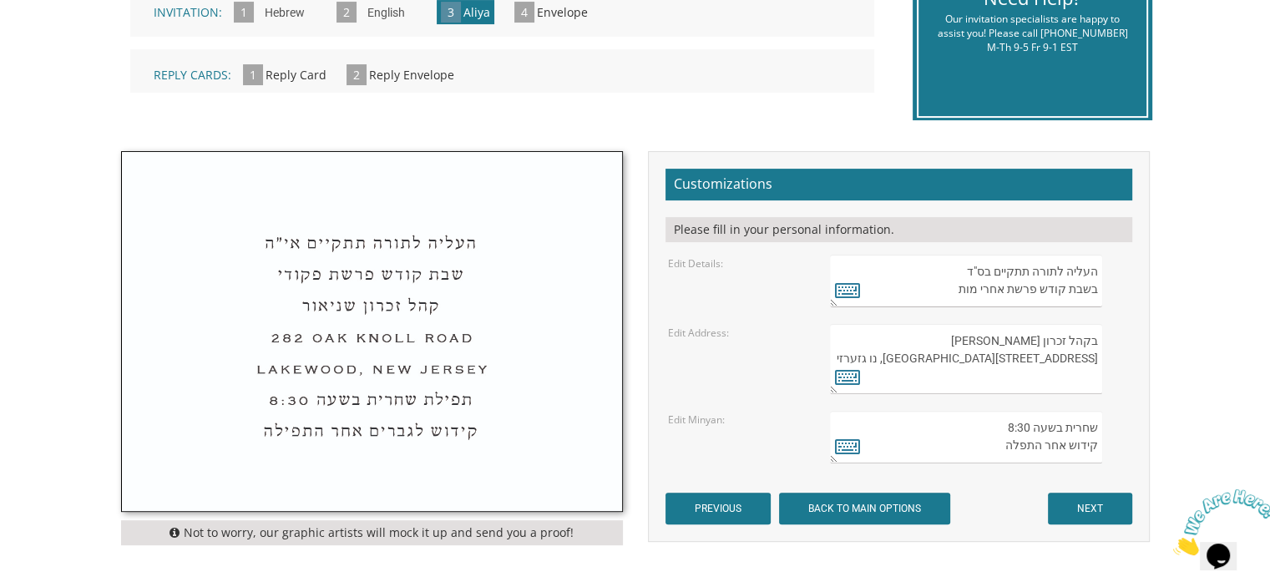
click at [952, 290] on textarea "העליה לתורה תתקיים בס"ד בשבת קודש פרשת אחרי מות" at bounding box center [965, 281] width 271 height 53
type textarea "העליה לתורה תתקיים בס"ד בשבת קודש פרשת"
click at [845, 283] on icon at bounding box center [847, 289] width 25 height 23
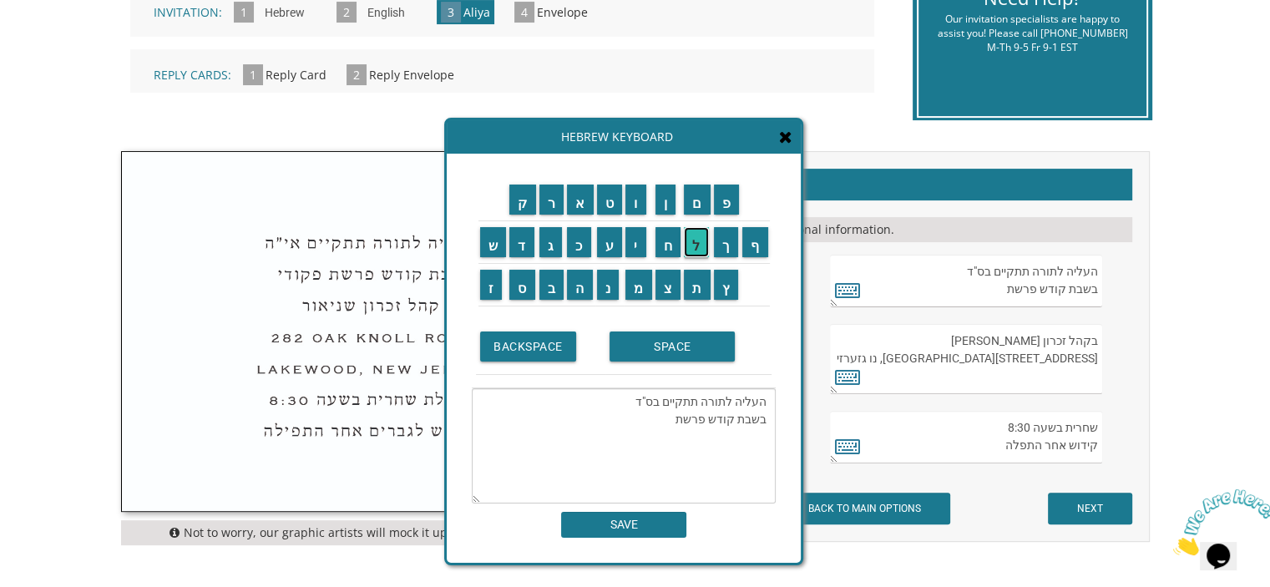
click at [696, 244] on input "ל" at bounding box center [696, 242] width 25 height 30
click at [732, 246] on input "ך" at bounding box center [726, 242] width 25 height 30
click at [687, 341] on input "SPACE" at bounding box center [672, 347] width 125 height 30
click at [701, 248] on input "ל" at bounding box center [696, 242] width 25 height 30
click at [723, 246] on input "ך" at bounding box center [726, 242] width 25 height 30
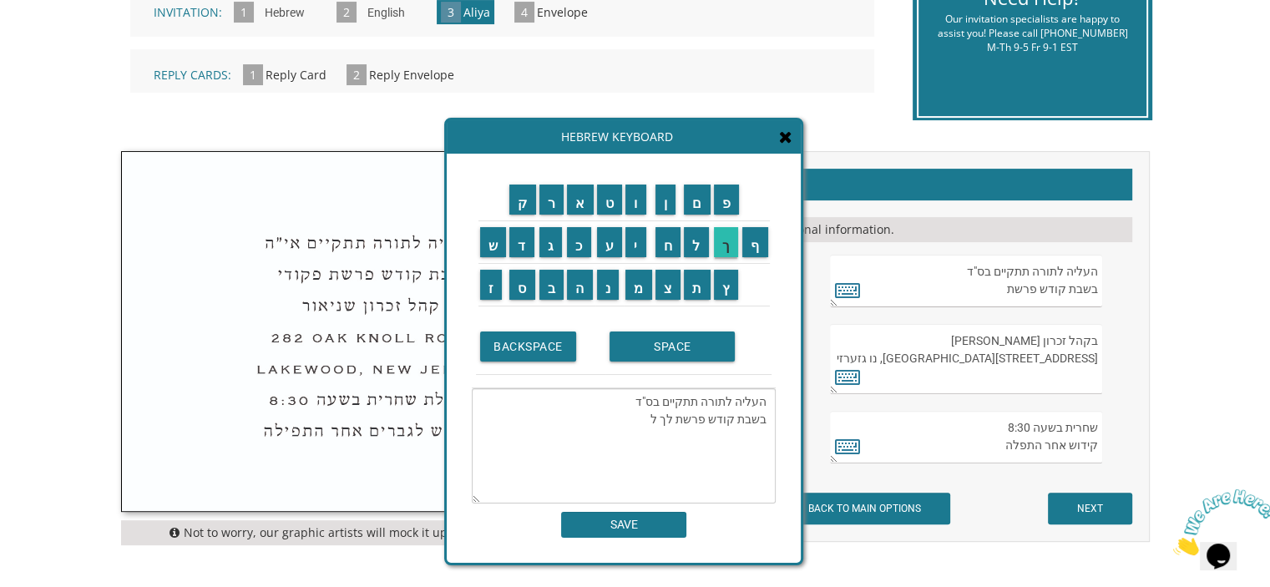
type textarea "העליה לתורה תתקיים בס"ד בשבת קודש פרשת לך לך"
click at [646, 519] on input "SAVE" at bounding box center [623, 525] width 125 height 26
type textarea "העליה לתורה תתקיים בס"ד בשבת קודש פרשת לך לך"
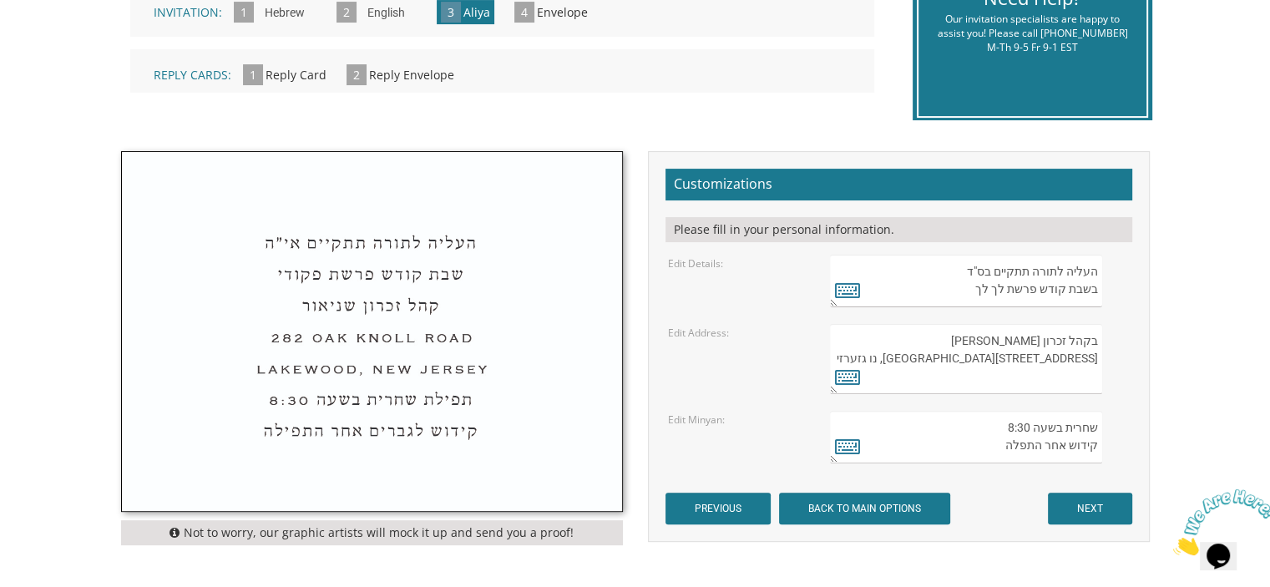
click at [965, 369] on textarea "בקהל זכרון שניאור 282 Oak Knoll Road לייקוואוד, נו גזערזי" at bounding box center [965, 359] width 271 height 70
type textarea "בקהל זכרון שניאור 282 Oak Knoll Road"
click at [1082, 508] on input "NEXT" at bounding box center [1090, 509] width 84 height 32
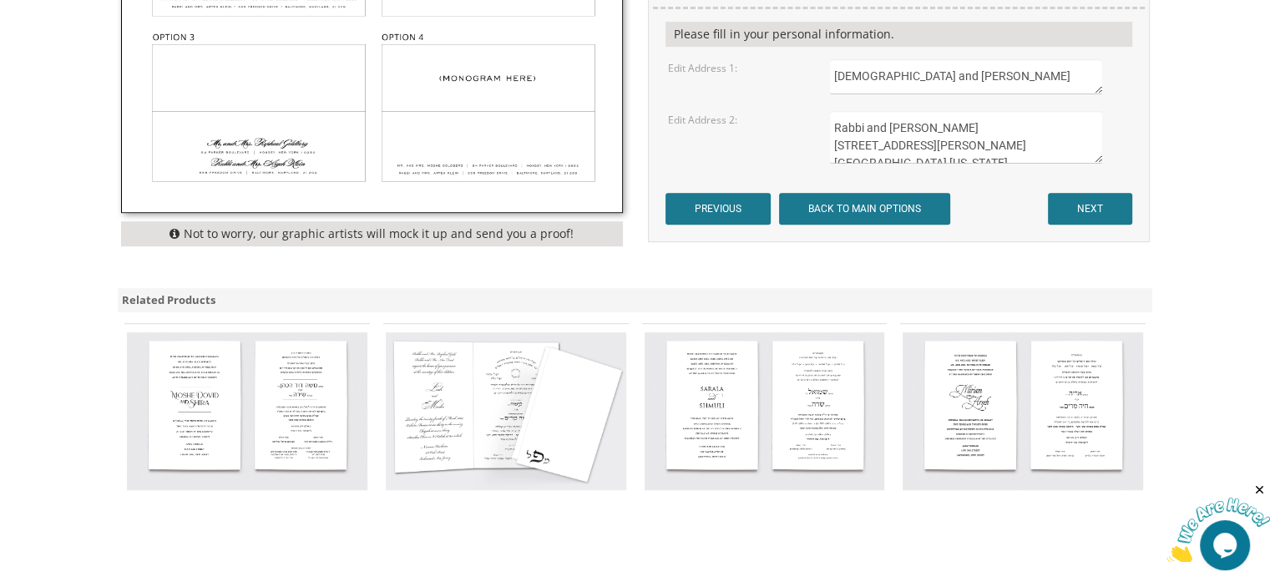
scroll to position [752, 0]
click at [1098, 208] on input "NEXT" at bounding box center [1090, 208] width 84 height 32
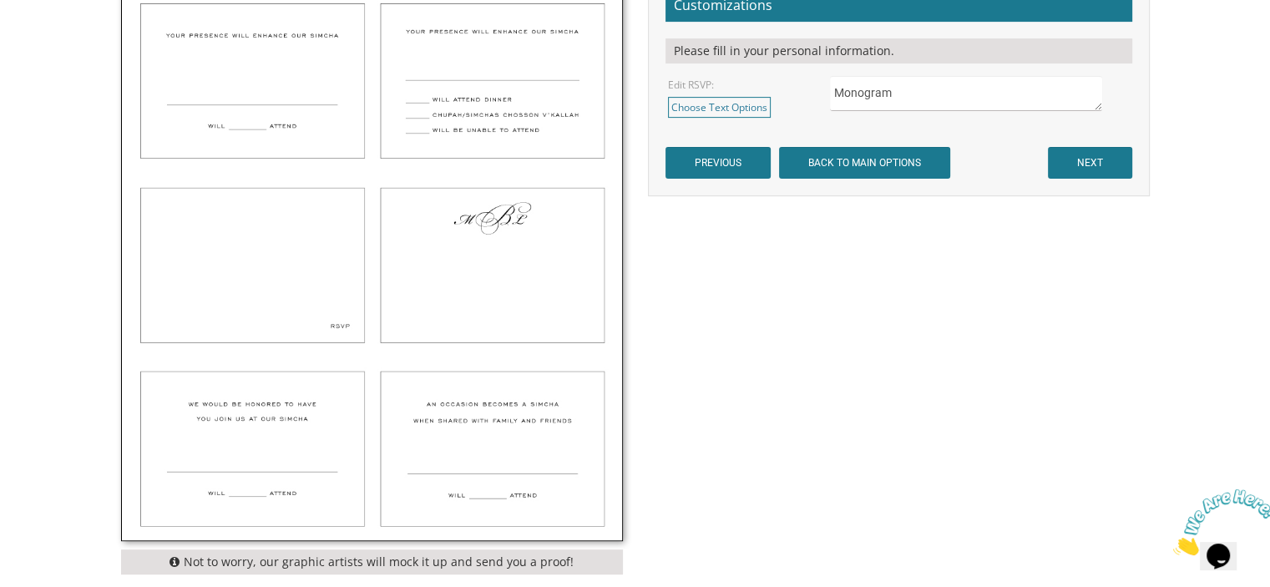
scroll to position [611, 0]
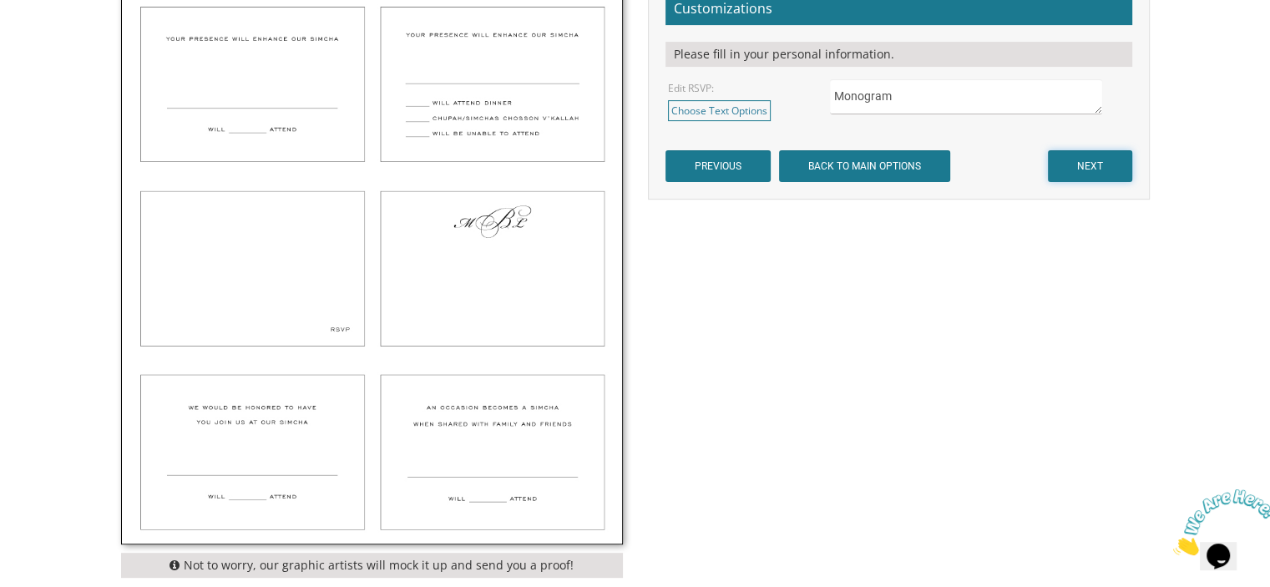
click at [1089, 166] on input "NEXT" at bounding box center [1090, 166] width 84 height 32
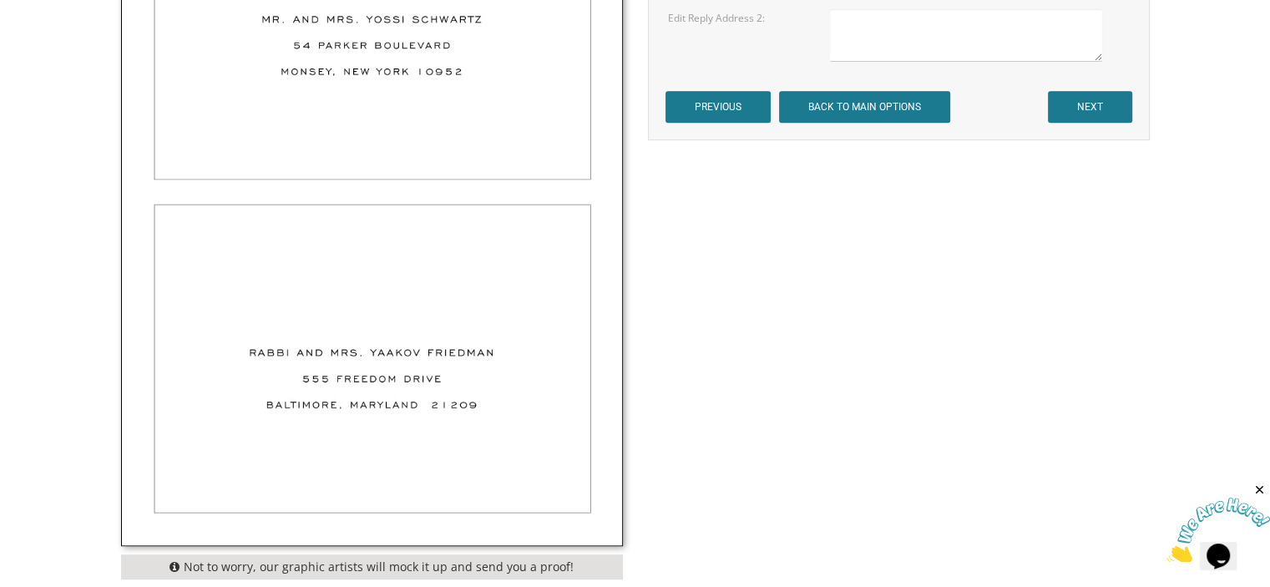
scroll to position [764, 0]
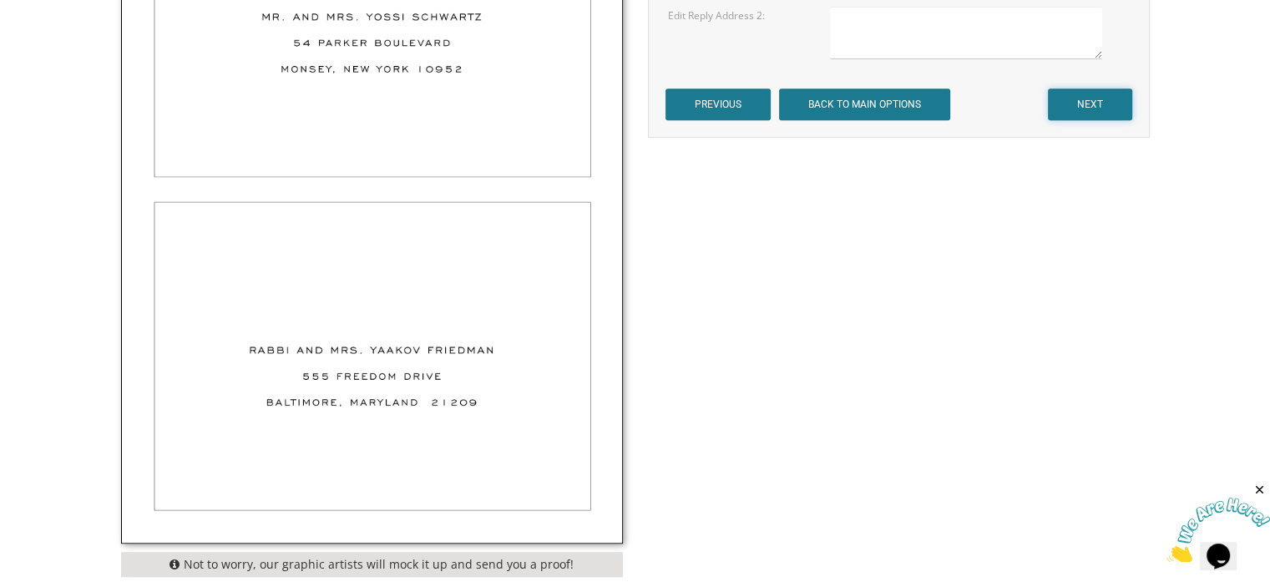
click at [1101, 99] on input "NEXT" at bounding box center [1090, 105] width 84 height 32
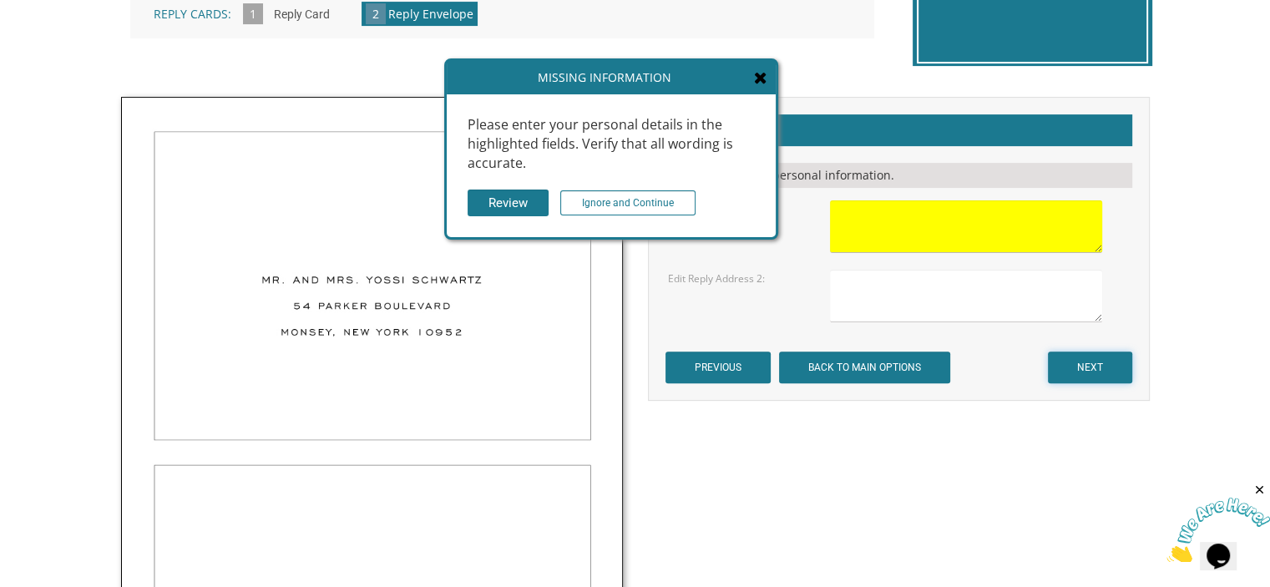
scroll to position [490, 0]
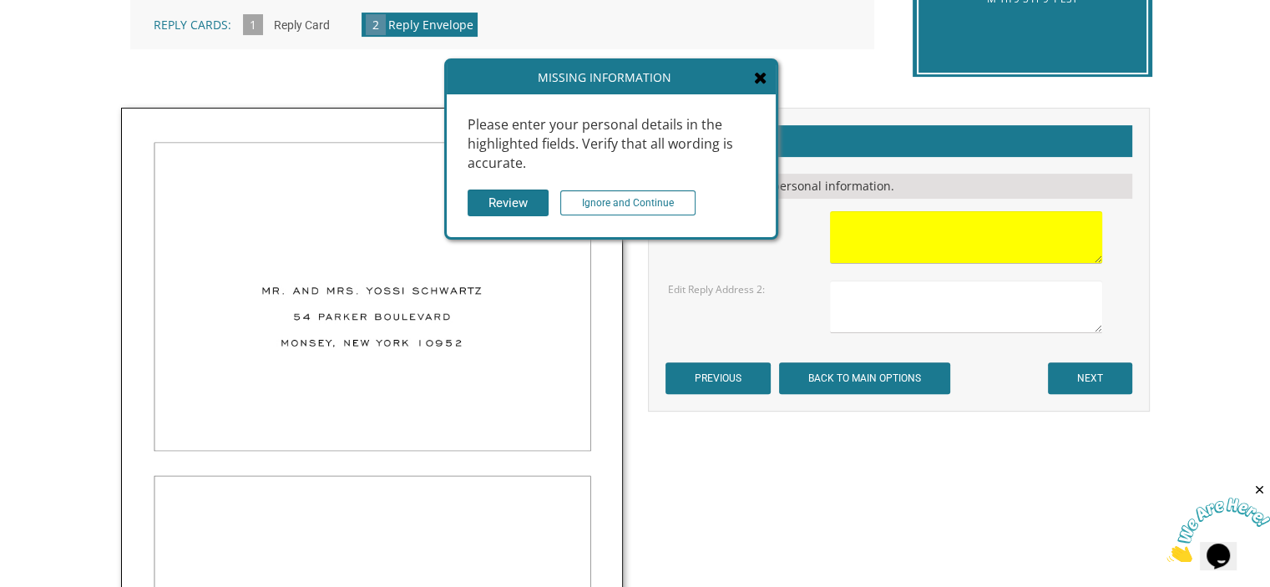
click at [872, 227] on textarea at bounding box center [965, 237] width 271 height 53
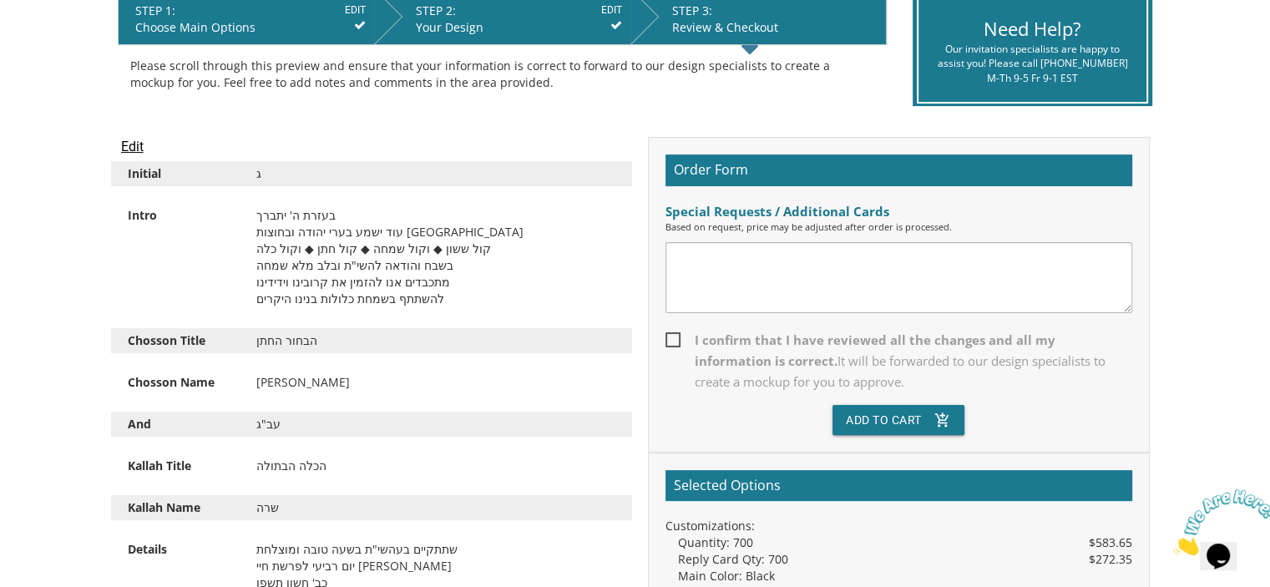
scroll to position [361, 0]
click at [678, 335] on span "I confirm that I have reviewed all the changes and all my information is correc…" at bounding box center [899, 361] width 467 height 63
click at [676, 335] on input "I confirm that I have reviewed all the changes and all my information is correc…" at bounding box center [671, 338] width 11 height 11
checkbox input "true"
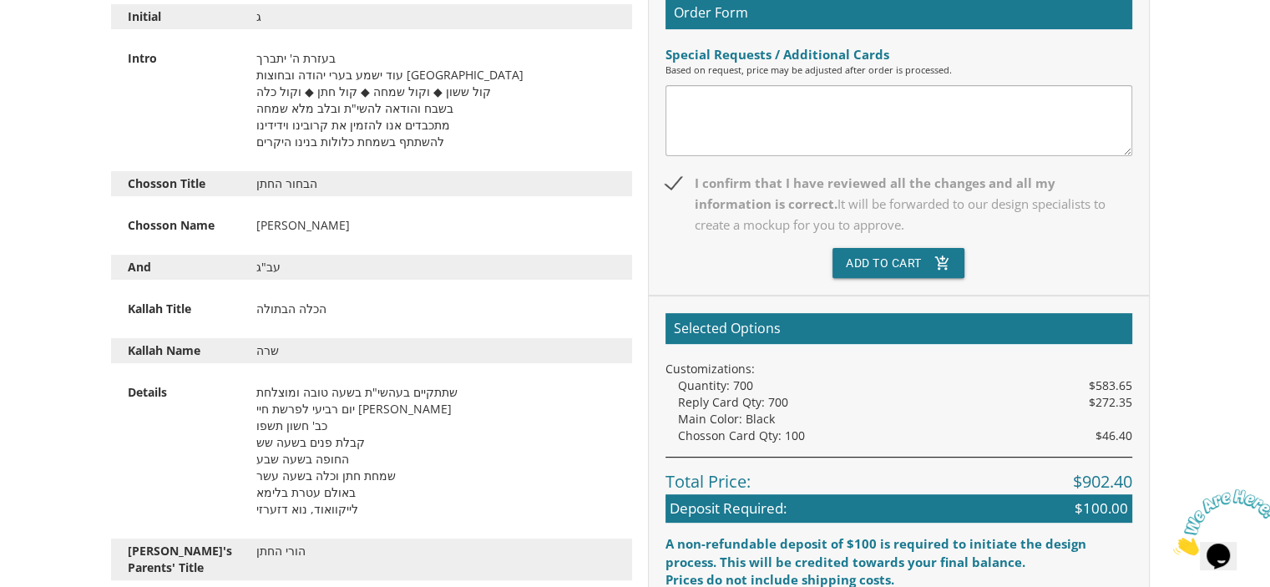
scroll to position [519, 0]
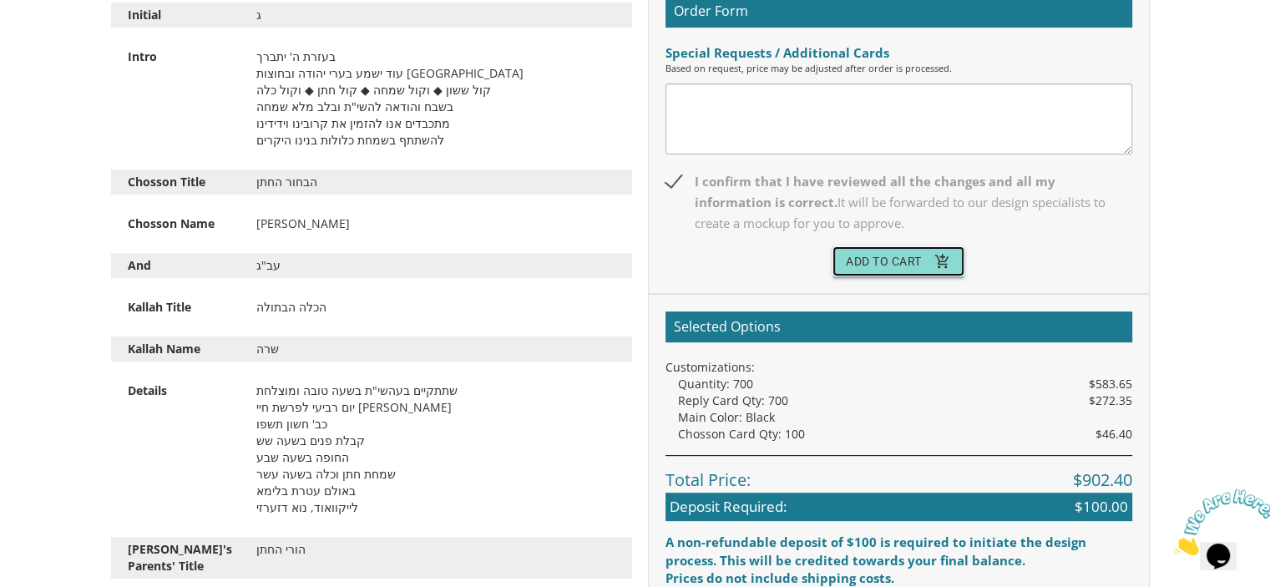
click at [893, 249] on button "Add To Cart add_shopping_cart" at bounding box center [899, 261] width 132 height 30
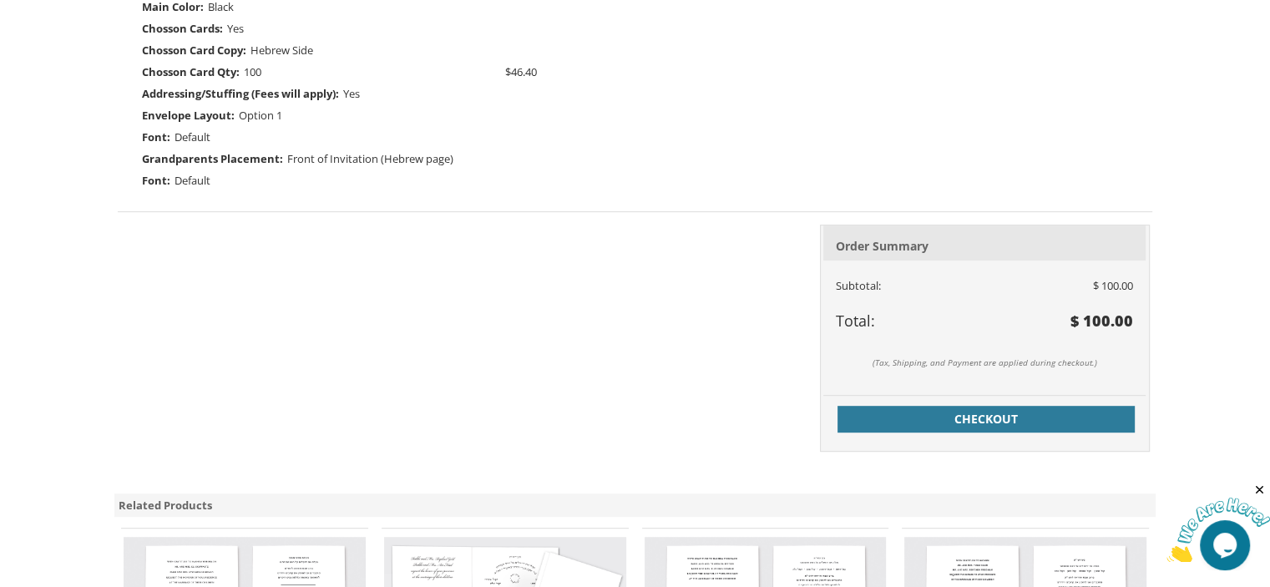
scroll to position [738, 0]
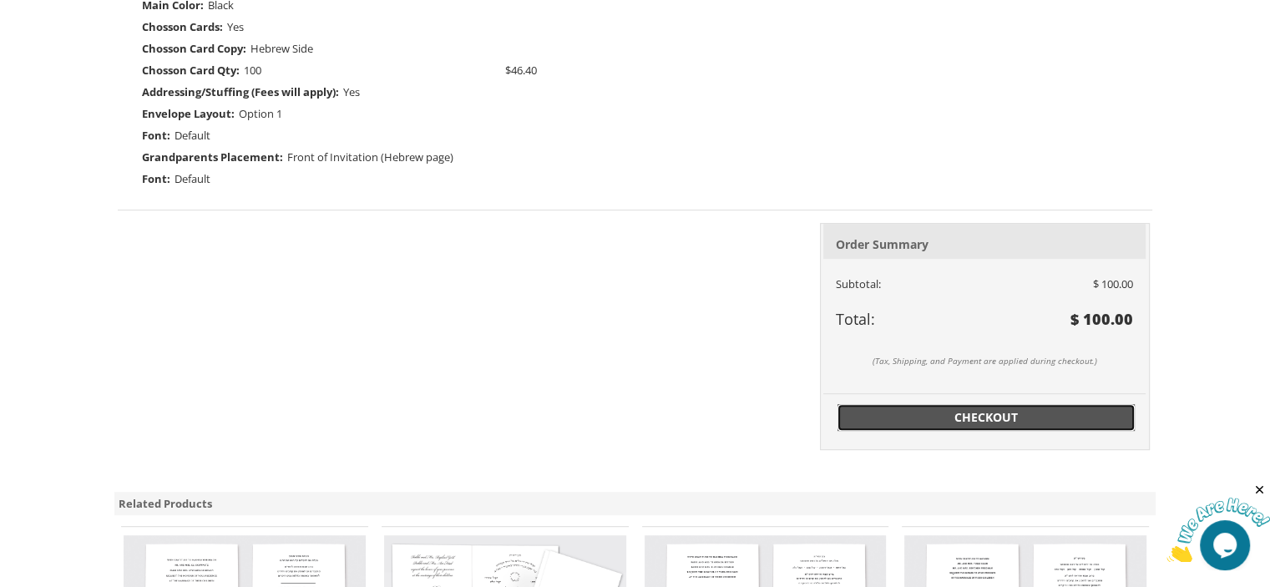
click at [1020, 409] on span "Checkout" at bounding box center [986, 417] width 277 height 17
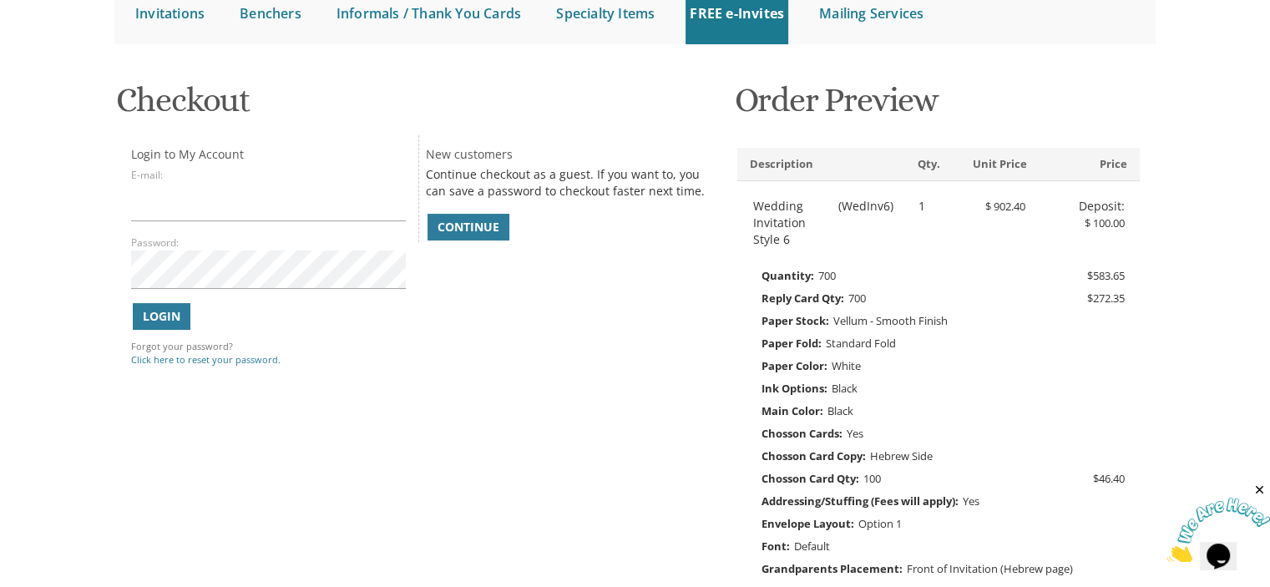
scroll to position [190, 0]
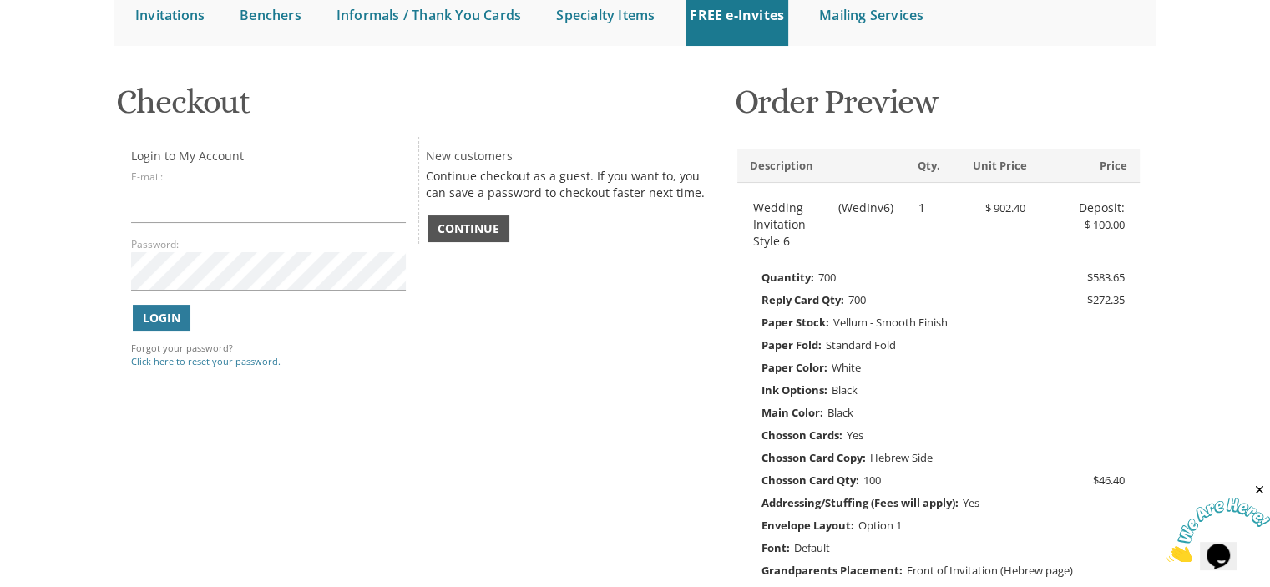
click at [482, 220] on span "Continue" at bounding box center [469, 228] width 62 height 17
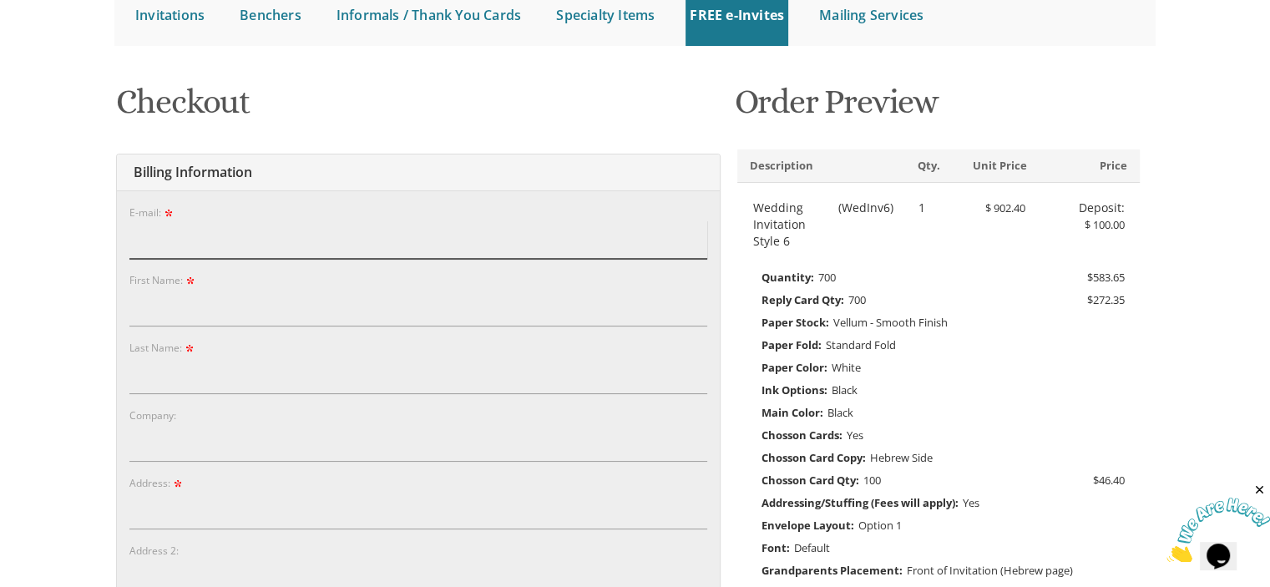
click at [214, 221] on input "E-mail:" at bounding box center [418, 239] width 578 height 38
type input "[EMAIL_ADDRESS][DOMAIN_NAME]"
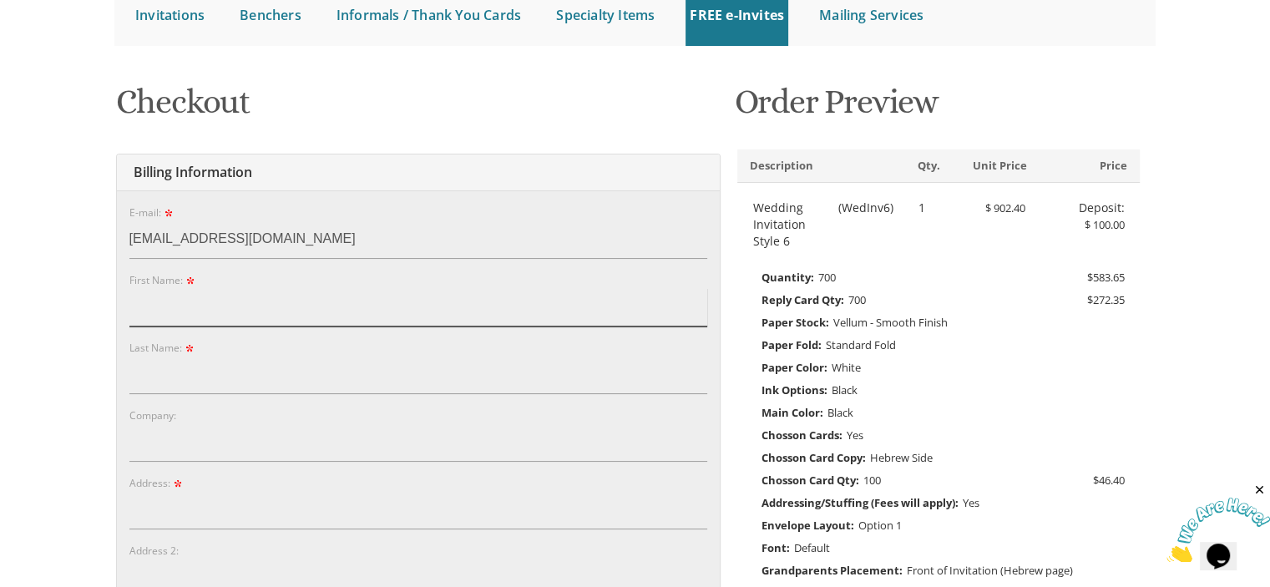
type input "[MEDICAL_DATA]"
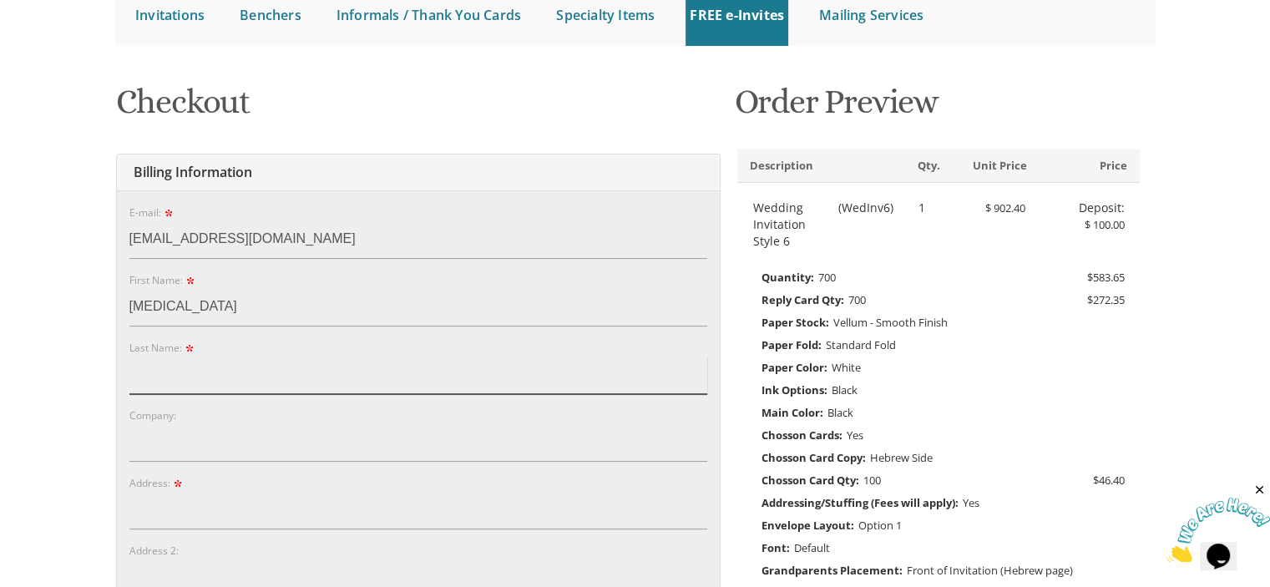
type input "[PERSON_NAME]"
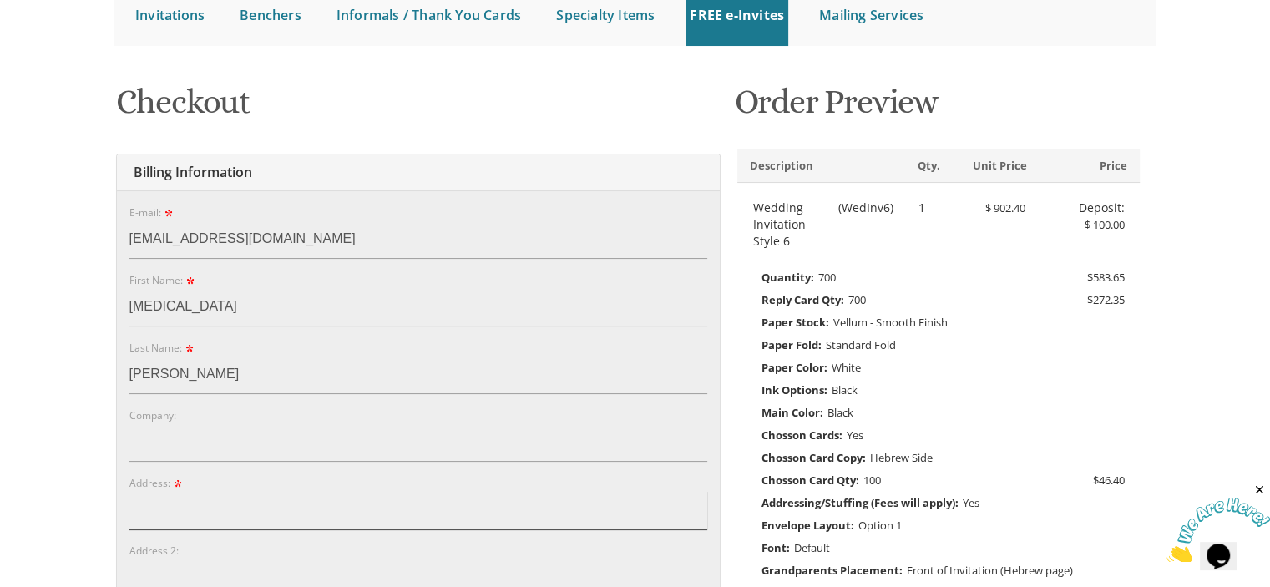
type input "[STREET_ADDRESS][PERSON_NAME]"
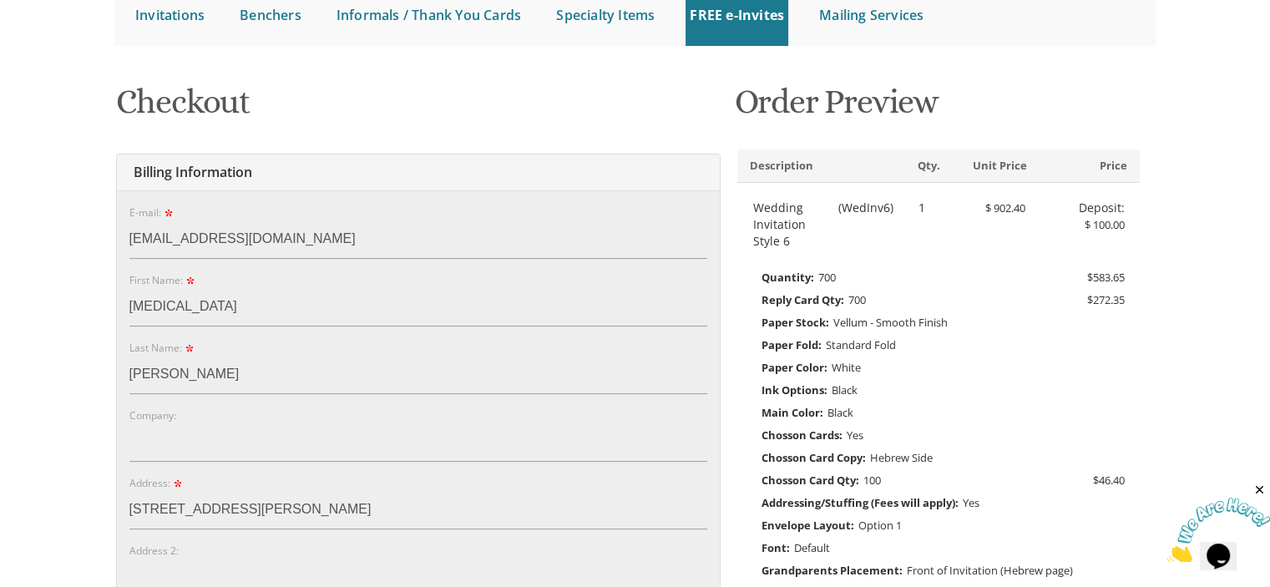
type input "[PERSON_NAME]"
type input "48322"
select select "MI"
type input "2488805945"
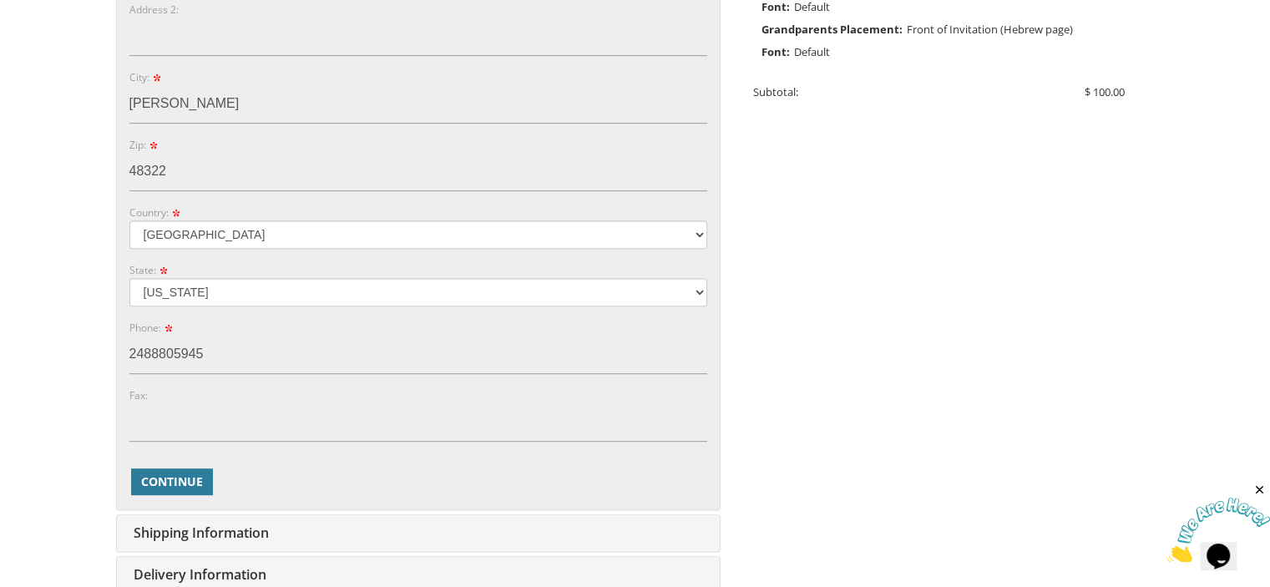
scroll to position [732, 0]
click at [185, 468] on button "Continue" at bounding box center [172, 481] width 82 height 27
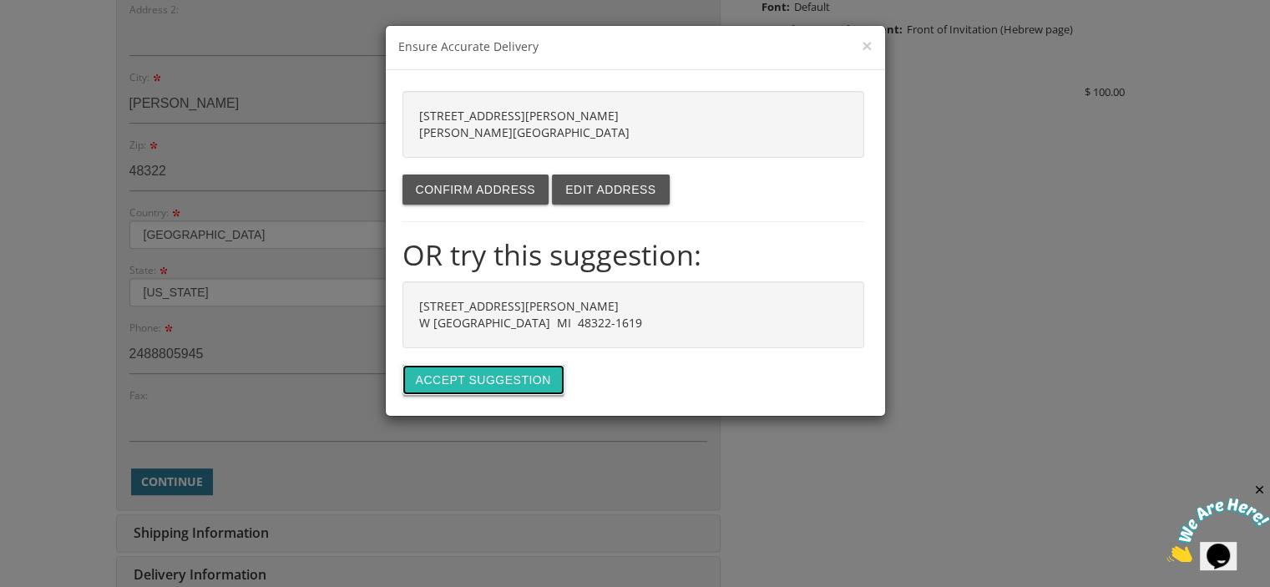
click at [489, 377] on button "Accept suggestion" at bounding box center [484, 380] width 162 height 30
type input "[STREET_ADDRESS][PERSON_NAME]"
type input "W [GEOGRAPHIC_DATA]"
type input "48322-1619"
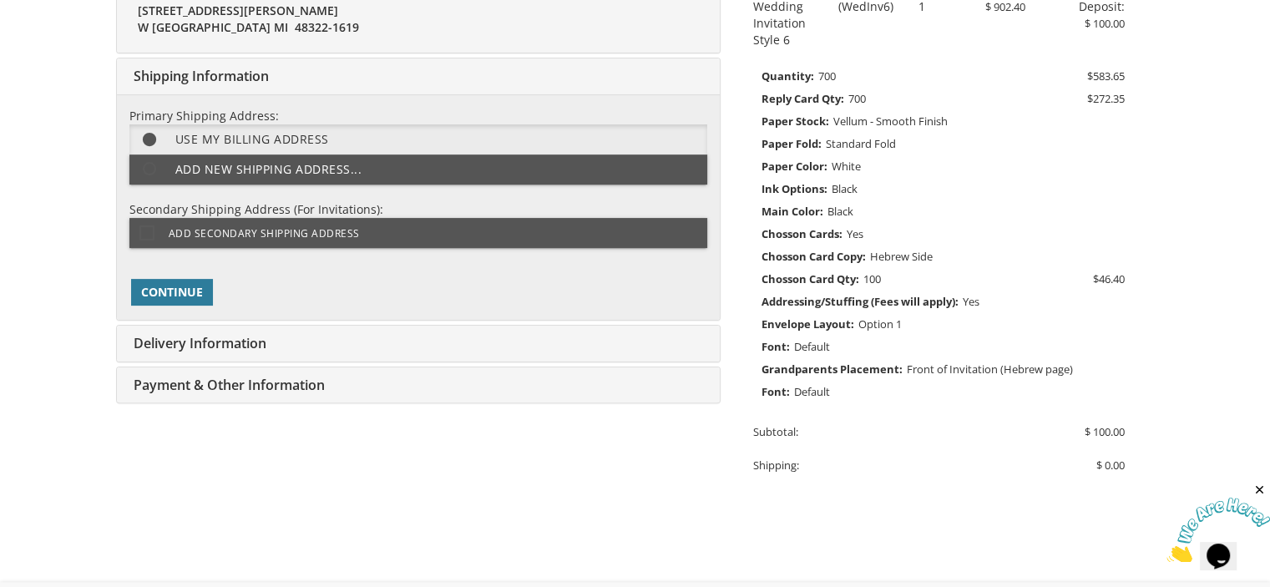
scroll to position [391, 0]
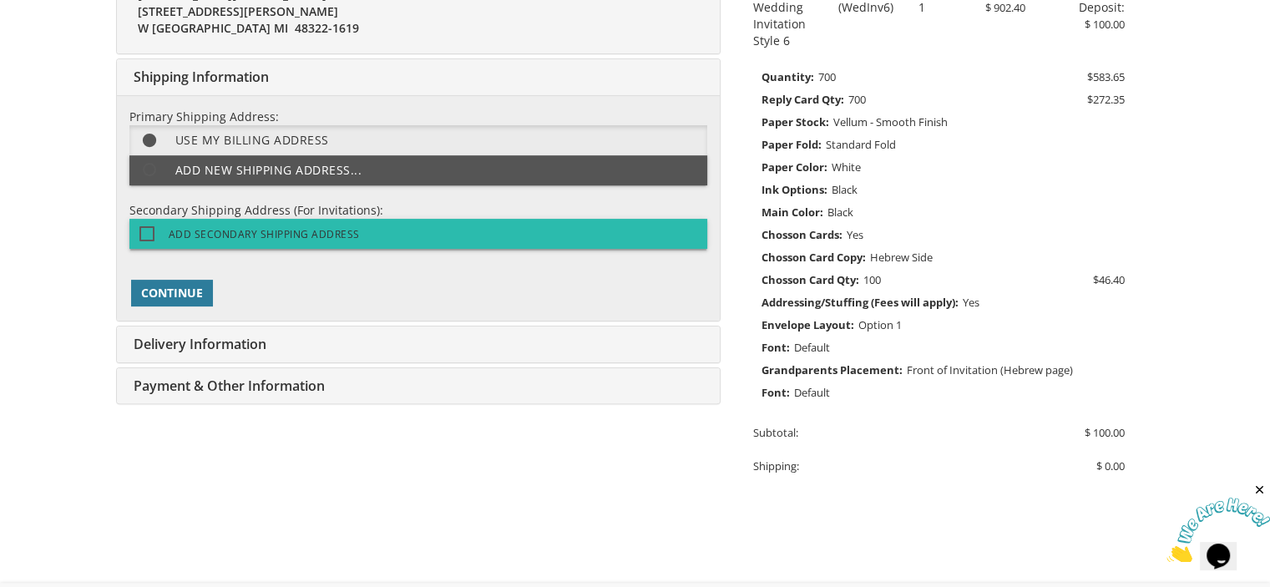
click at [313, 232] on span "Add Secondary Shipping Address" at bounding box center [249, 234] width 220 height 21
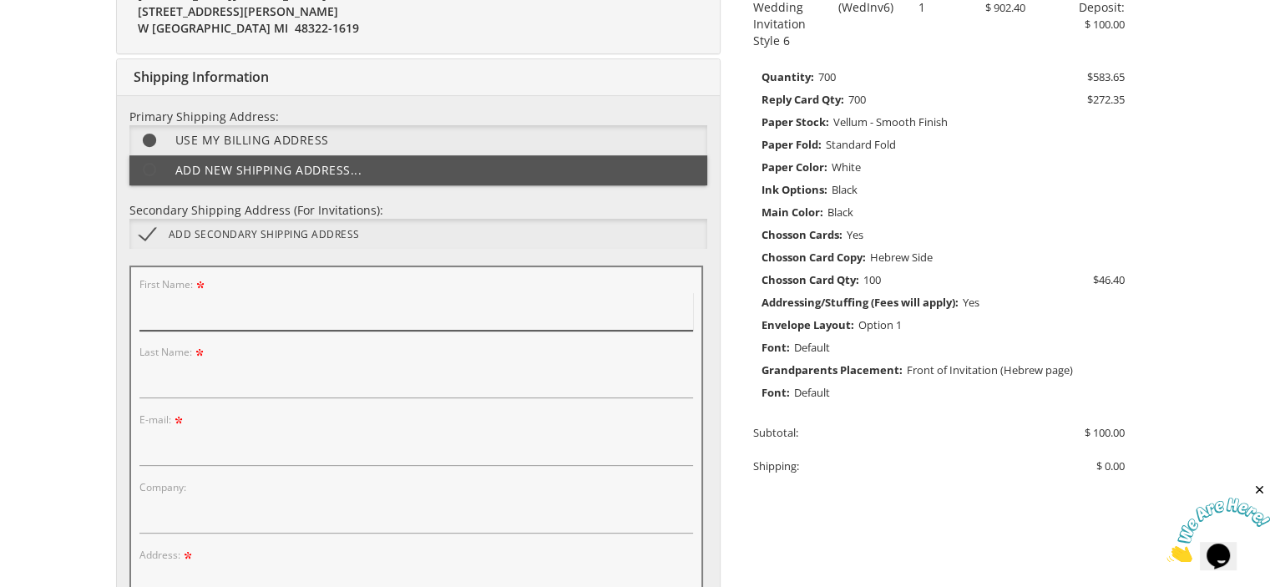
click at [194, 312] on input "First Name:" at bounding box center [416, 311] width 554 height 38
type input "Tobi"
click at [197, 375] on input "Last Name:" at bounding box center [416, 379] width 554 height 38
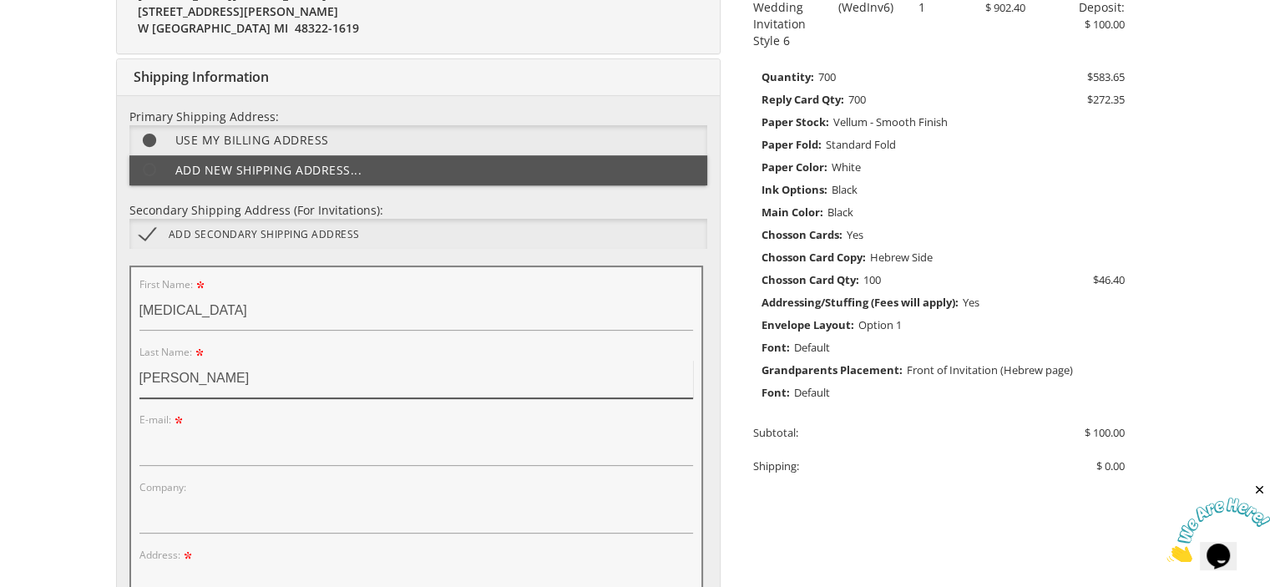
type input "rosen"
click at [159, 443] on input "E-mail:" at bounding box center [416, 447] width 554 height 38
type input "rosentoledo@gmail.com"
click at [177, 508] on input "Company:" at bounding box center [416, 514] width 554 height 38
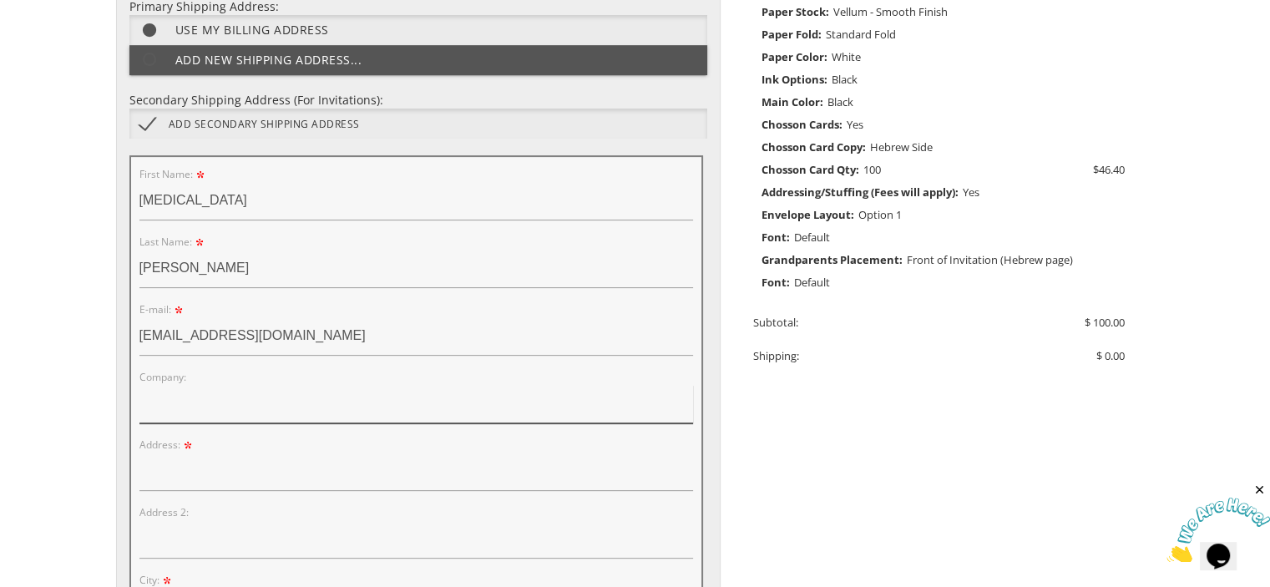
scroll to position [508, 0]
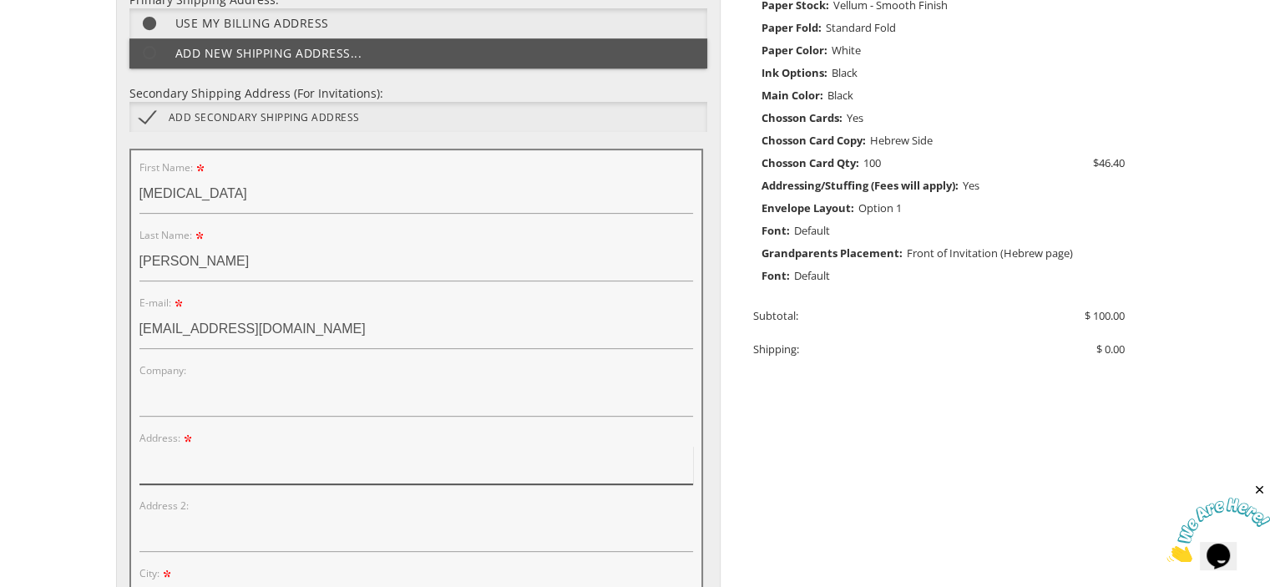
click at [167, 470] on input "Address:" at bounding box center [416, 465] width 554 height 38
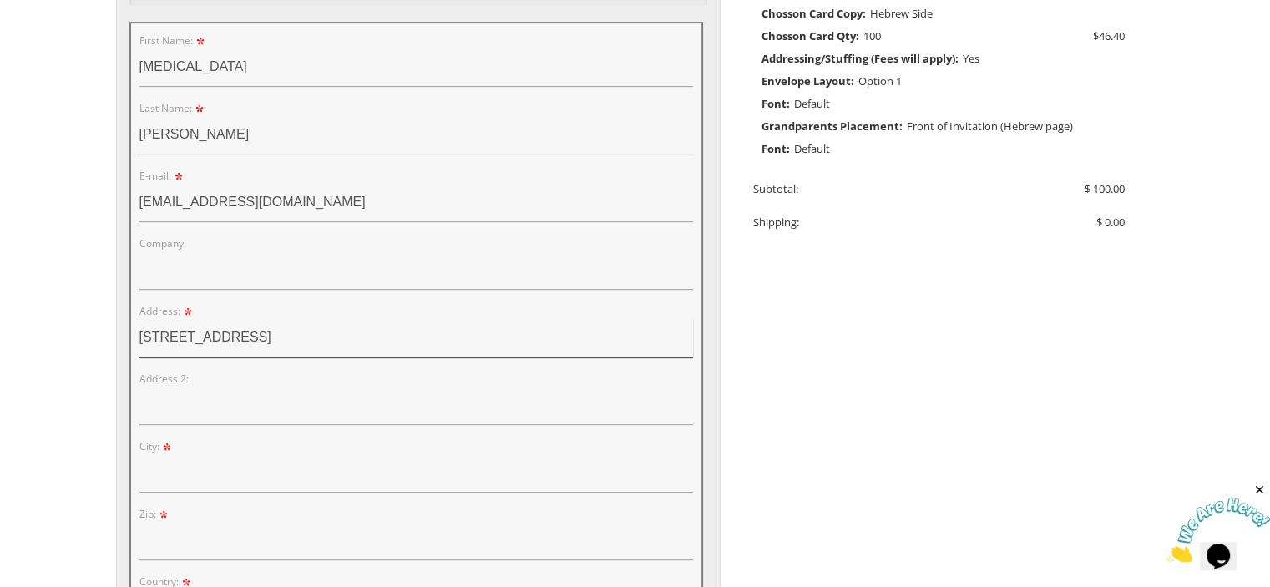
scroll to position [638, 0]
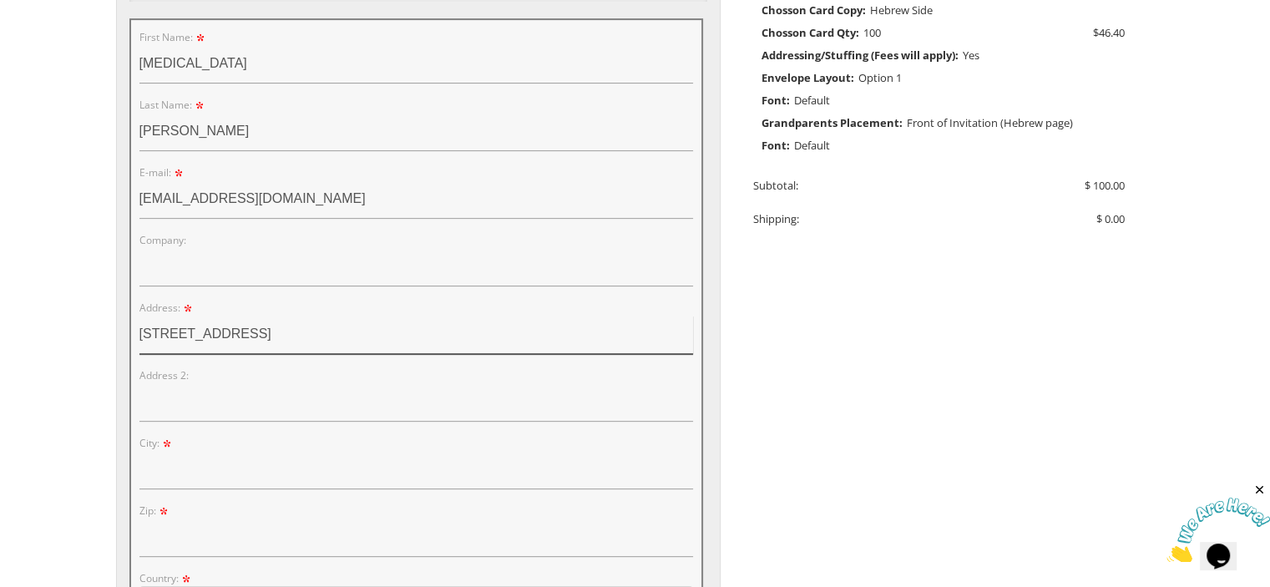
type input "113 4th street"
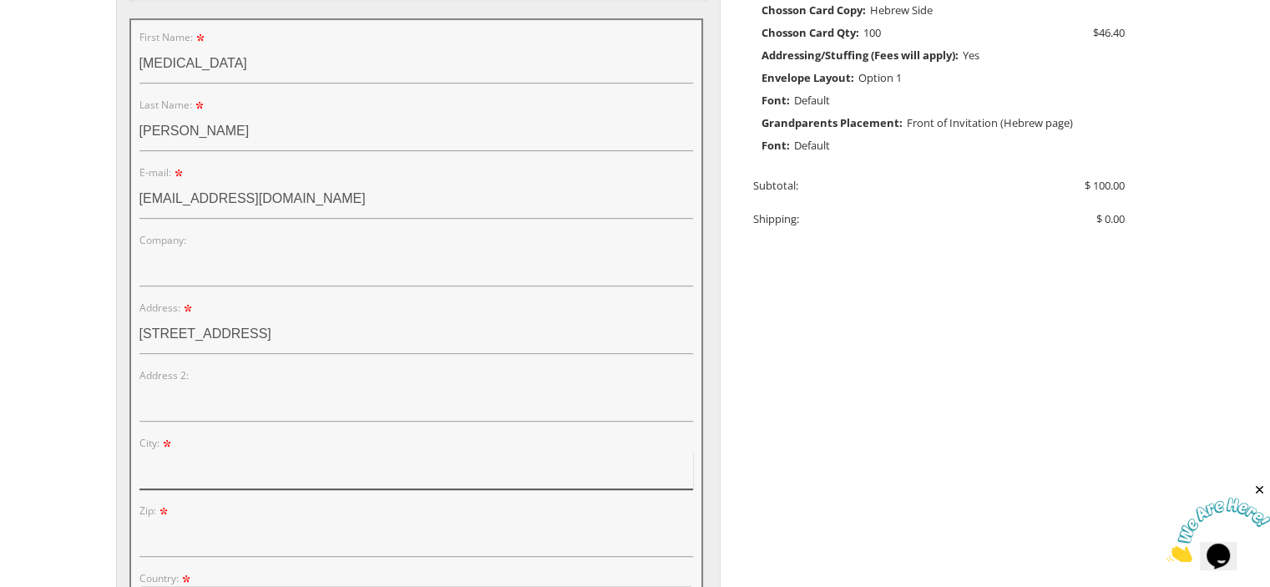
click at [195, 463] on input "City:" at bounding box center [416, 470] width 554 height 38
type input "lakewood"
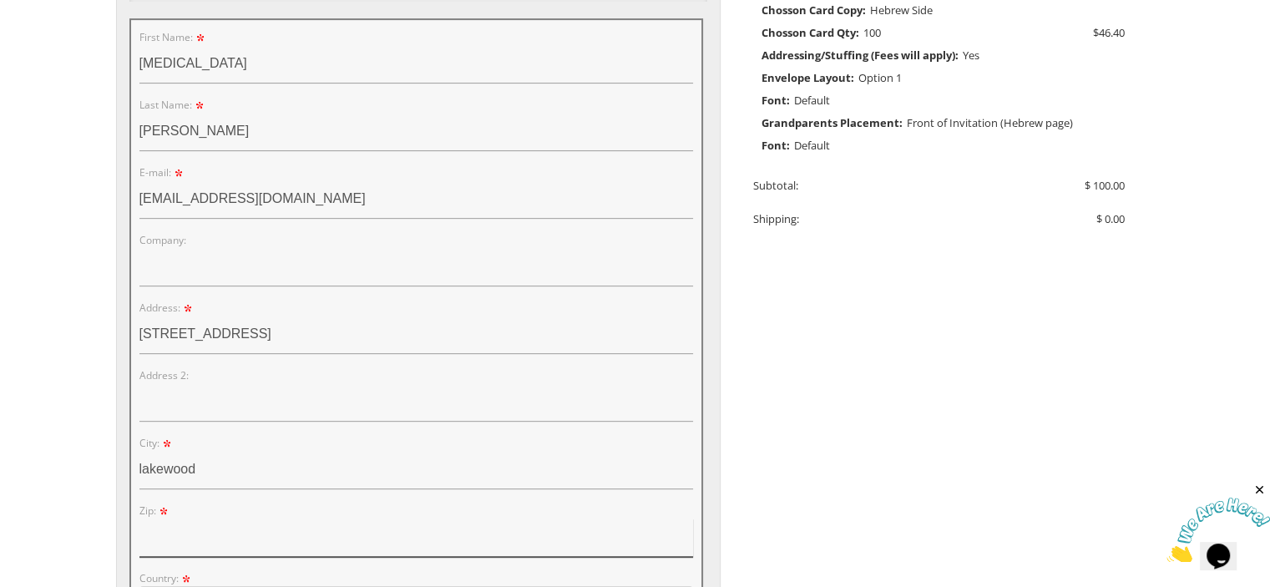
click at [155, 527] on input "Zip:" at bounding box center [416, 538] width 554 height 38
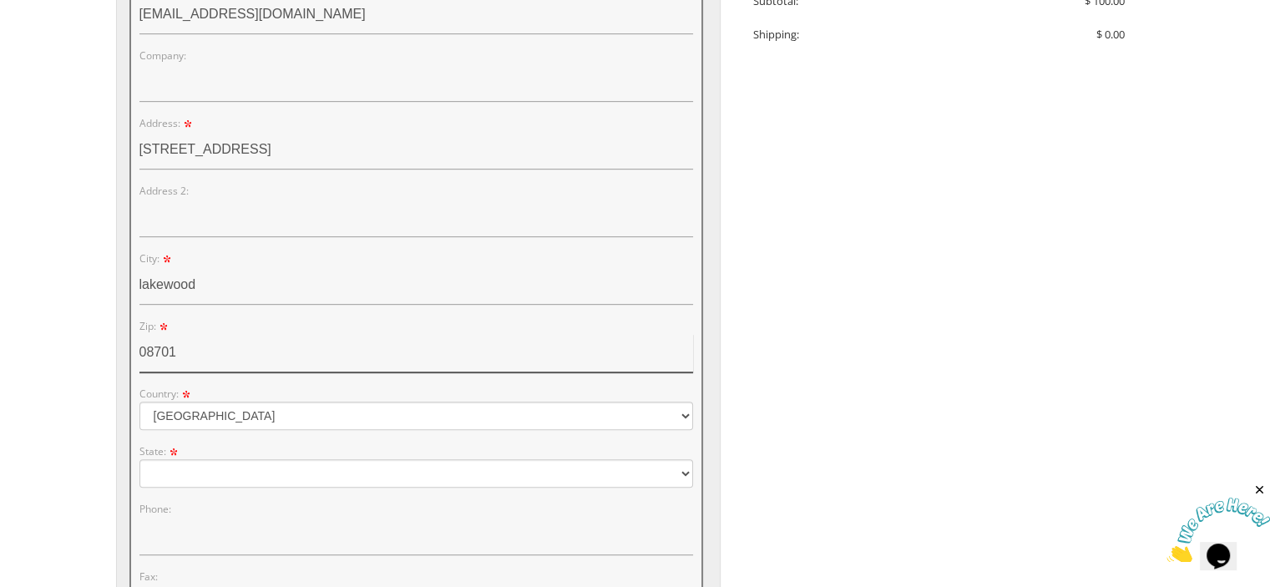
scroll to position [828, 0]
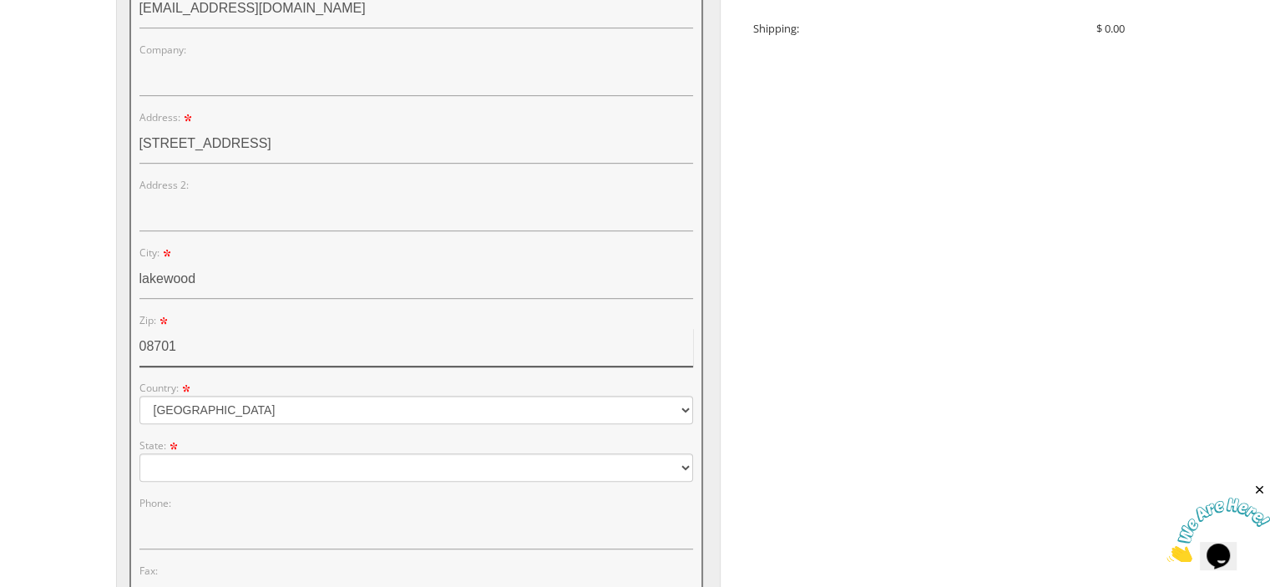
type input "08701"
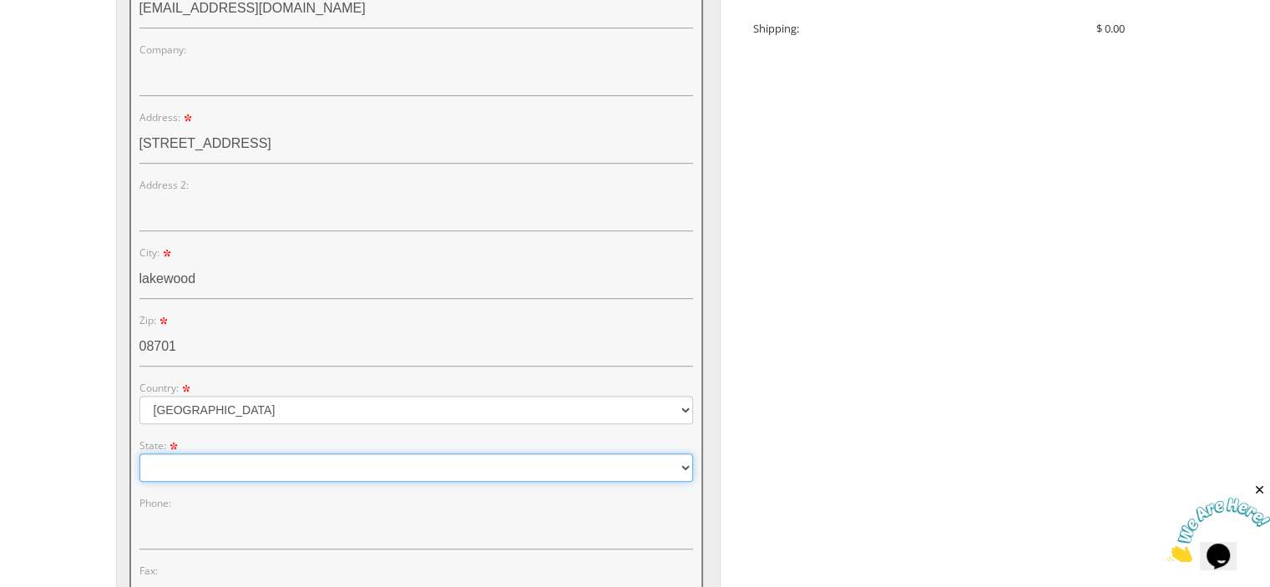
click at [268, 467] on select "Alabama Alaska Guam" at bounding box center [416, 467] width 554 height 28
select select "NJ"
click at [139, 453] on select "Alabama Alaska Guam" at bounding box center [416, 467] width 554 height 28
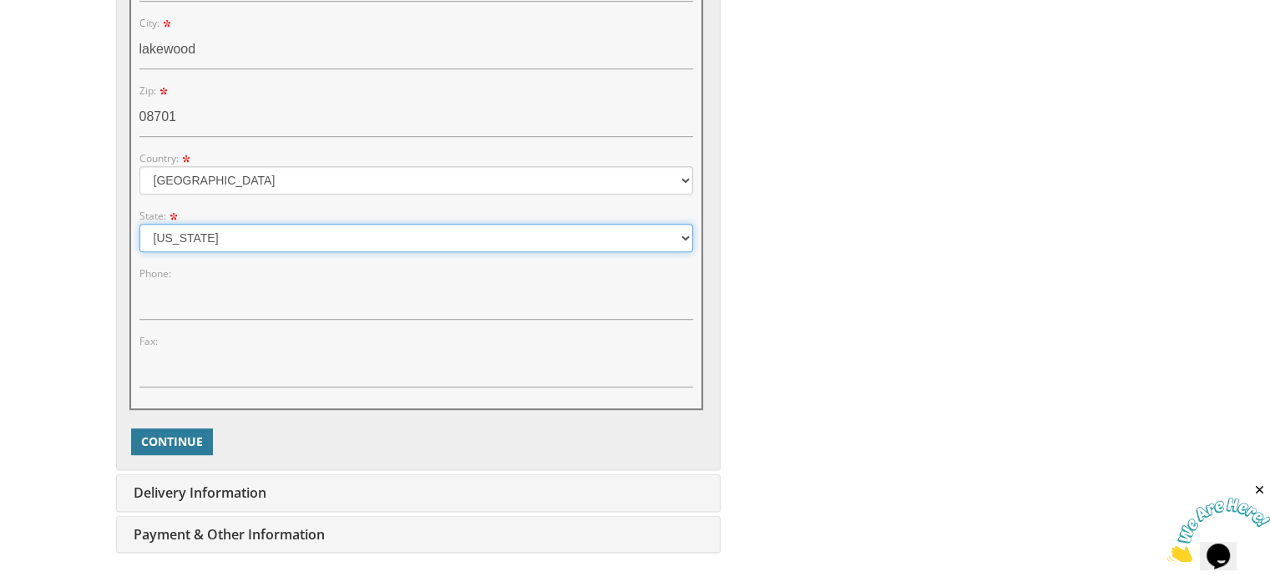
scroll to position [1059, 0]
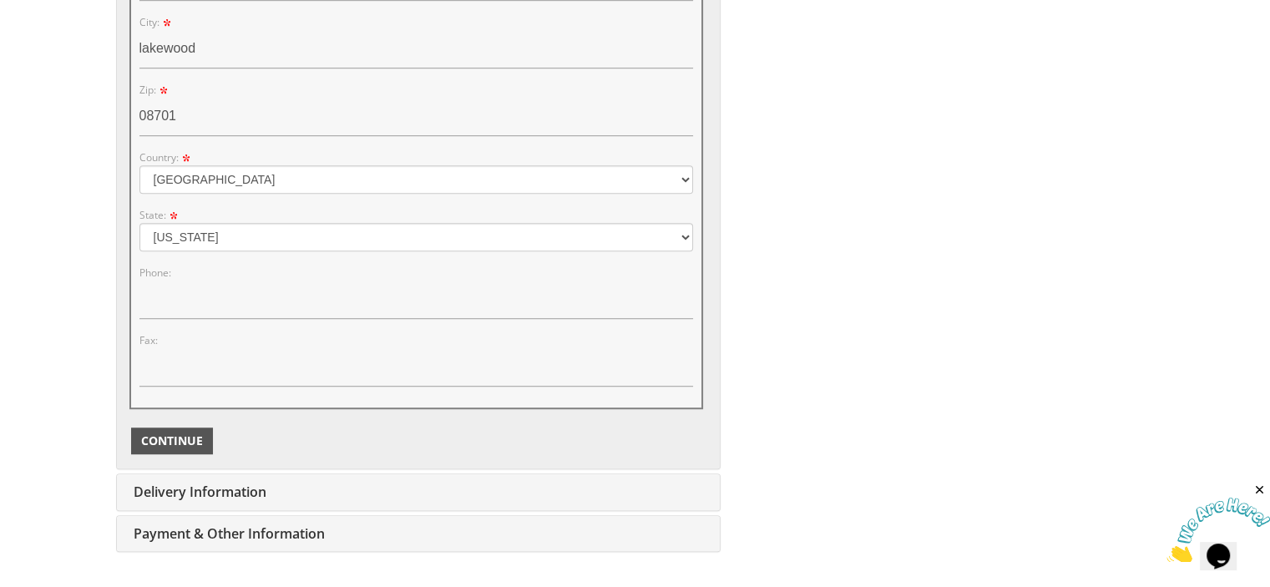
click at [177, 433] on span "Continue" at bounding box center [172, 441] width 62 height 17
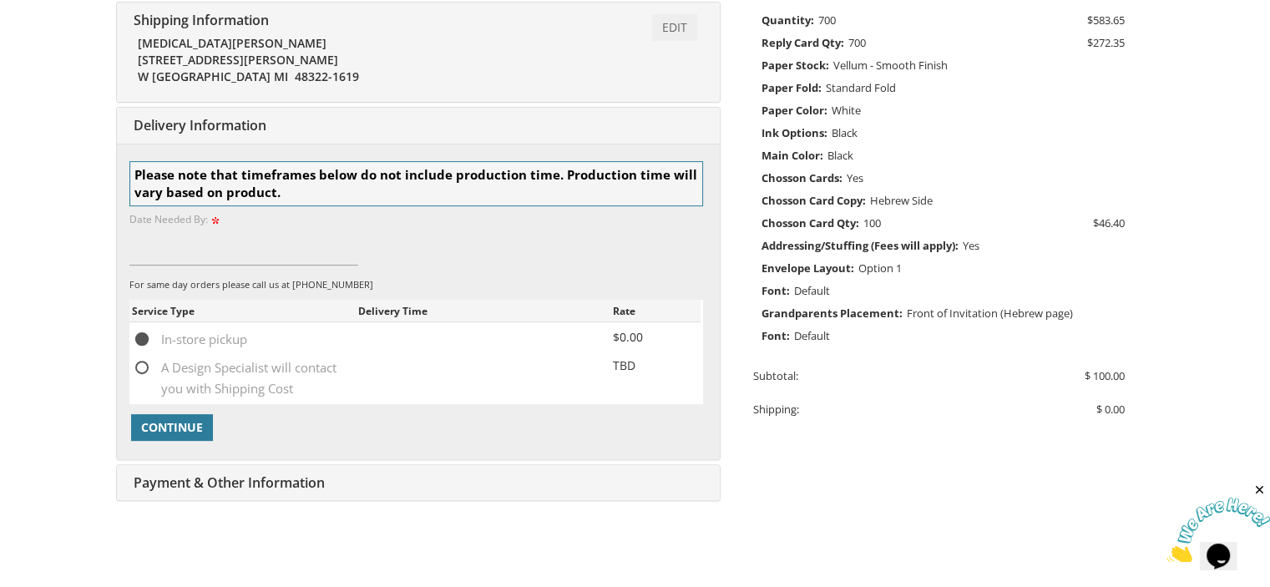
scroll to position [447, 0]
click at [144, 366] on span "A Design Specialist will contact you with Shipping Cost" at bounding box center [245, 368] width 226 height 21
click at [143, 366] on input "A Design Specialist will contact you with Shipping Cost" at bounding box center [137, 367] width 11 height 11
radio input "true"
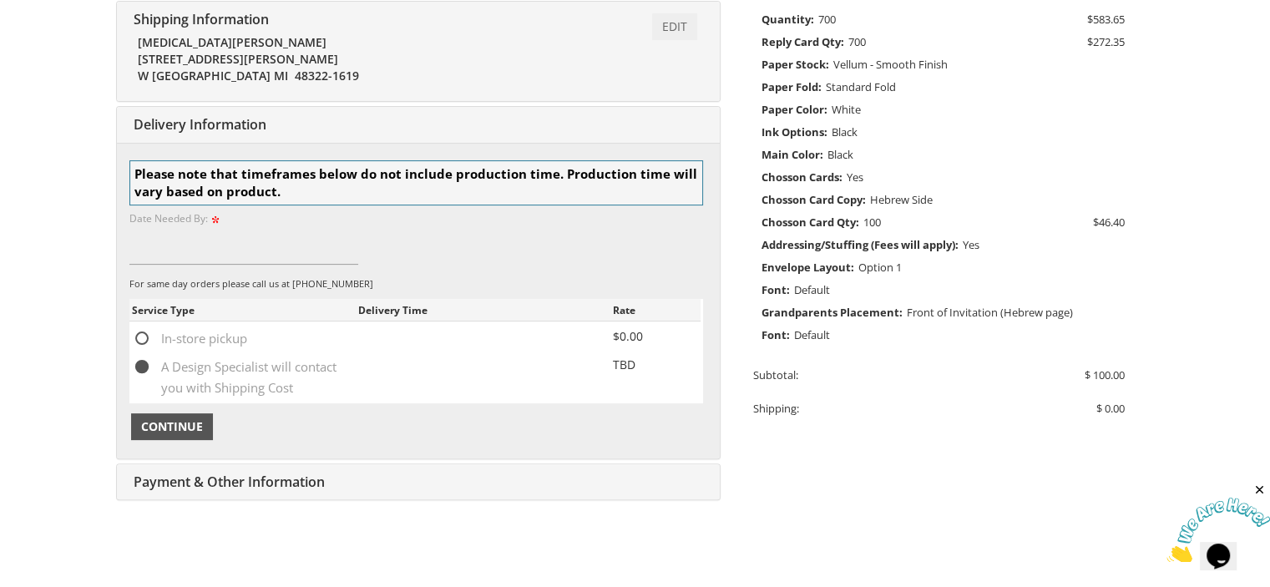
click at [178, 428] on span "Continue" at bounding box center [172, 426] width 62 height 17
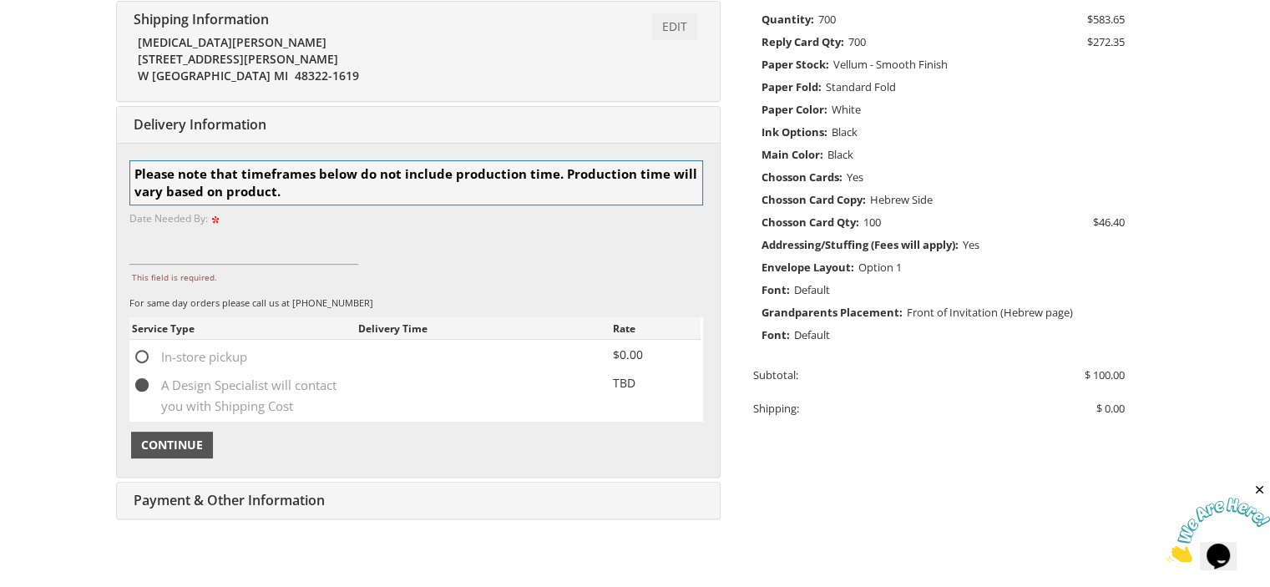
click at [179, 440] on span "Continue" at bounding box center [172, 445] width 62 height 17
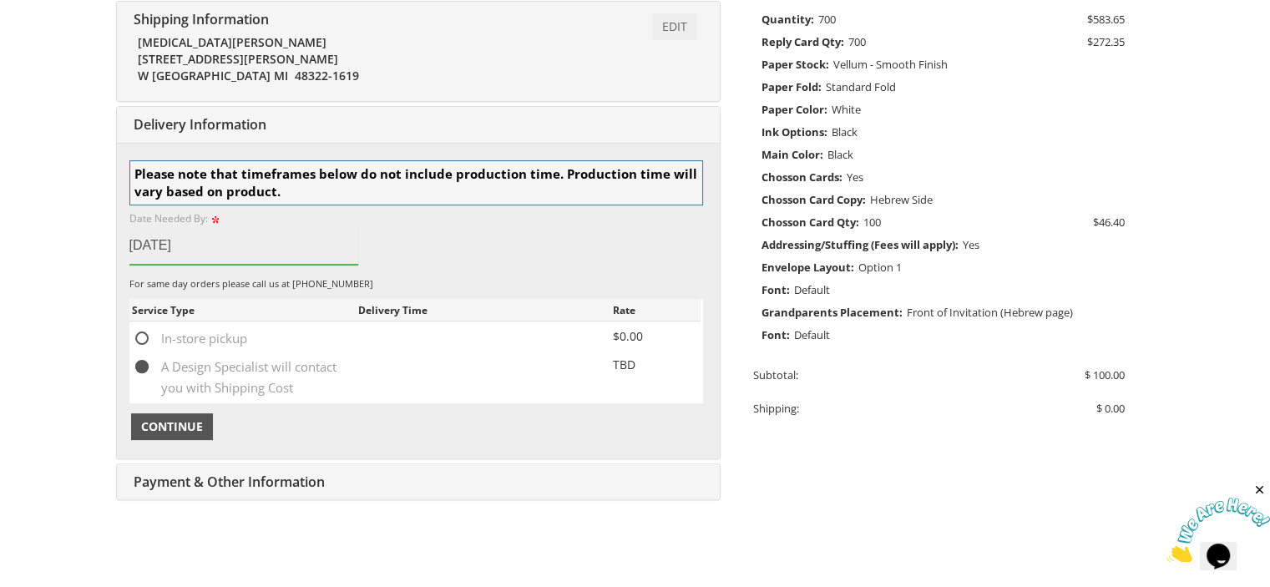
type input "October 26,2025"
click at [177, 420] on span "Continue" at bounding box center [172, 426] width 62 height 17
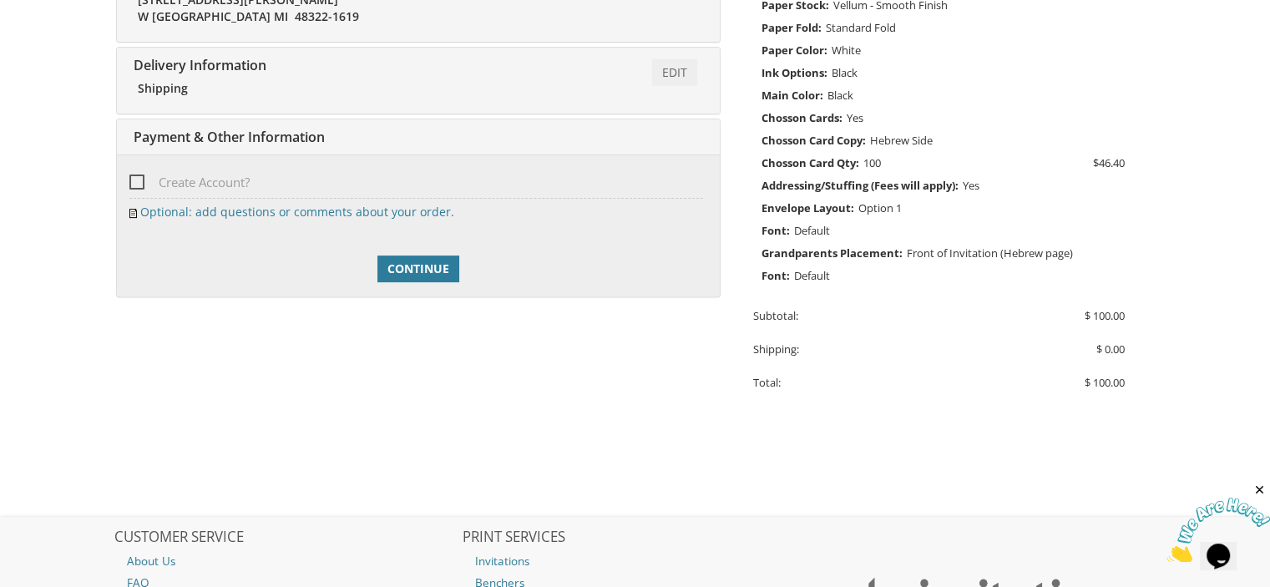
scroll to position [461, 0]
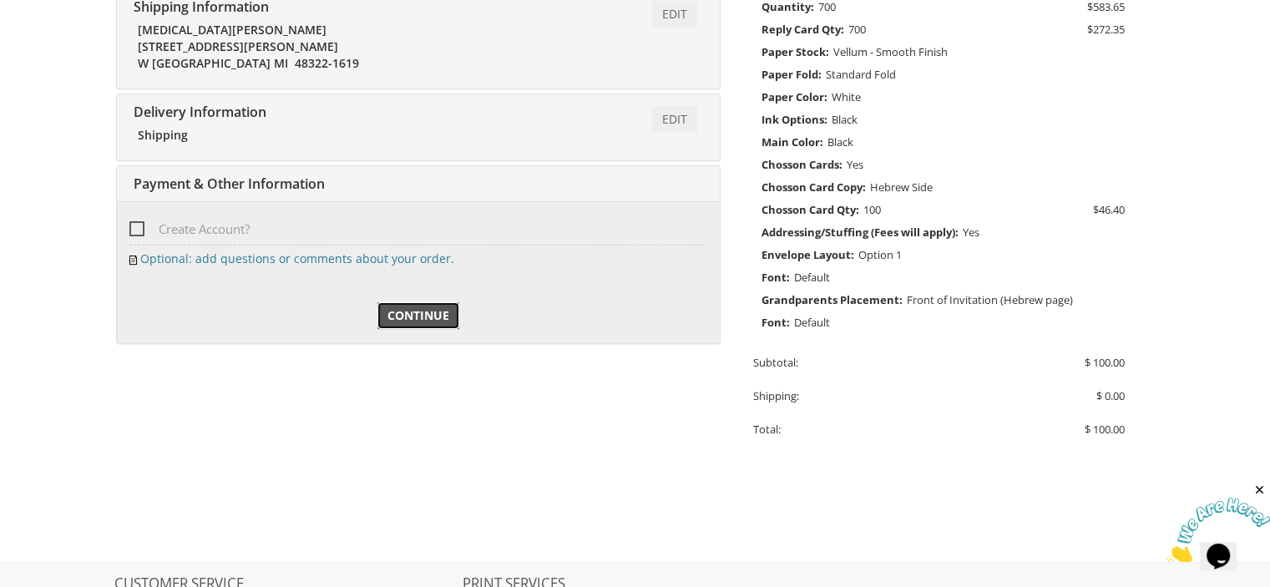
click at [419, 307] on span "Continue" at bounding box center [418, 315] width 62 height 17
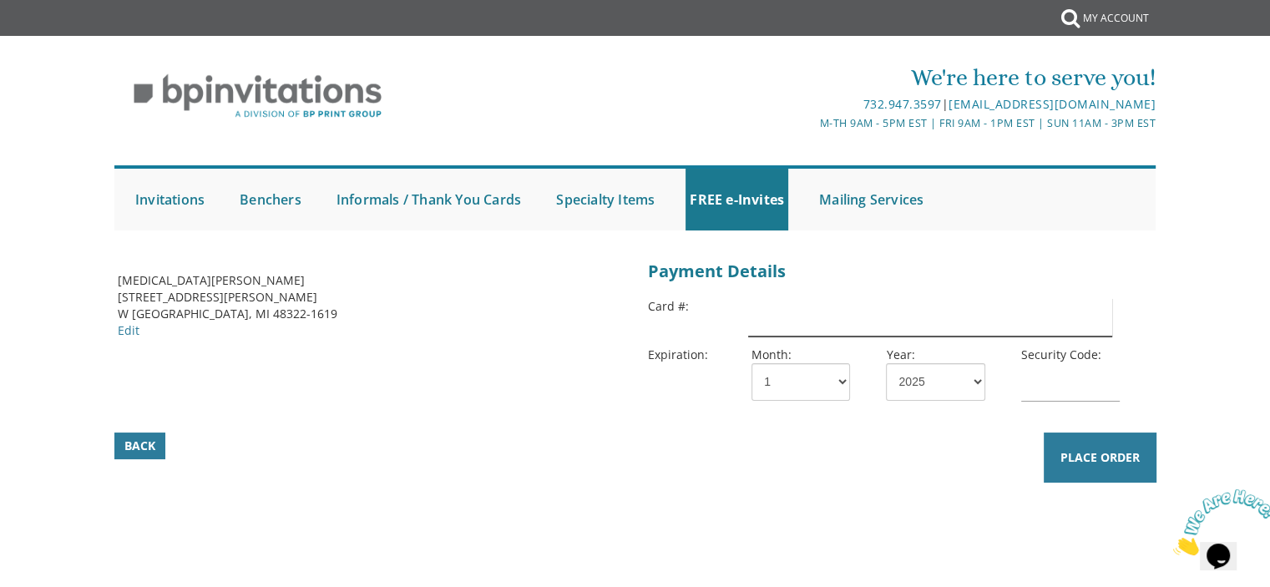
click at [772, 316] on input "text" at bounding box center [929, 317] width 363 height 38
